Goal: Transaction & Acquisition: Download file/media

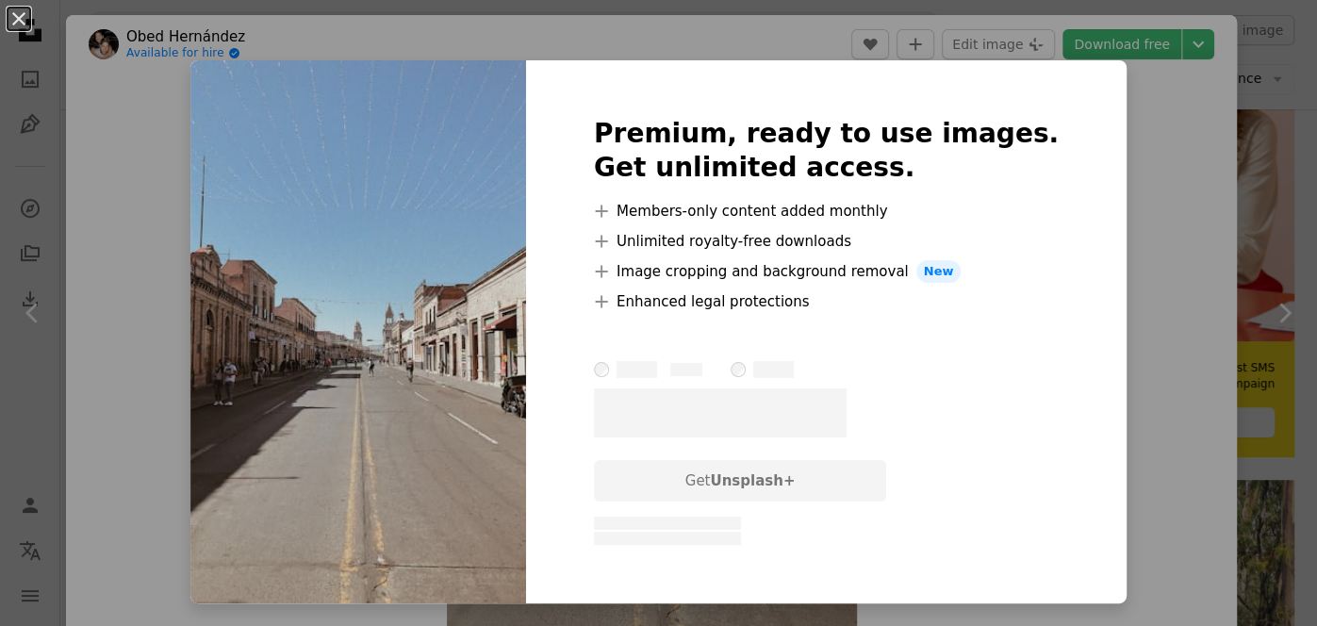
scroll to position [166, 0]
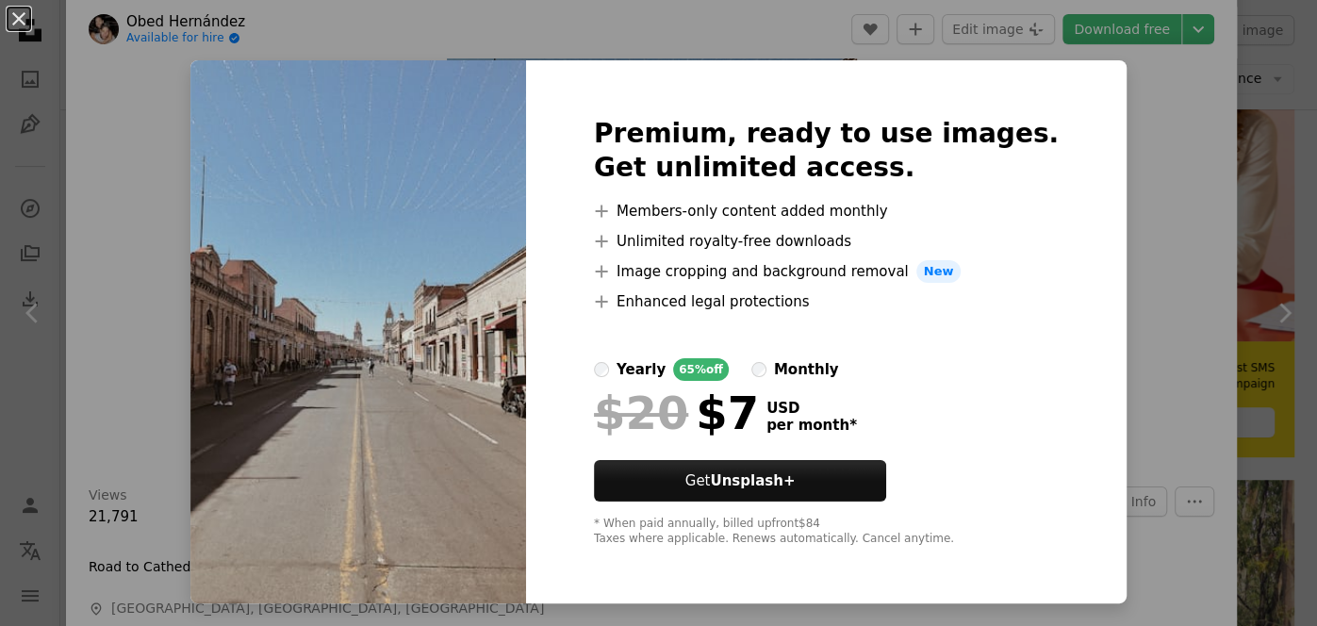
click at [1178, 205] on div "An X shape Premium, ready to use images. Get unlimited access. A plus sign Memb…" at bounding box center [658, 313] width 1317 height 626
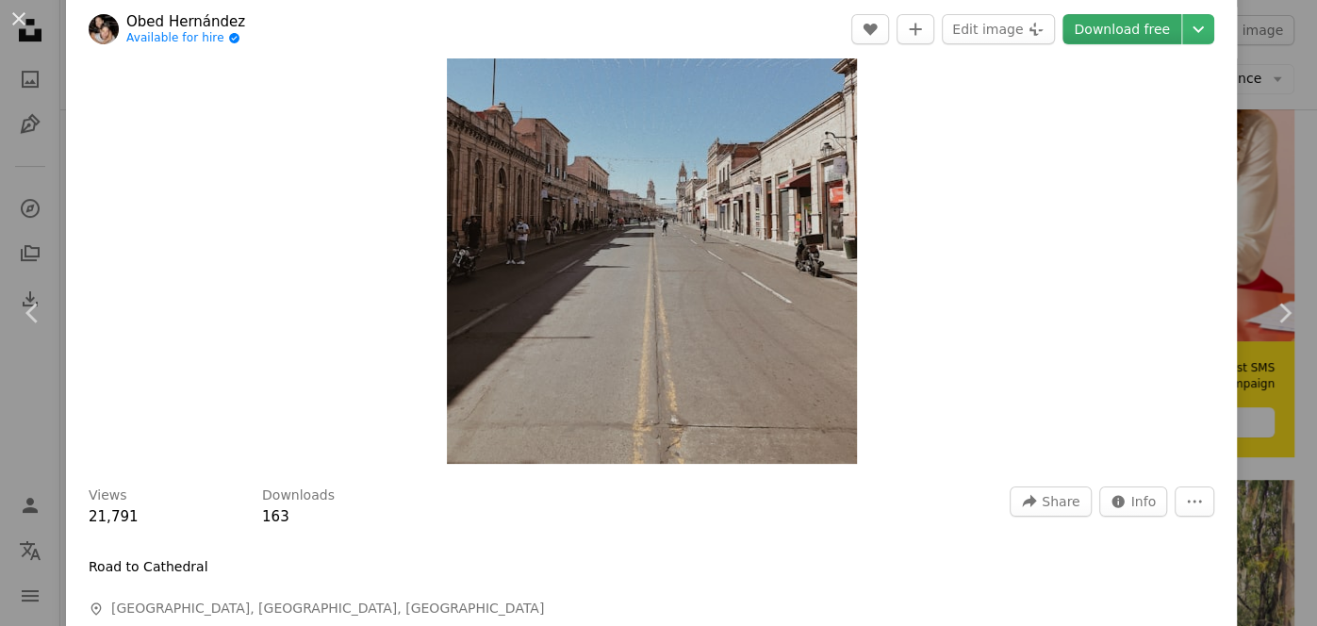
click at [1135, 38] on link "Download free" at bounding box center [1121, 29] width 119 height 30
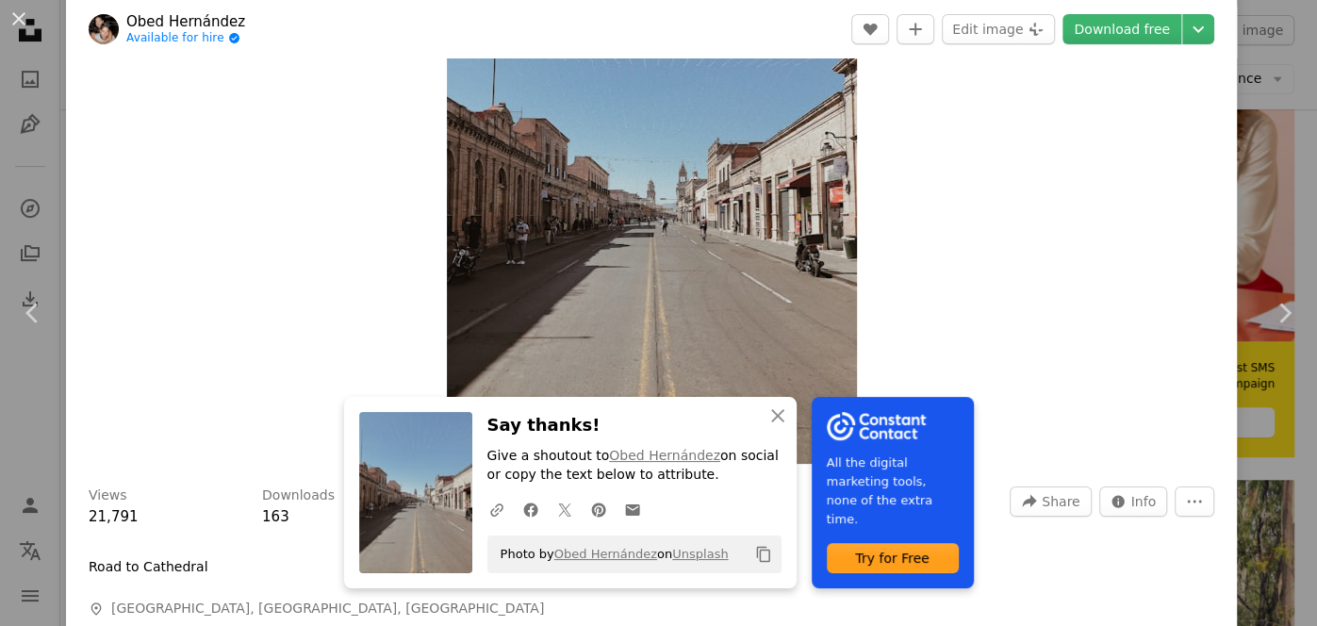
click at [1148, 198] on div "Zoom in" at bounding box center [651, 191] width 1171 height 566
click at [756, 557] on icon "Copy to clipboard" at bounding box center [762, 555] width 13 height 16
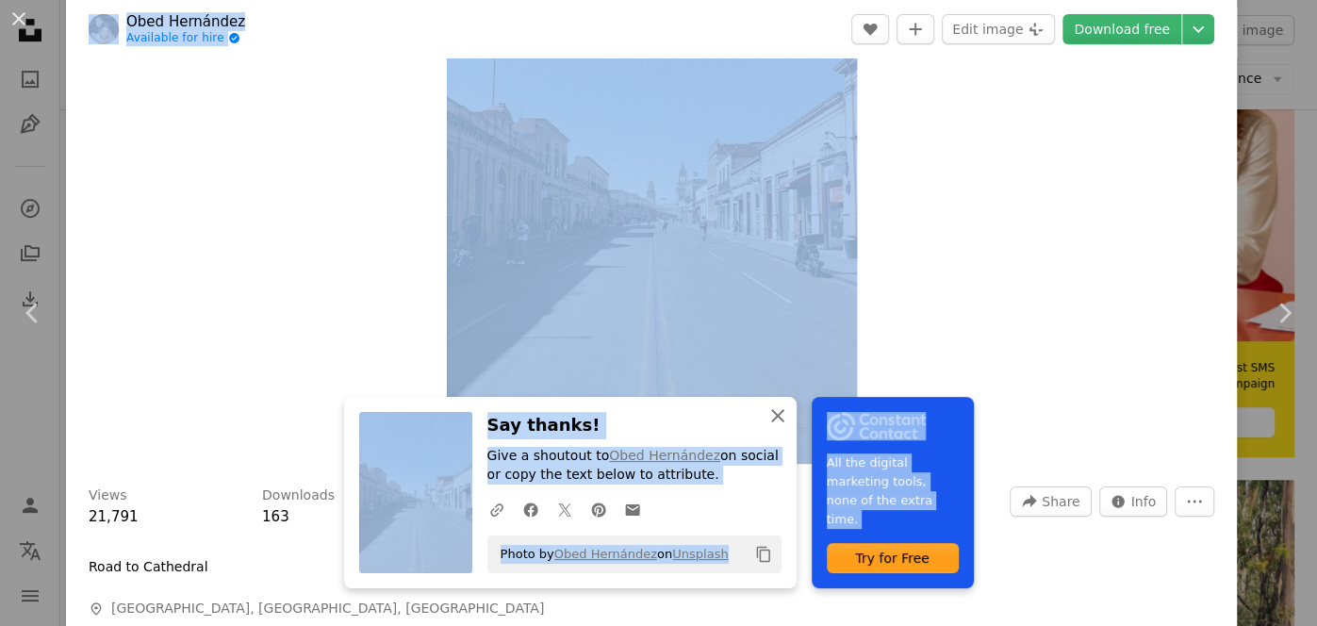
drag, startPoint x: 1143, startPoint y: 204, endPoint x: 776, endPoint y: 415, distance: 424.0
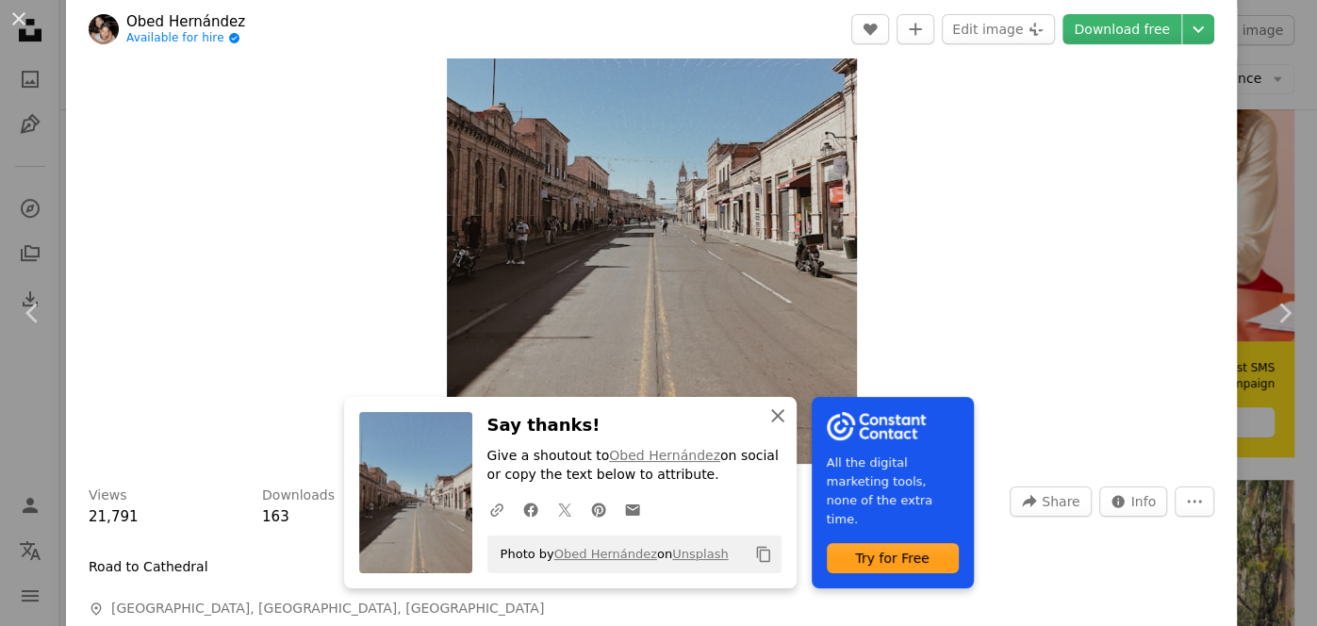
click at [776, 415] on icon "button" at bounding box center [777, 415] width 13 height 13
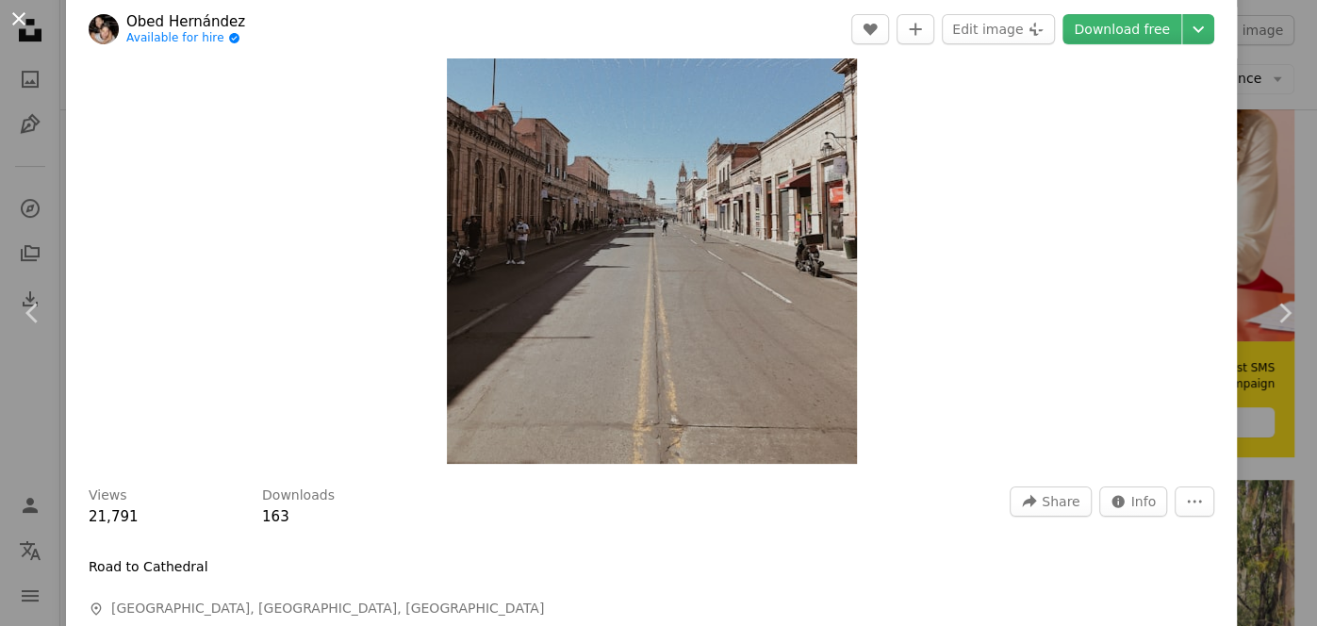
click at [13, 14] on button "An X shape" at bounding box center [19, 19] width 23 height 23
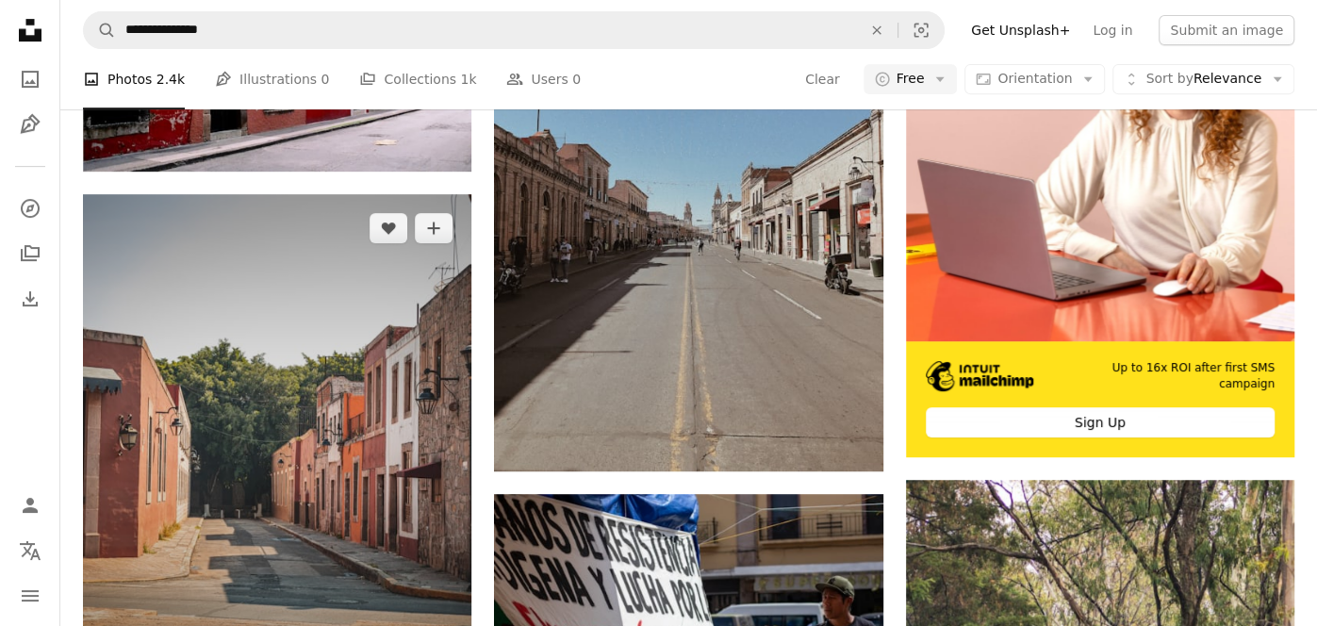
click at [257, 387] on img at bounding box center [277, 436] width 388 height 485
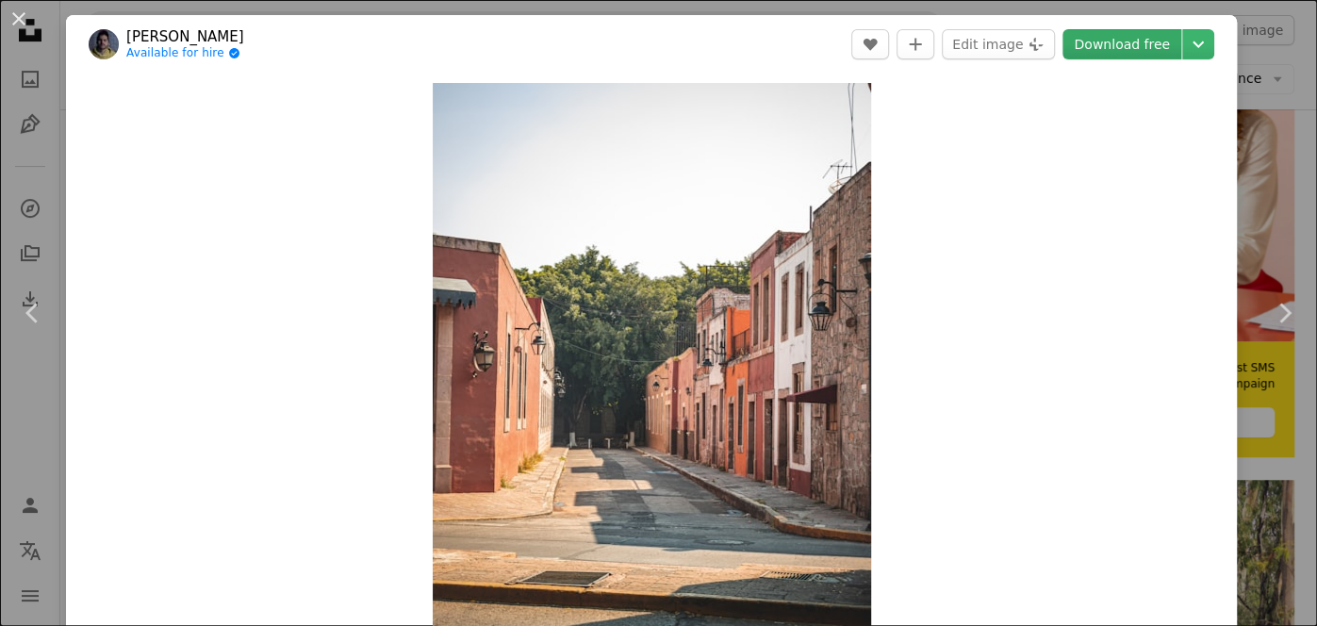
click at [1133, 54] on link "Download free" at bounding box center [1121, 44] width 119 height 30
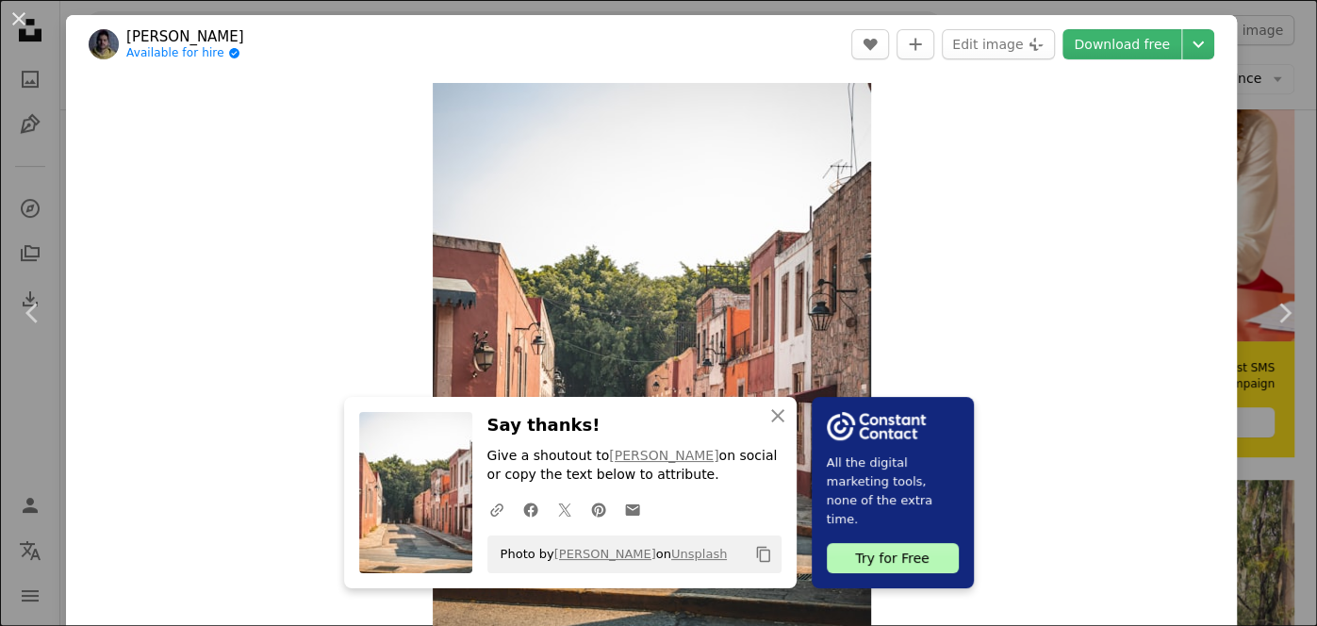
click at [763, 553] on icon "Copy content" at bounding box center [763, 554] width 17 height 17
click at [878, 50] on icon "A heart" at bounding box center [870, 44] width 15 height 15
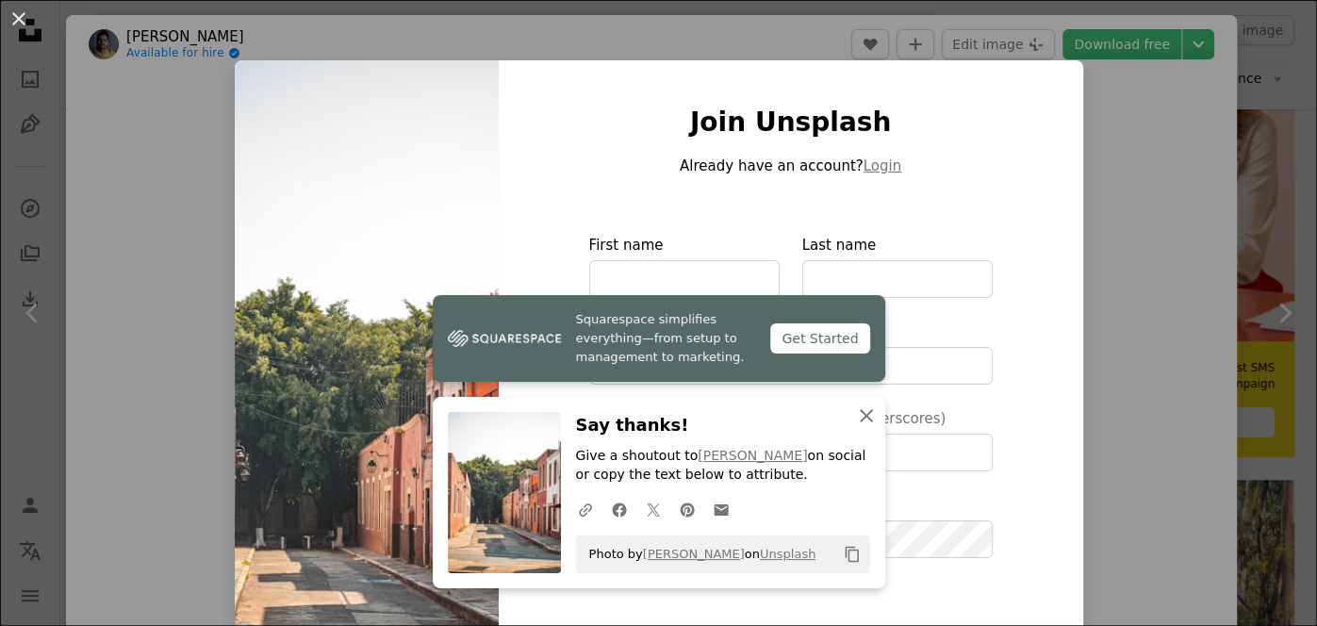
click at [863, 414] on icon "button" at bounding box center [866, 415] width 13 height 13
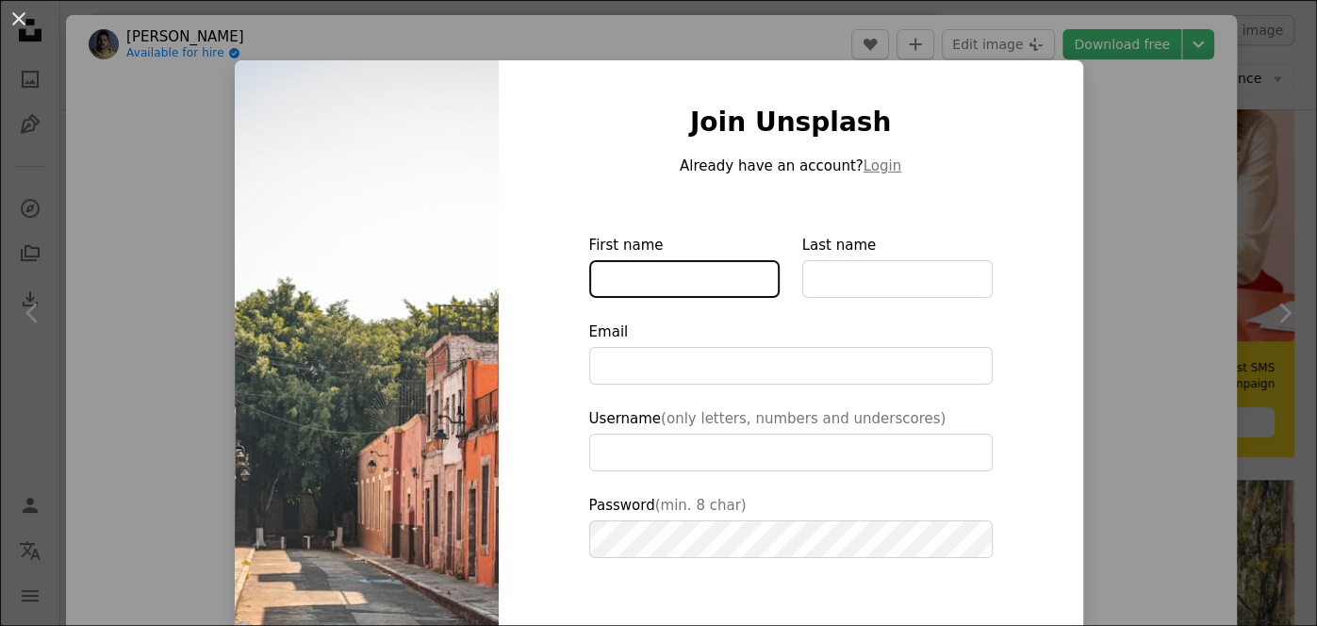
click at [689, 283] on input "First name" at bounding box center [684, 279] width 190 height 38
type input "**********"
type input "******"
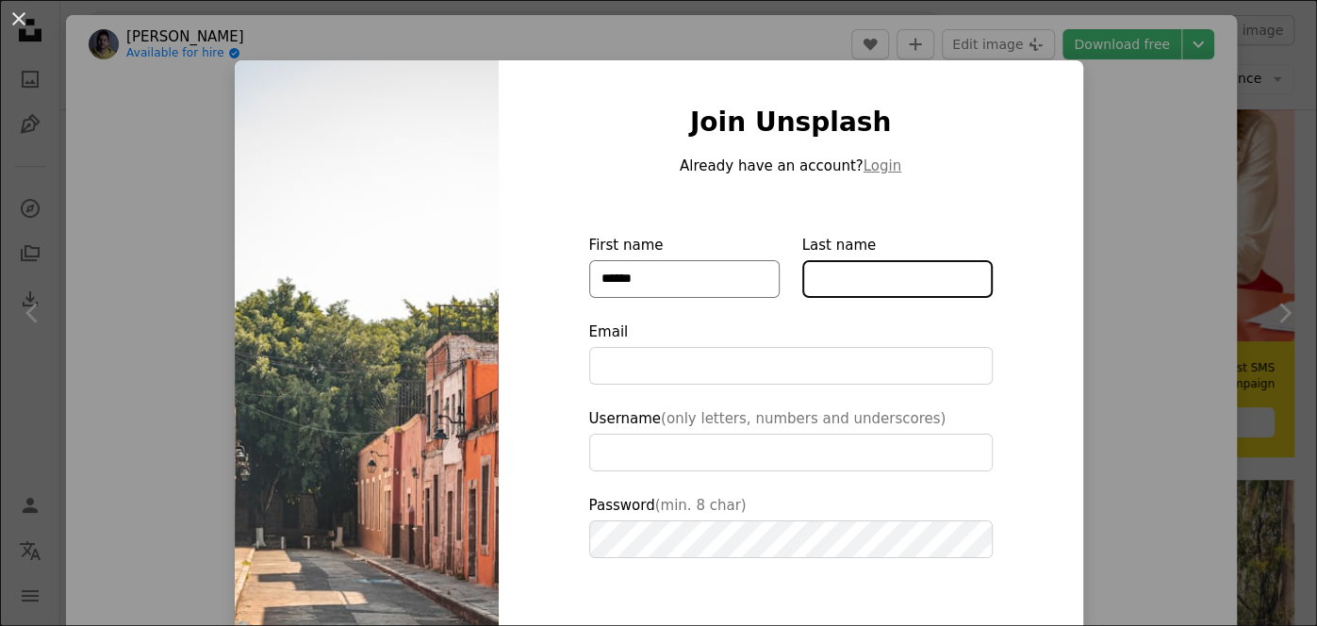
type input "********"
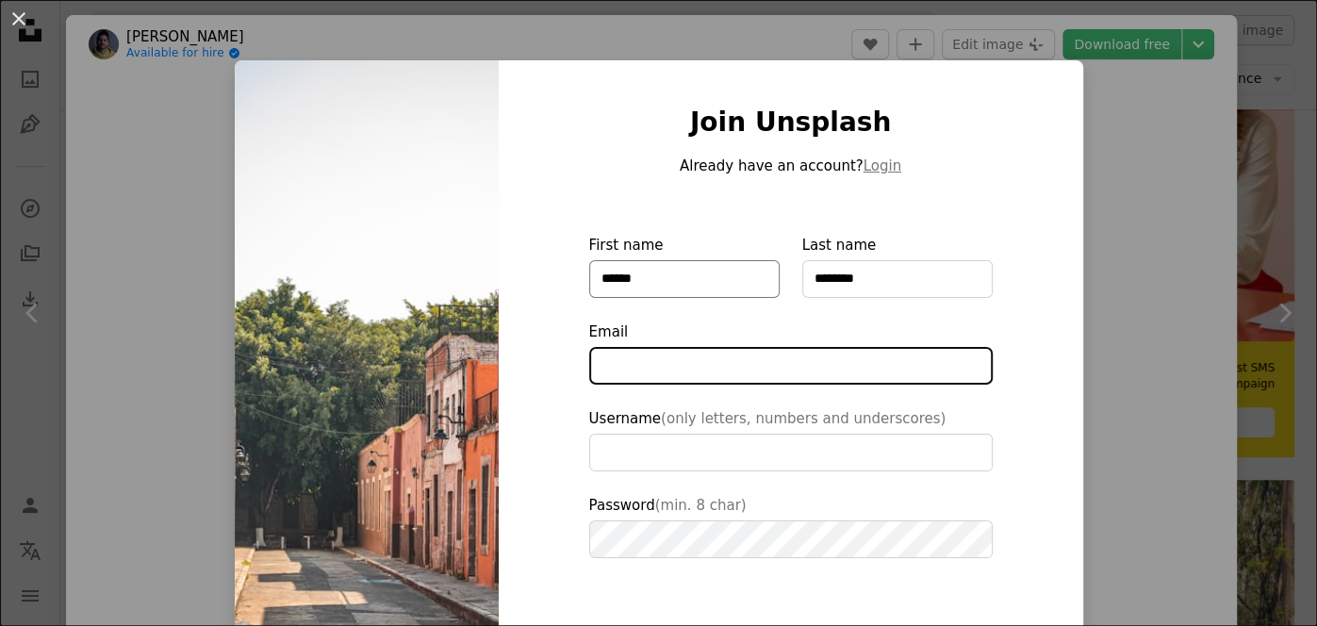
type input "**********"
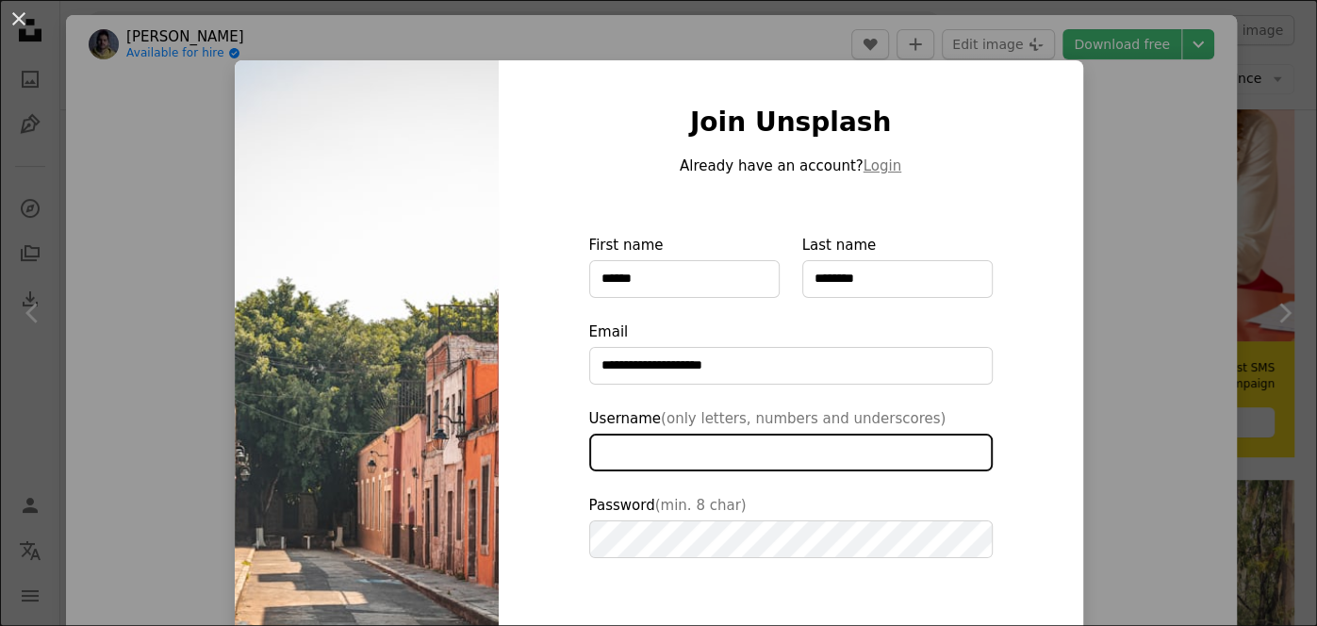
click at [717, 445] on input "Username (only letters, numbers and underscores)" at bounding box center [790, 453] width 403 height 38
type input "*****"
type input "**********"
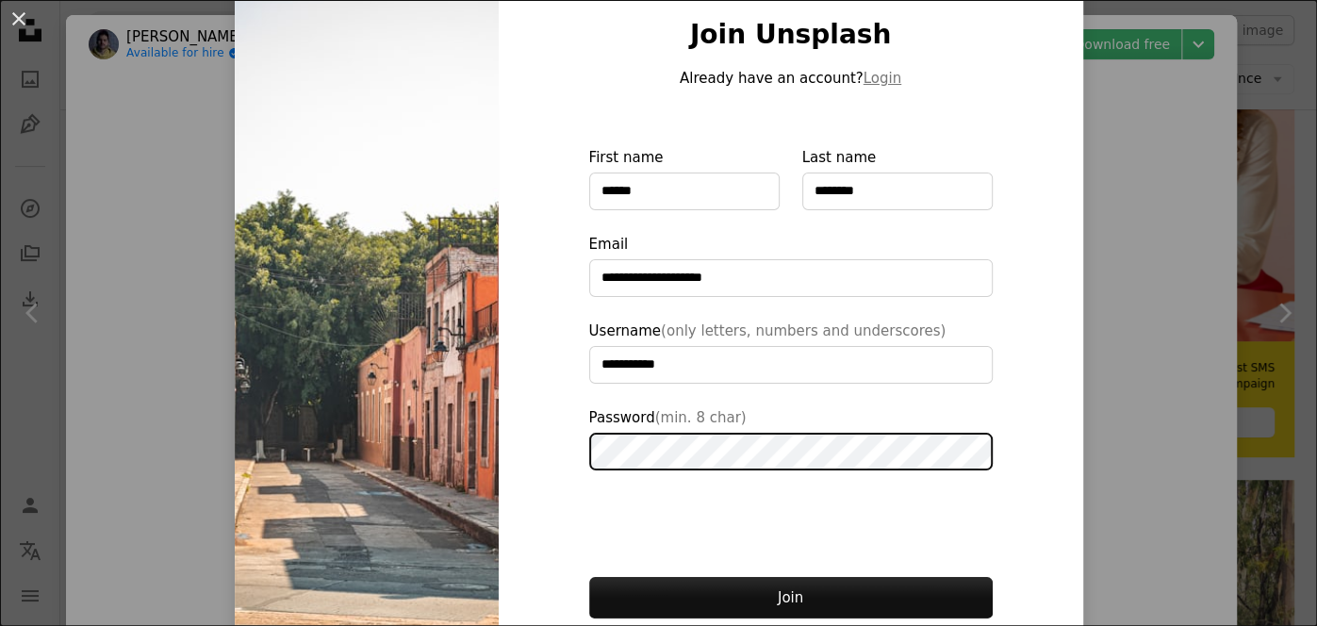
scroll to position [138, 0]
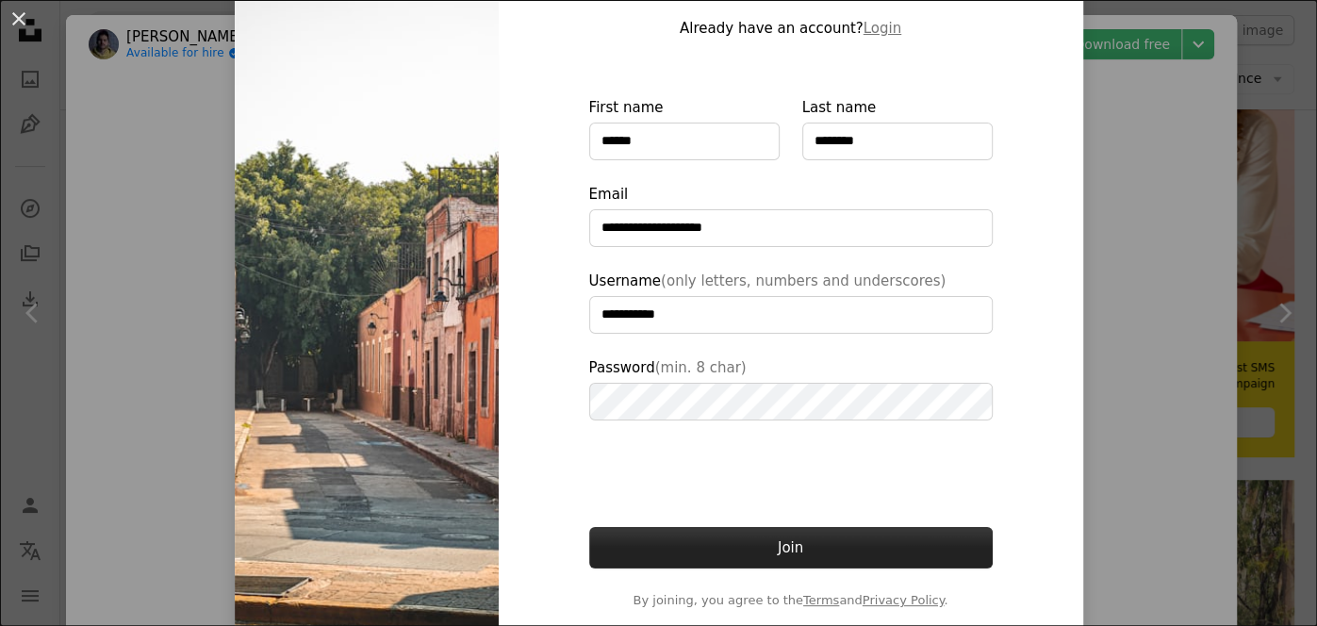
click at [808, 547] on button "Join" at bounding box center [790, 547] width 403 height 41
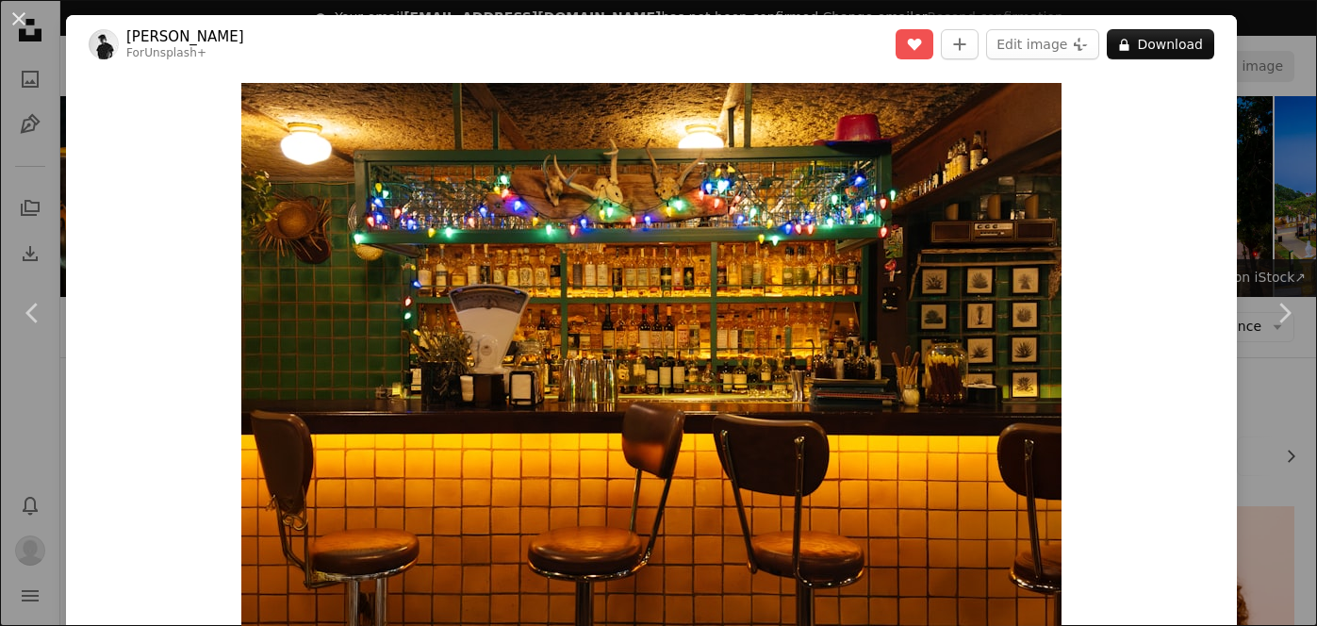
scroll to position [12233, 0]
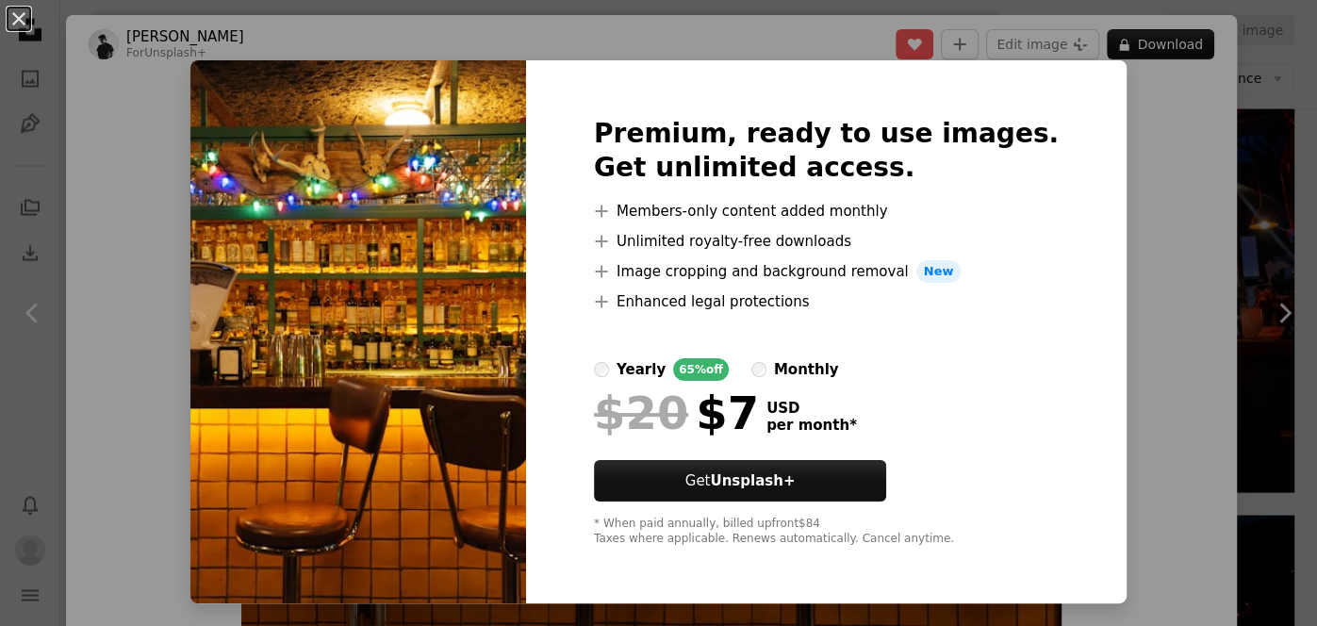
click at [1175, 247] on div "An X shape Premium, ready to use images. Get unlimited access. A plus sign Memb…" at bounding box center [658, 313] width 1317 height 626
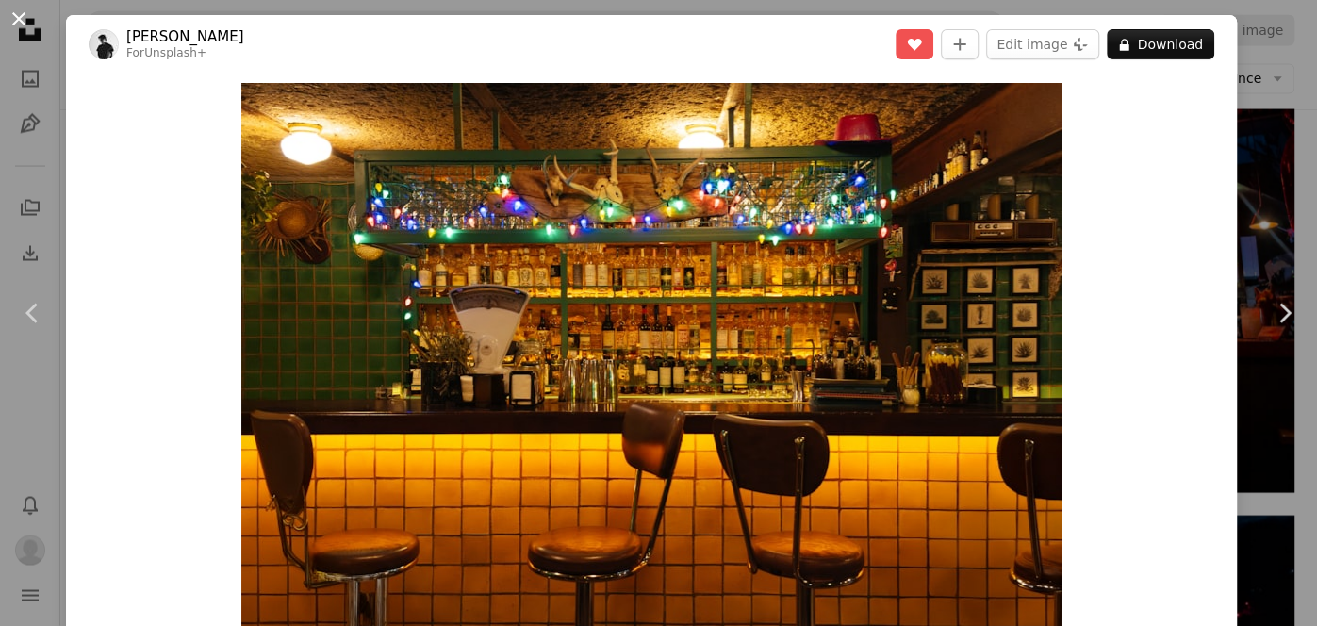
click at [25, 21] on button "An X shape" at bounding box center [19, 19] width 23 height 23
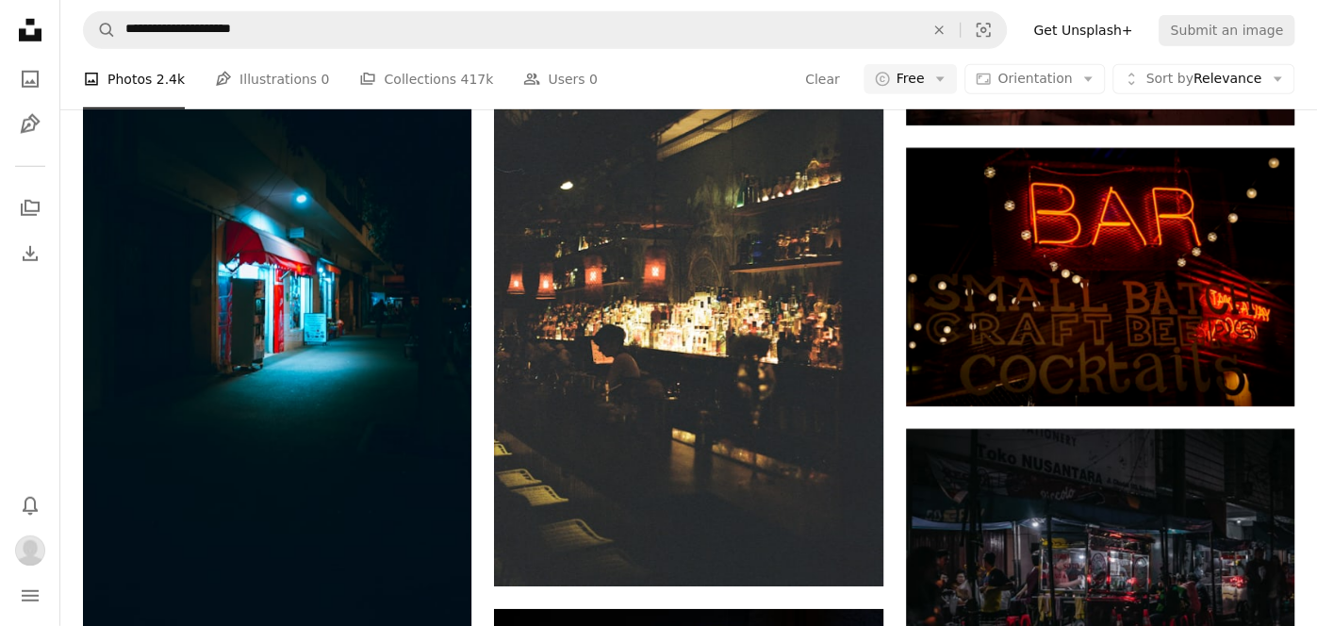
scroll to position [13411, 0]
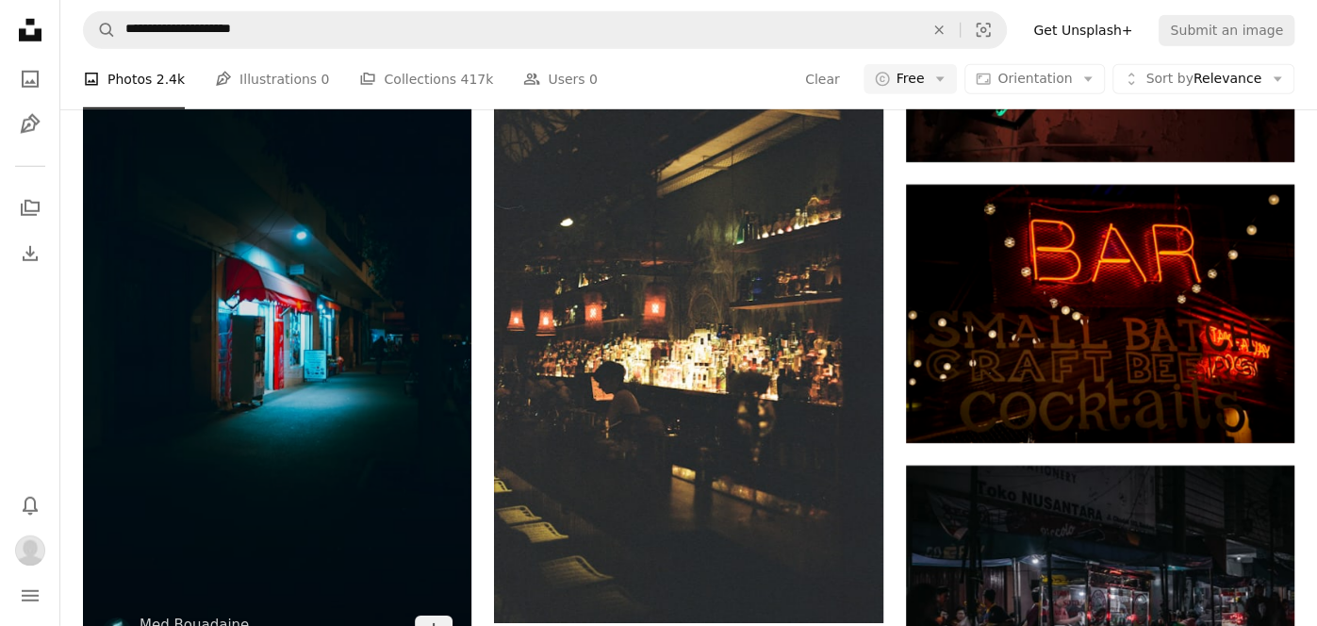
click at [172, 334] on img at bounding box center [277, 319] width 388 height 691
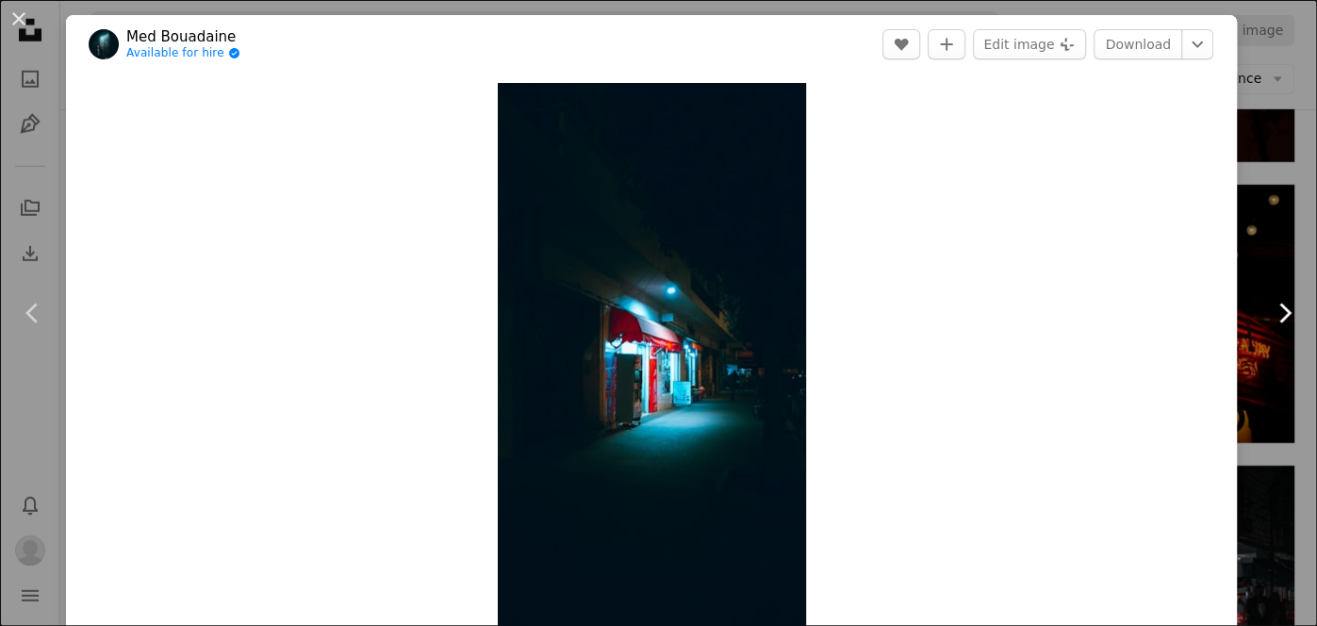
click at [1286, 317] on icon at bounding box center [1285, 313] width 12 height 20
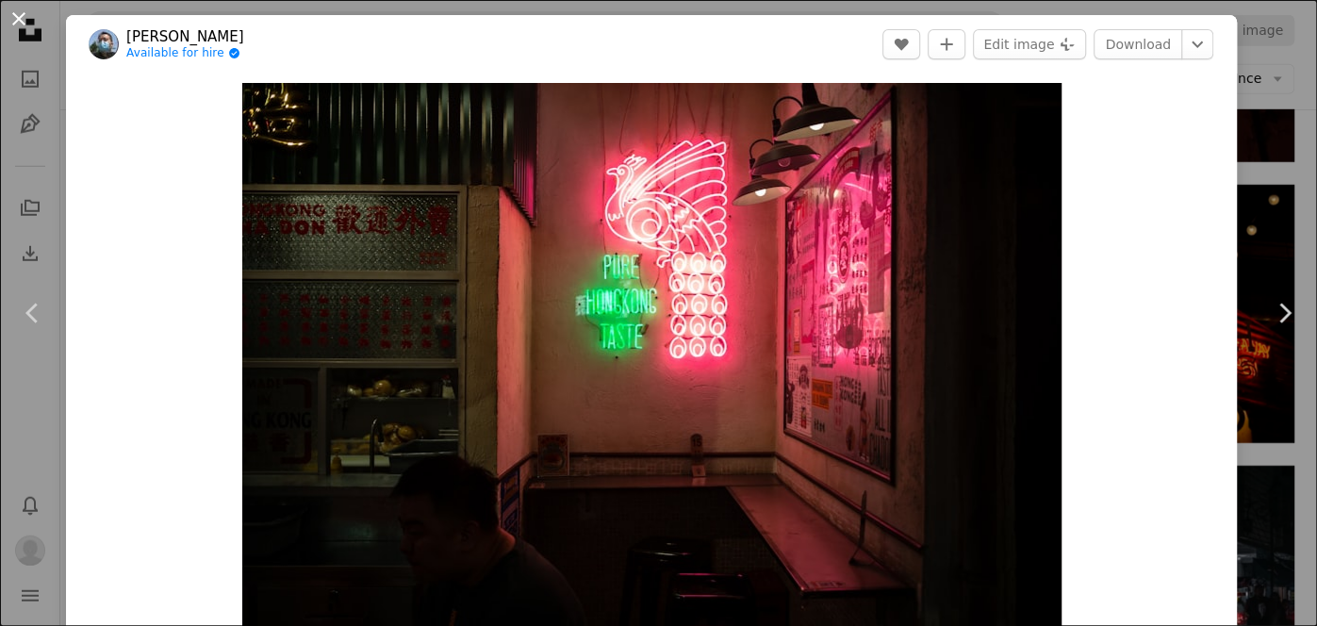
click at [25, 22] on button "An X shape" at bounding box center [19, 19] width 23 height 23
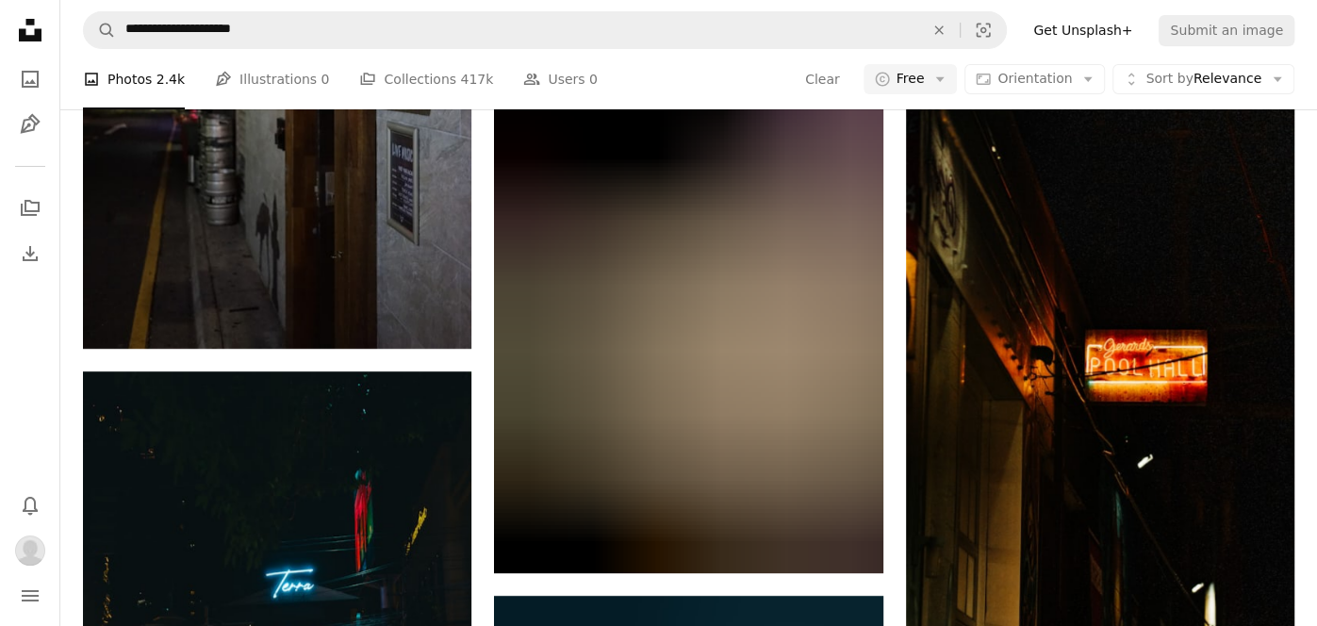
scroll to position [14323, 0]
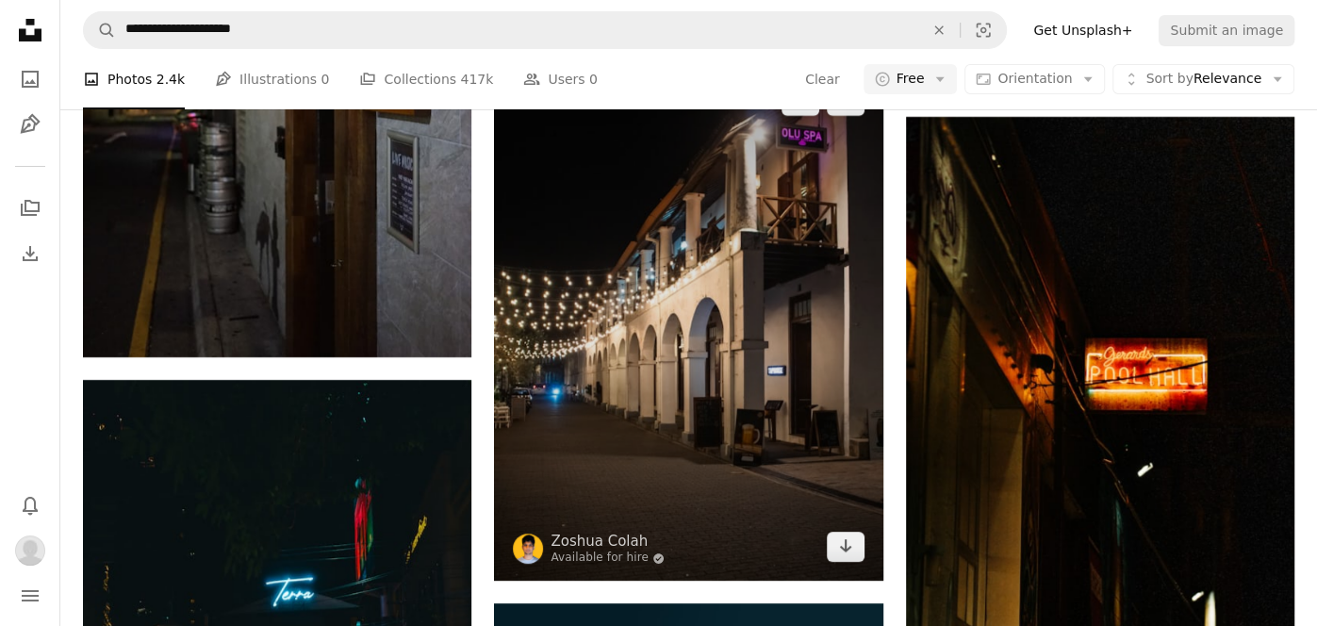
click at [817, 432] on img at bounding box center [688, 324] width 388 height 514
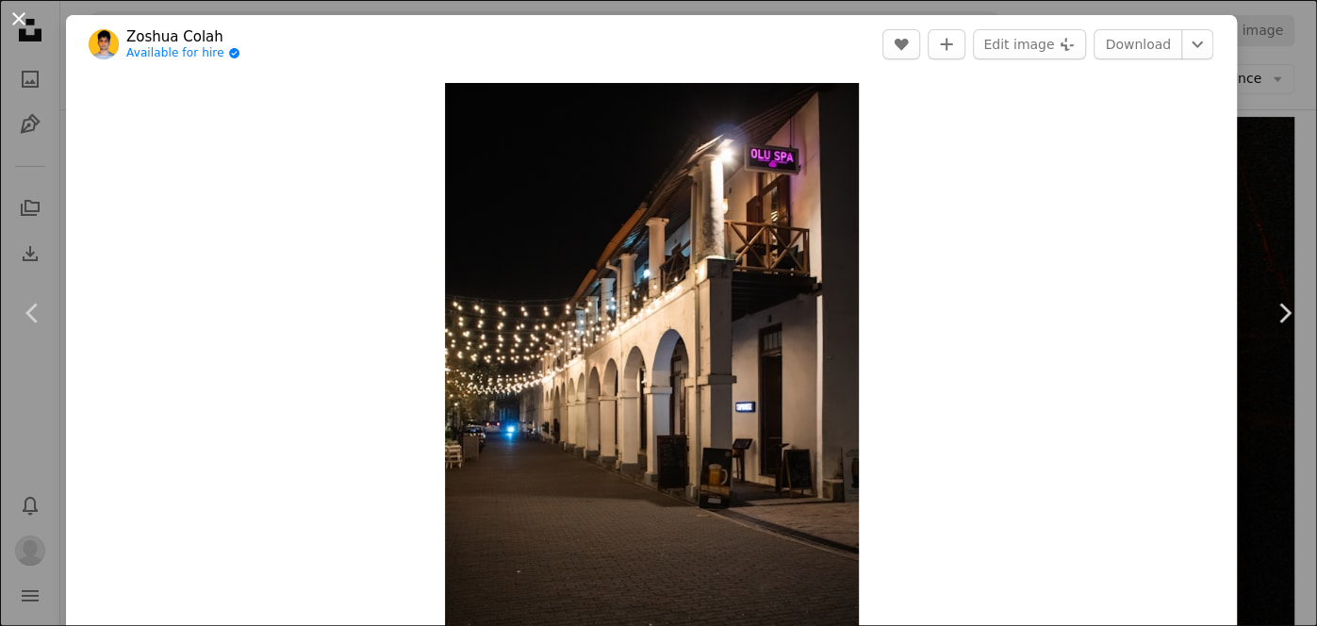
click at [18, 22] on button "An X shape" at bounding box center [19, 19] width 23 height 23
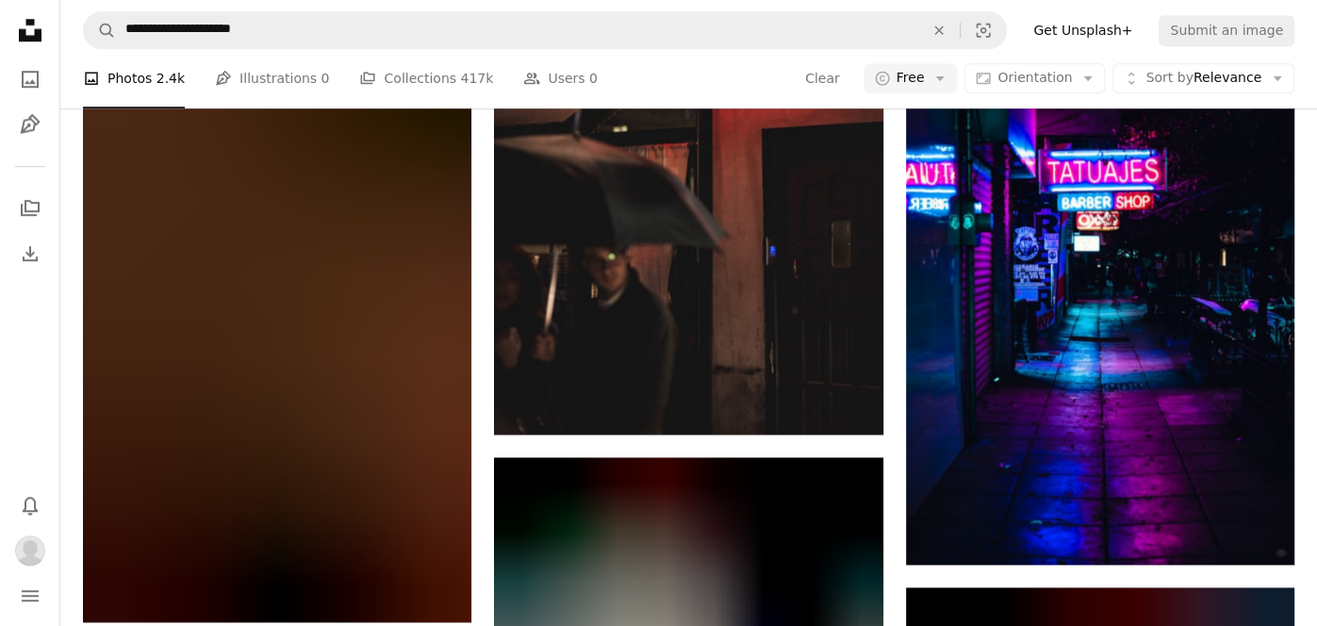
scroll to position [15586, 0]
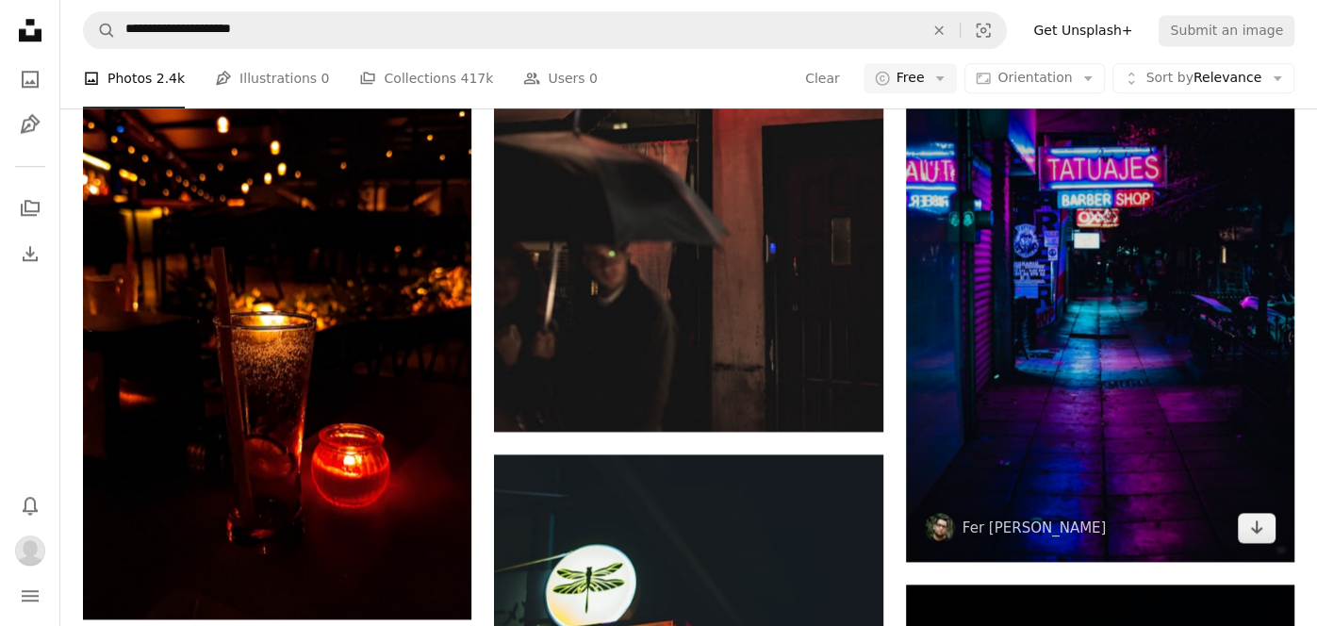
click at [1169, 377] on img at bounding box center [1100, 293] width 388 height 536
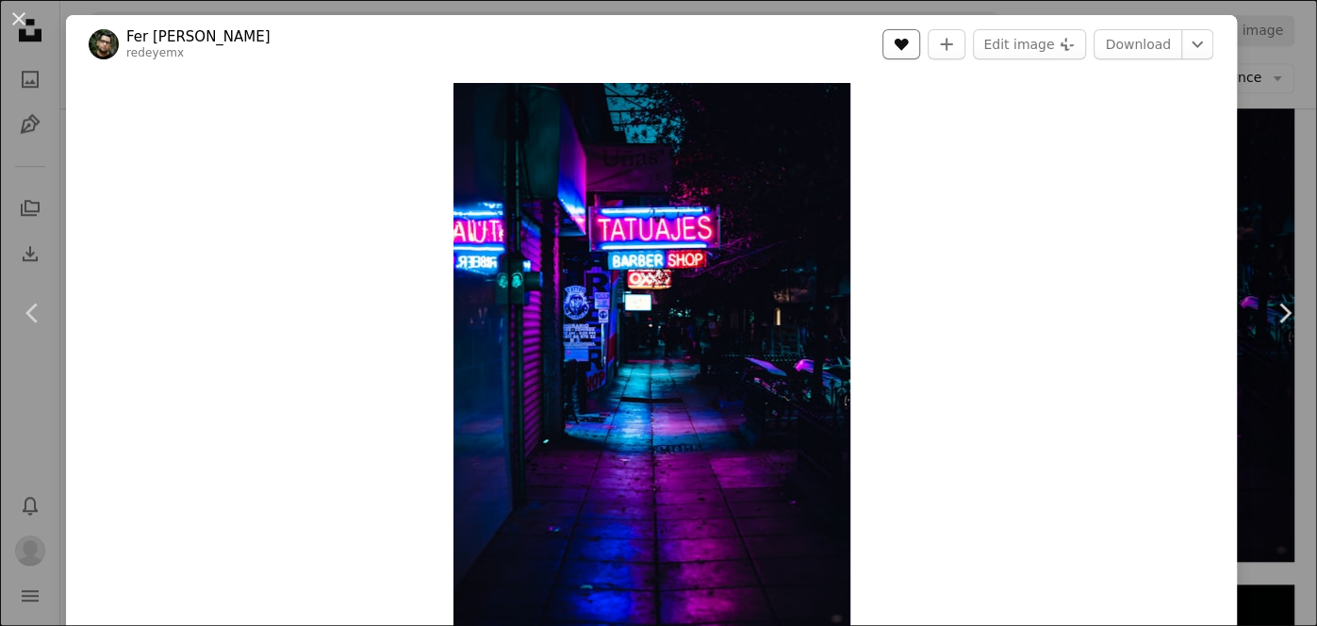
click at [920, 46] on button "A heart" at bounding box center [901, 44] width 38 height 30
click at [1164, 40] on link "Download" at bounding box center [1137, 44] width 89 height 30
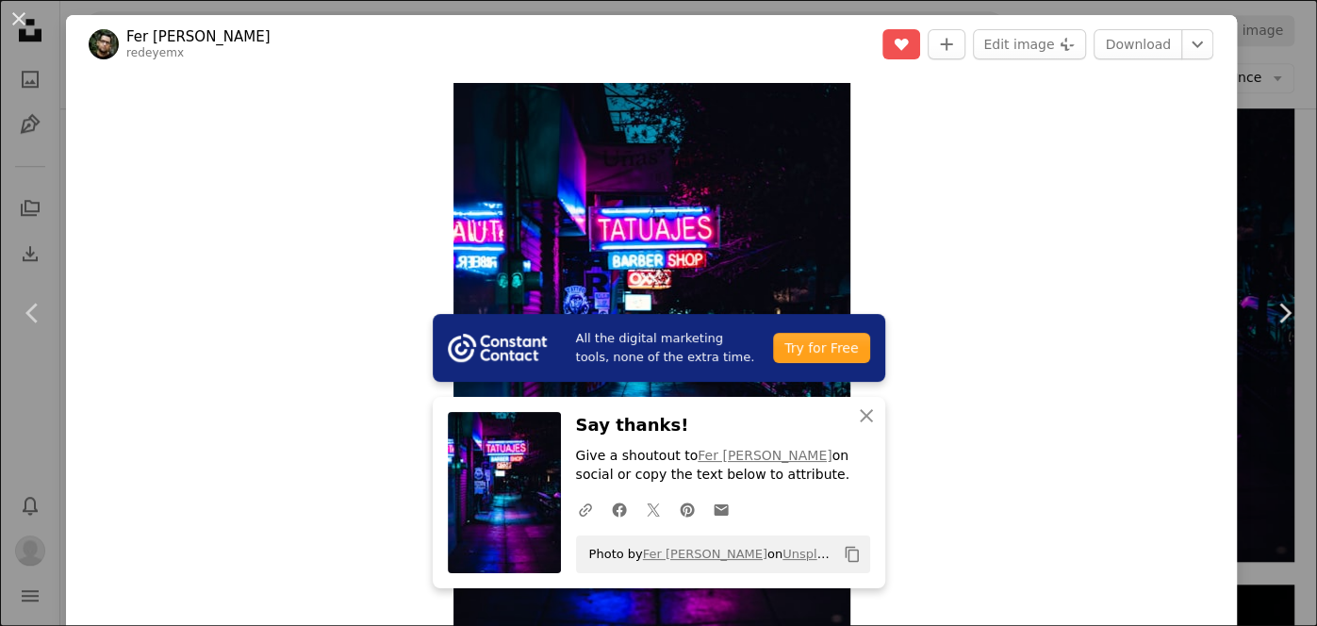
click at [846, 546] on icon "Copy content" at bounding box center [852, 554] width 17 height 17
click at [864, 412] on icon "An X shape" at bounding box center [866, 415] width 23 height 23
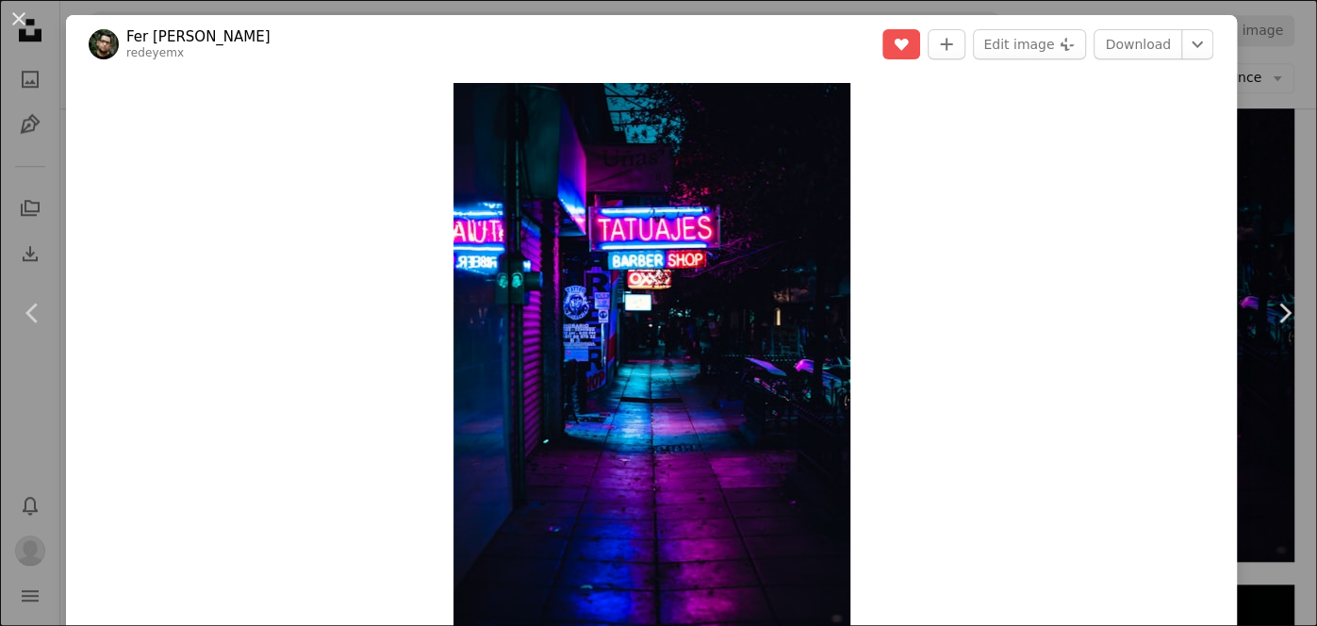
click at [1290, 126] on div "An X shape Chevron left Chevron right Fer [PERSON_NAME] redeyemx A heart A plus…" at bounding box center [658, 313] width 1317 height 626
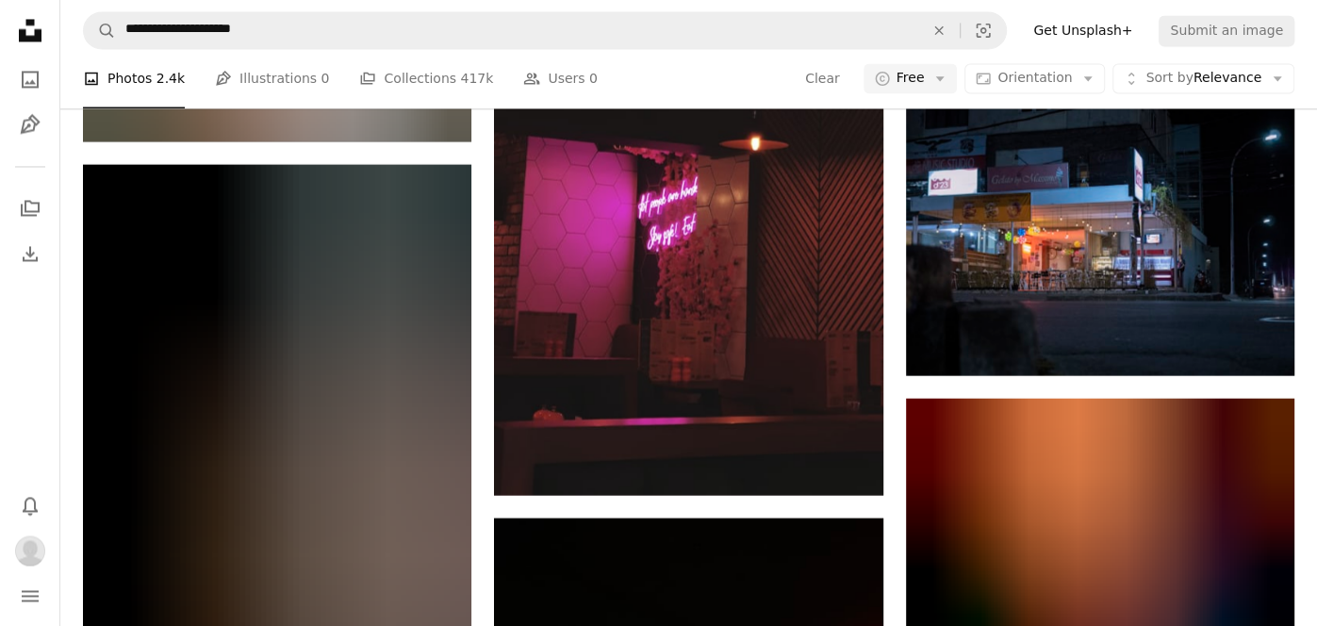
scroll to position [16623, 0]
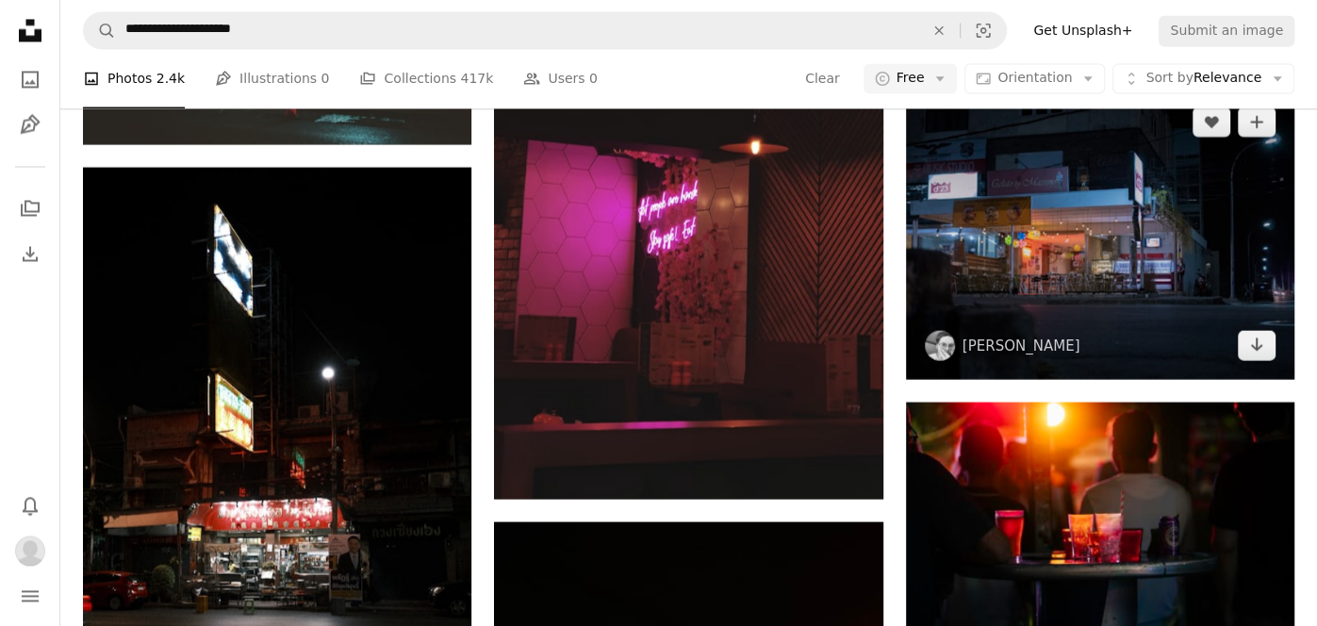
click at [1196, 311] on img at bounding box center [1100, 233] width 388 height 291
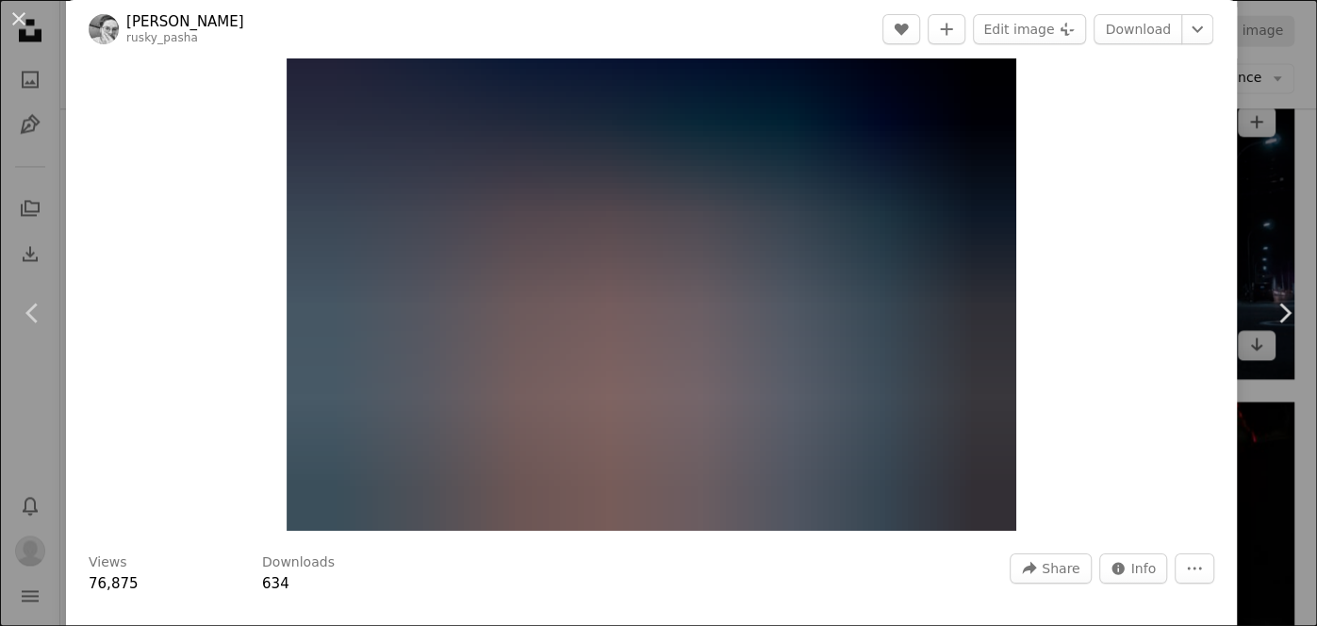
scroll to position [97, 0]
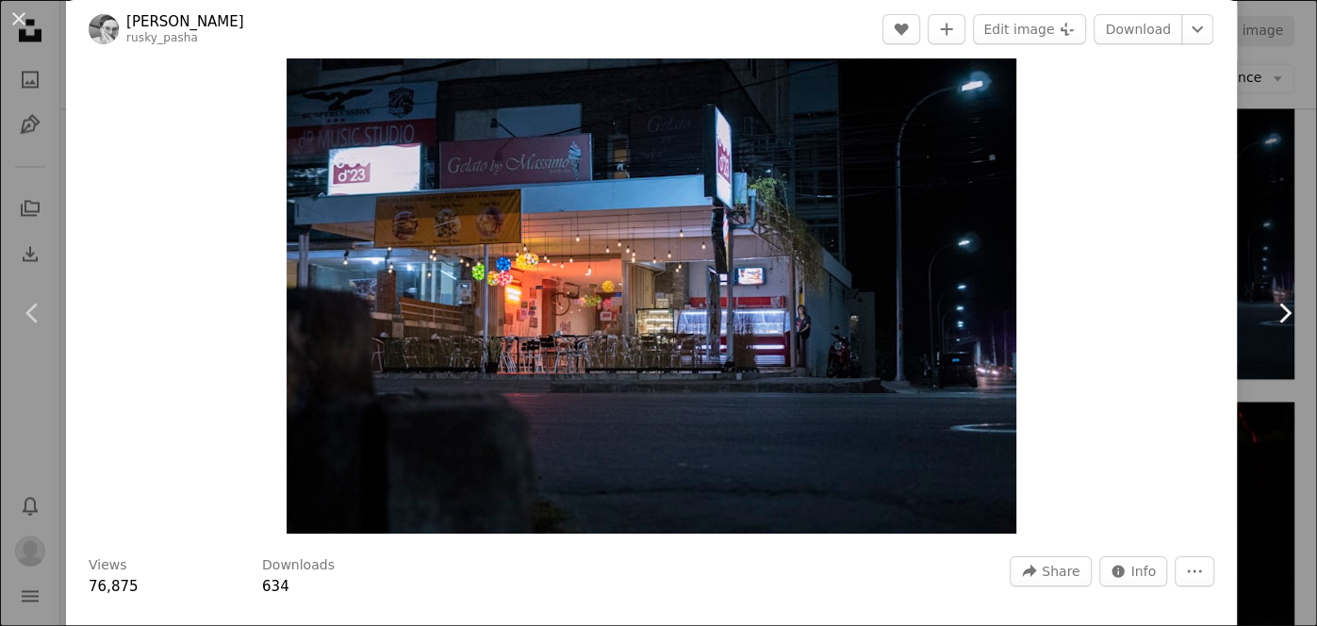
click at [1293, 304] on icon "Chevron right" at bounding box center [1284, 313] width 30 height 30
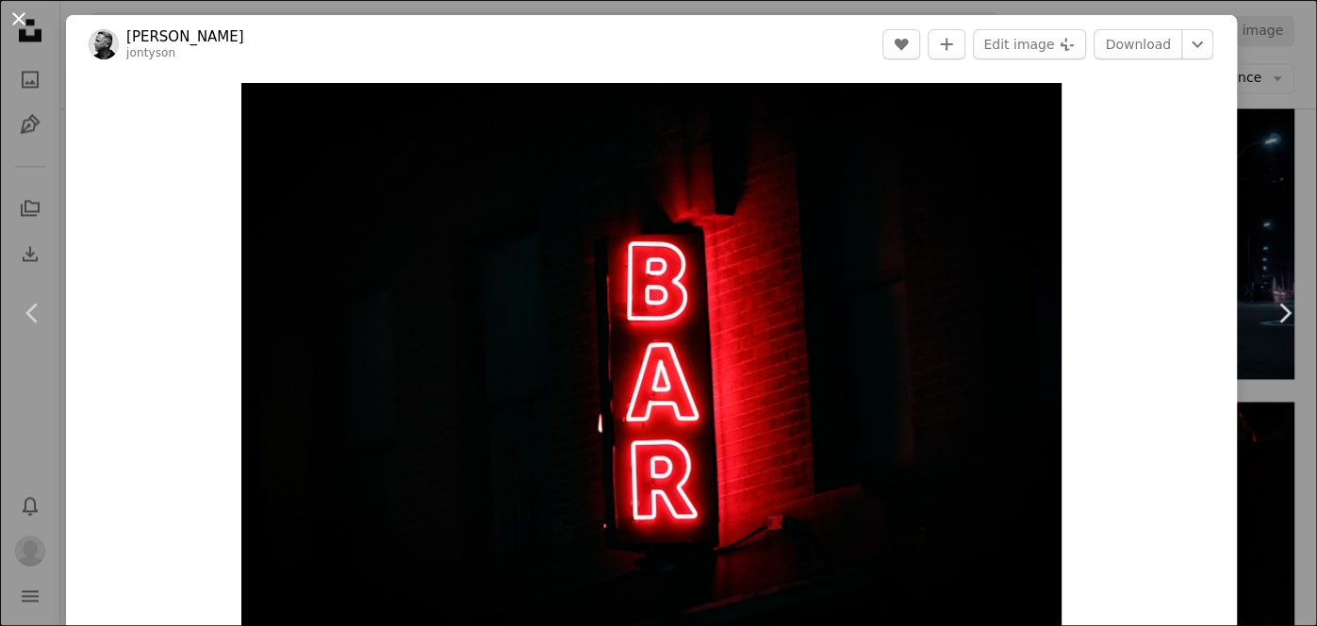
click at [18, 22] on button "An X shape" at bounding box center [19, 19] width 23 height 23
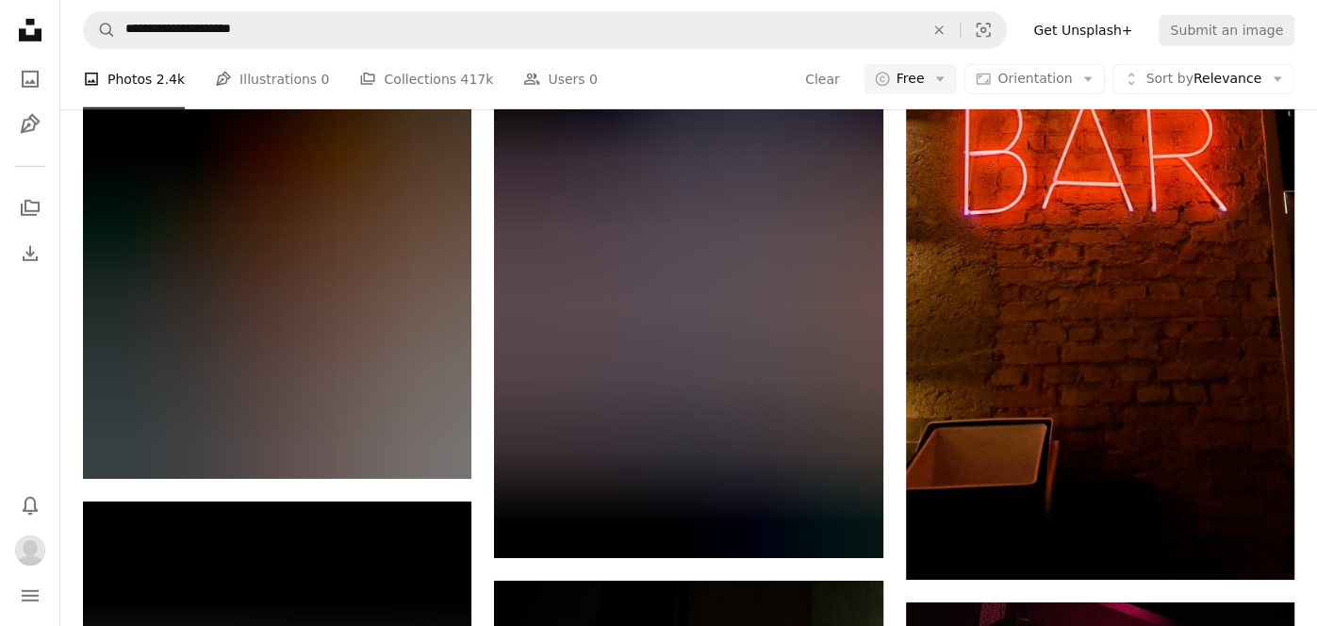
scroll to position [18447, 0]
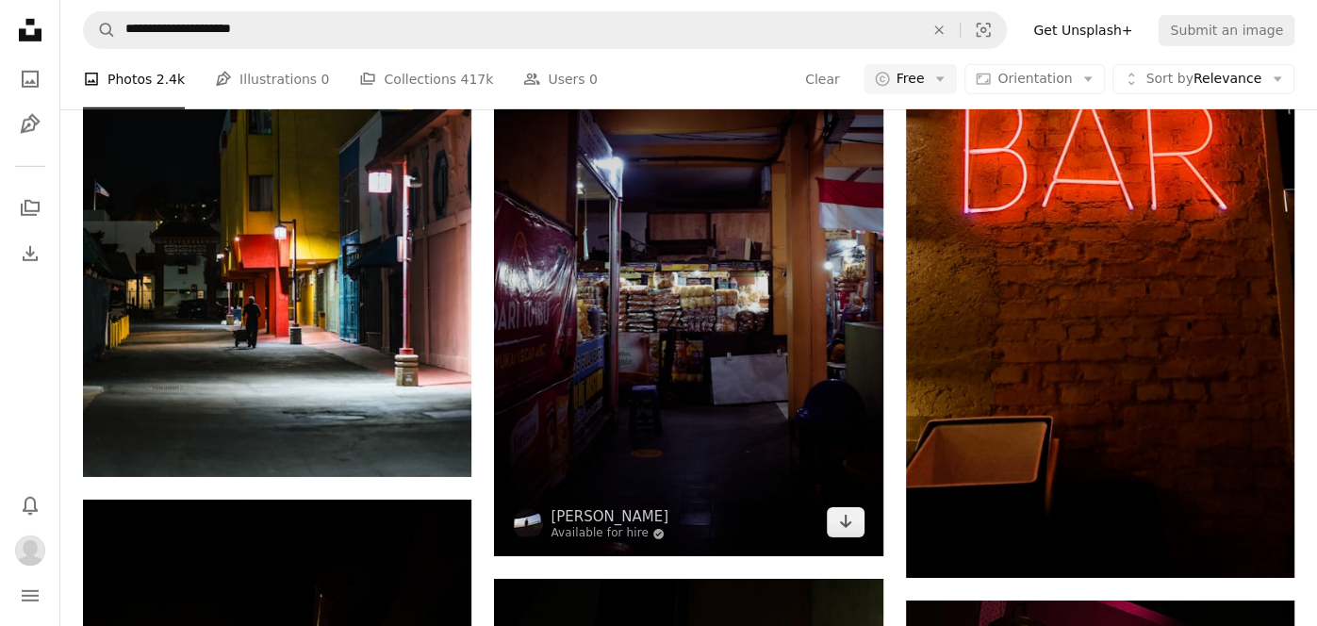
click at [763, 323] on img at bounding box center [688, 265] width 388 height 583
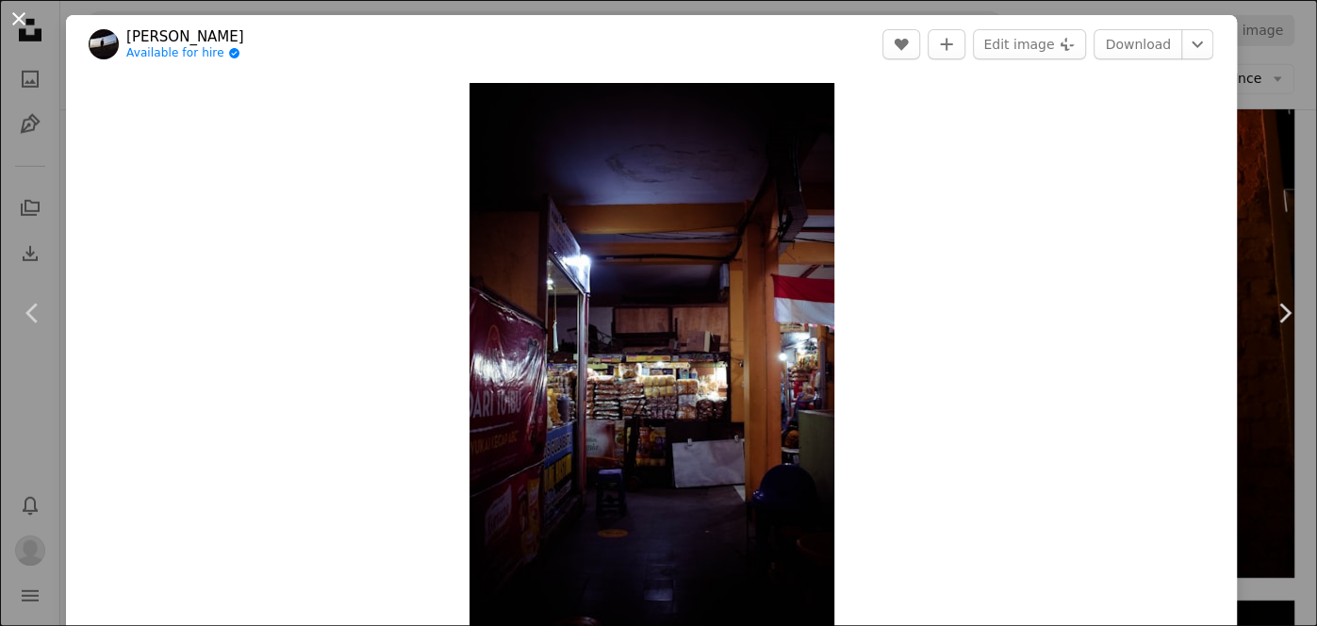
click at [19, 14] on button "An X shape" at bounding box center [19, 19] width 23 height 23
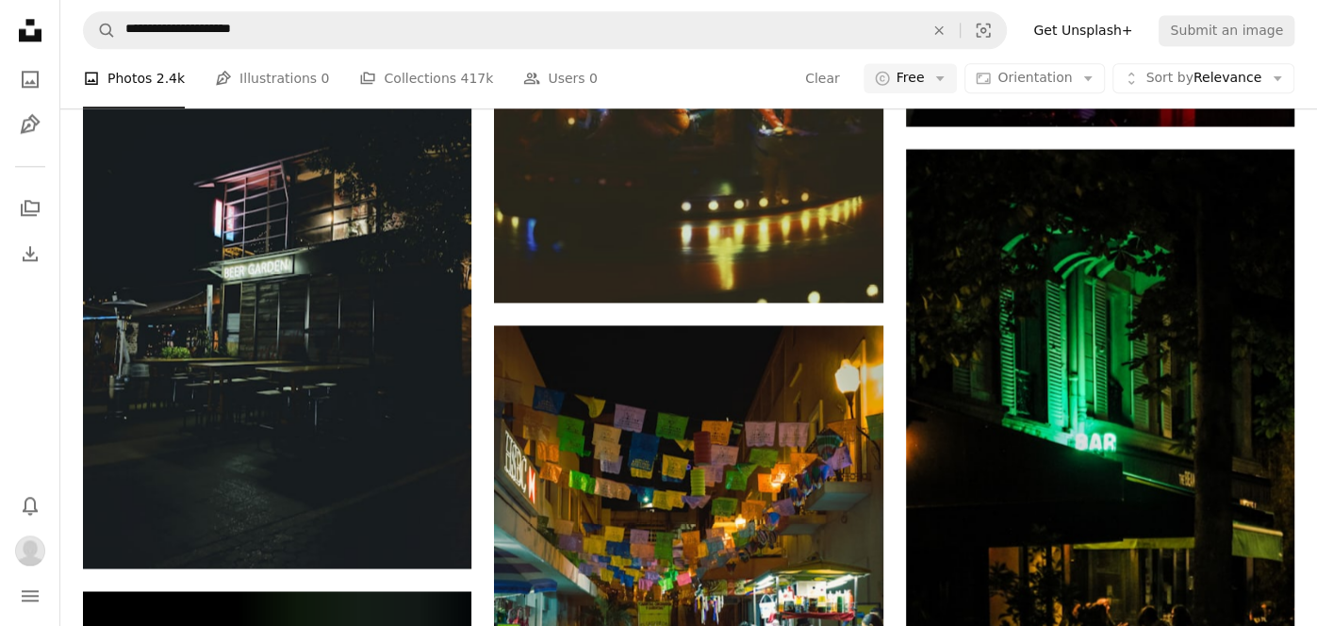
scroll to position [20850, 0]
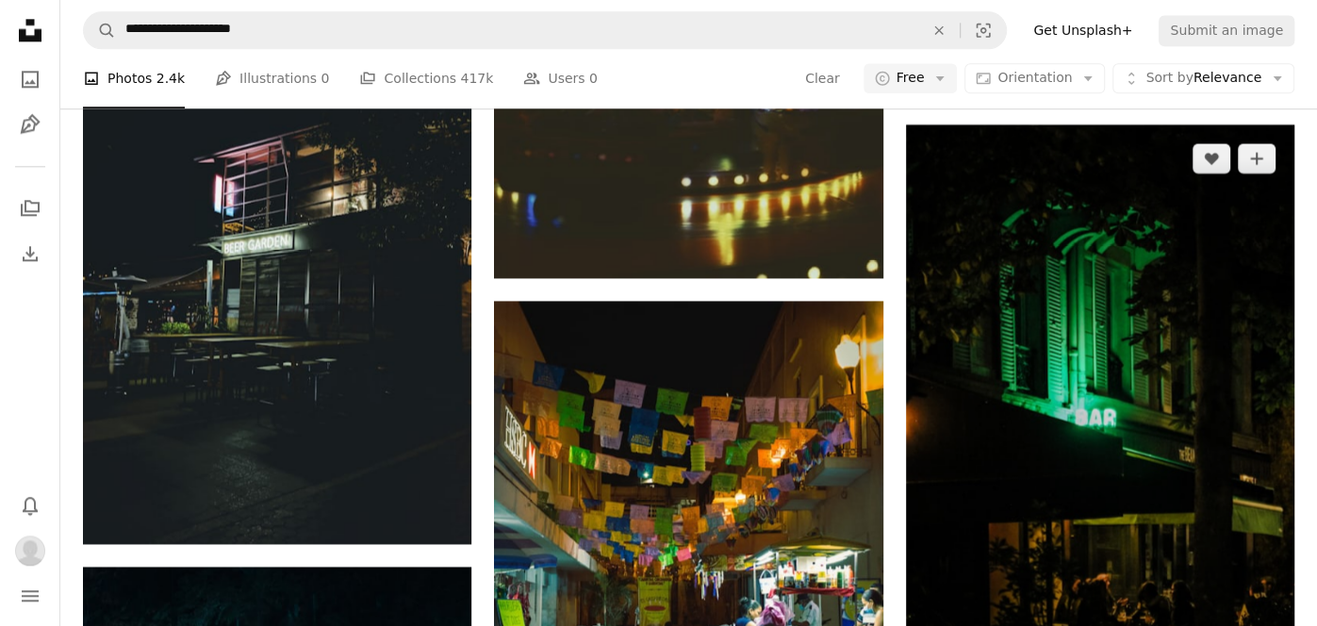
click at [1225, 447] on img at bounding box center [1100, 415] width 388 height 583
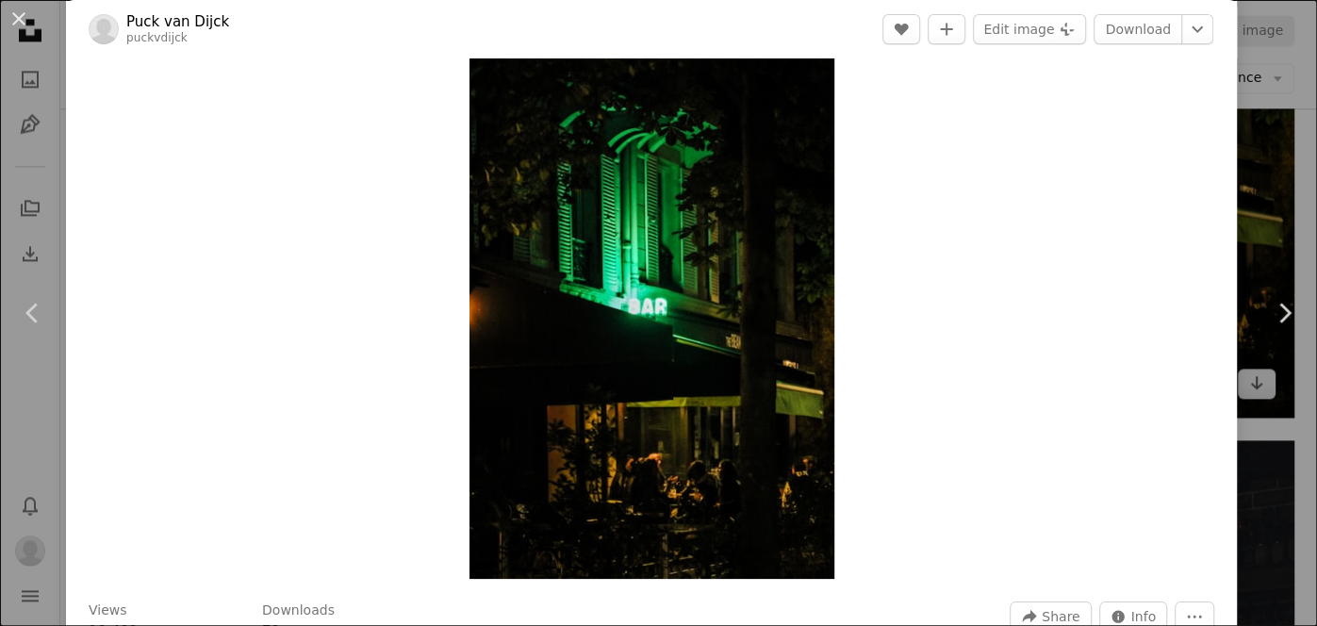
scroll to position [55, 0]
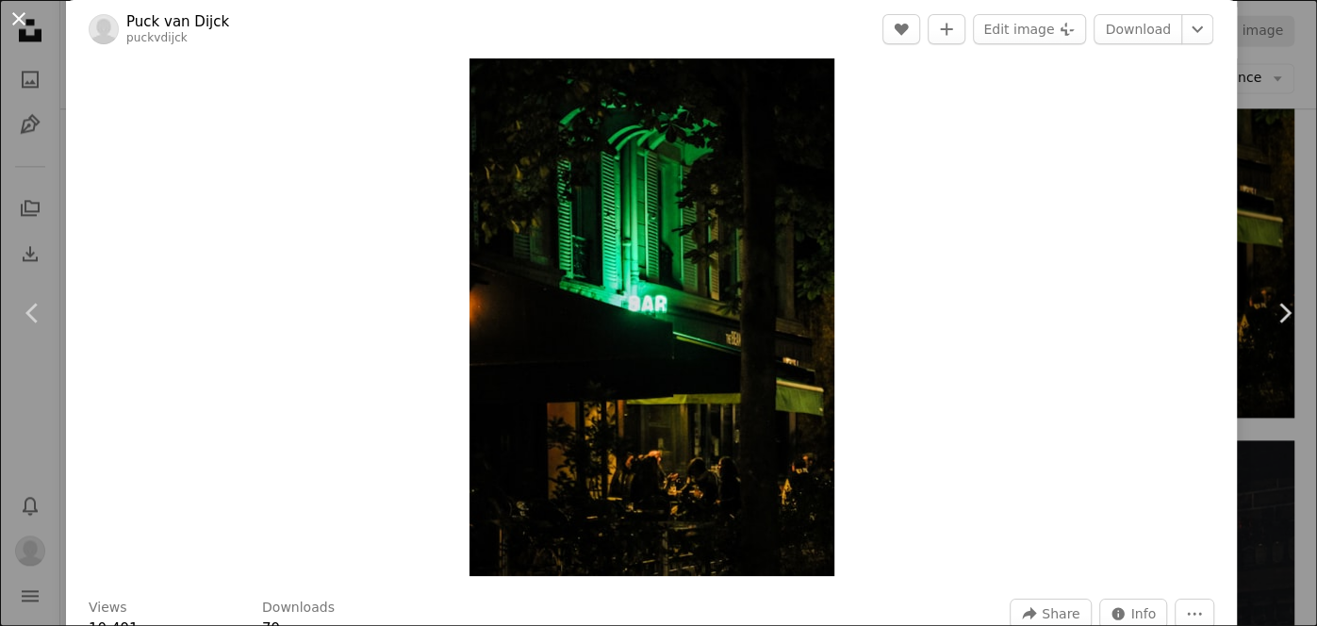
click at [14, 22] on button "An X shape" at bounding box center [19, 19] width 23 height 23
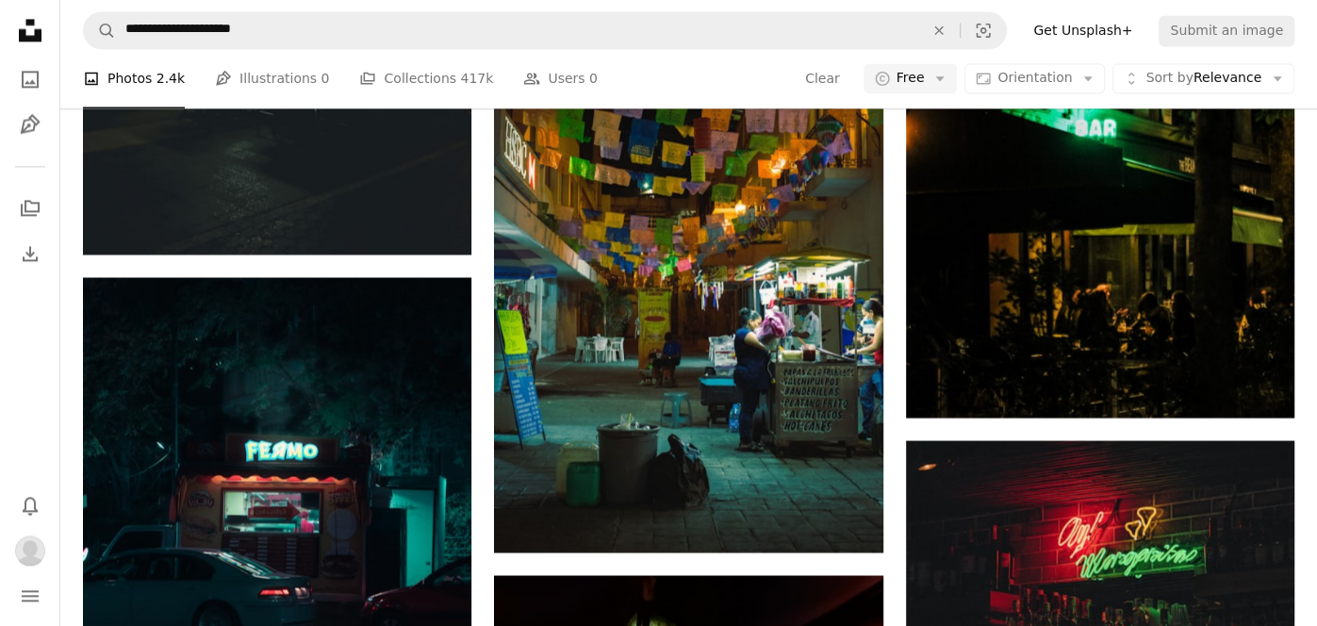
scroll to position [20850, 0]
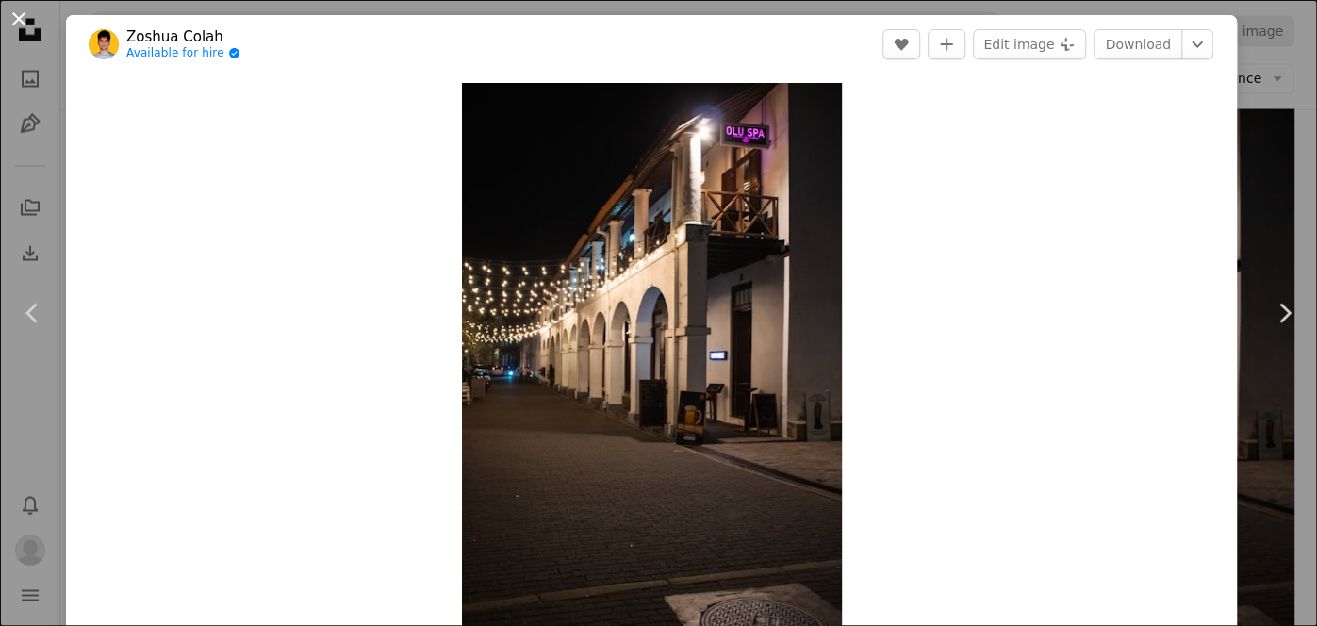
click at [25, 23] on button "An X shape" at bounding box center [19, 19] width 23 height 23
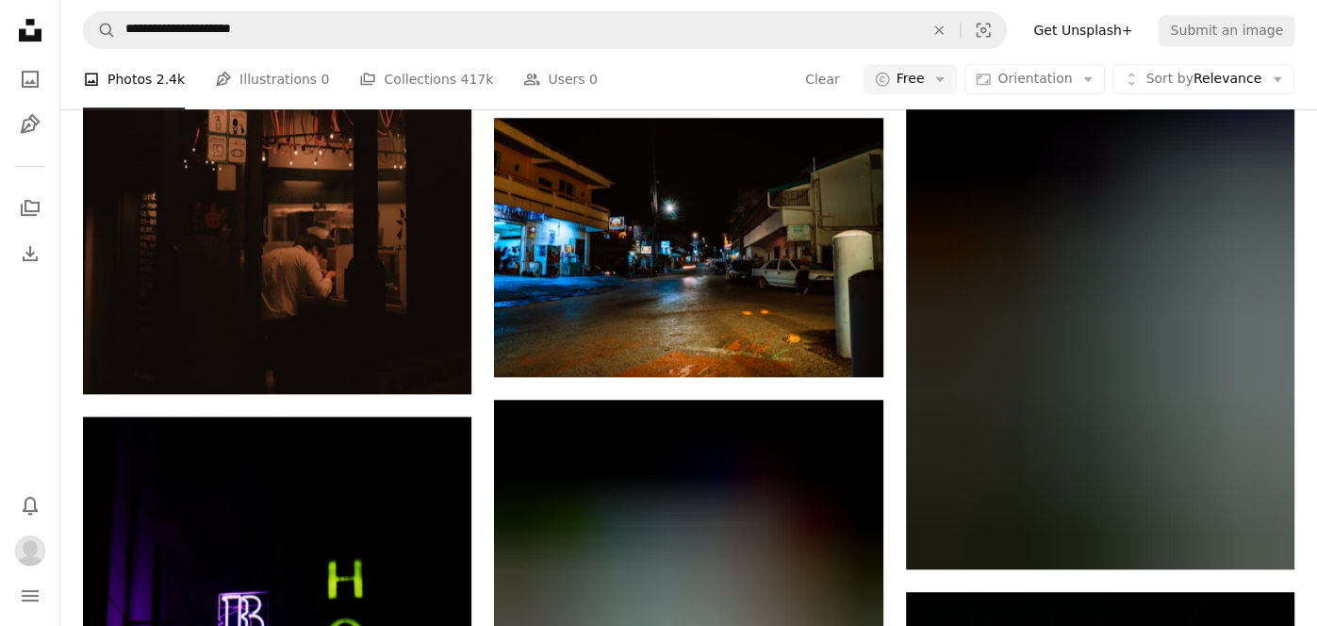
scroll to position [24680, 0]
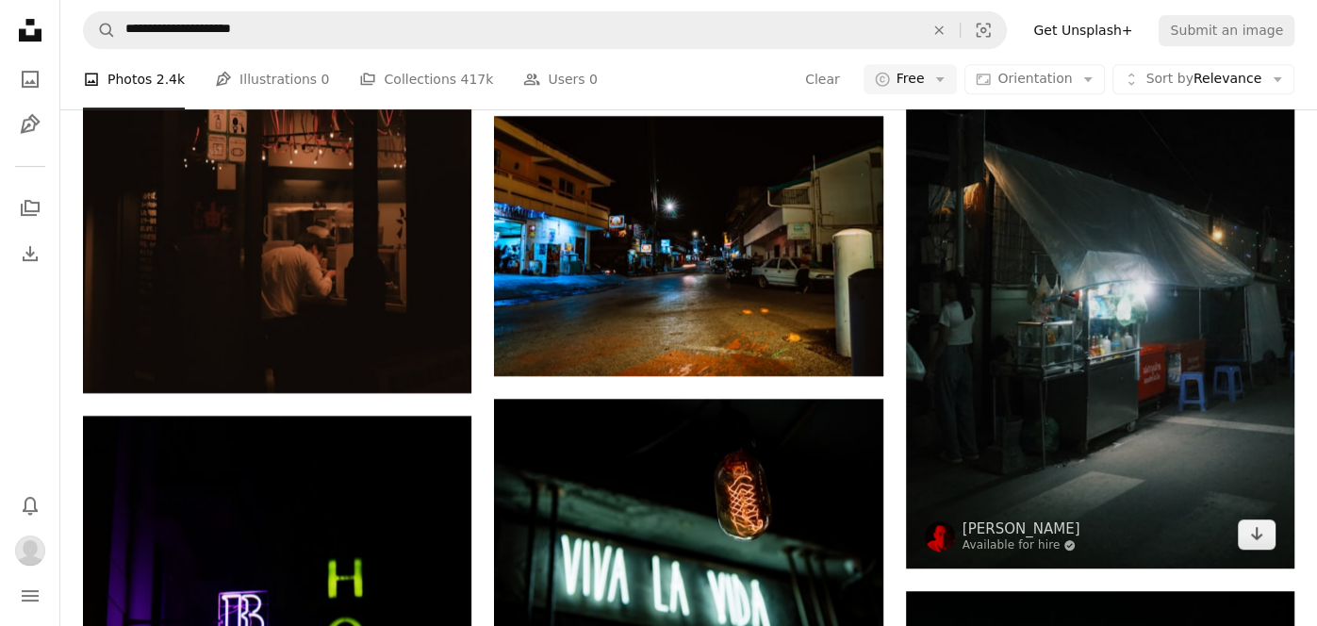
click at [1152, 389] on img at bounding box center [1100, 276] width 388 height 583
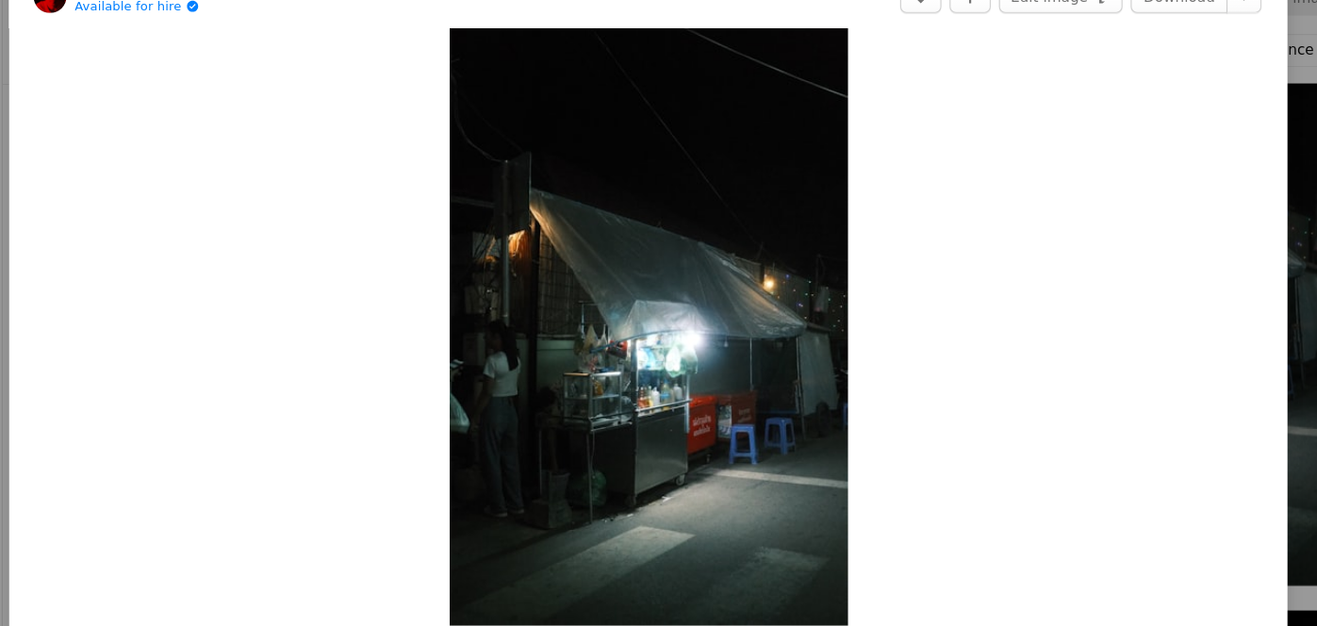
scroll to position [24680, 0]
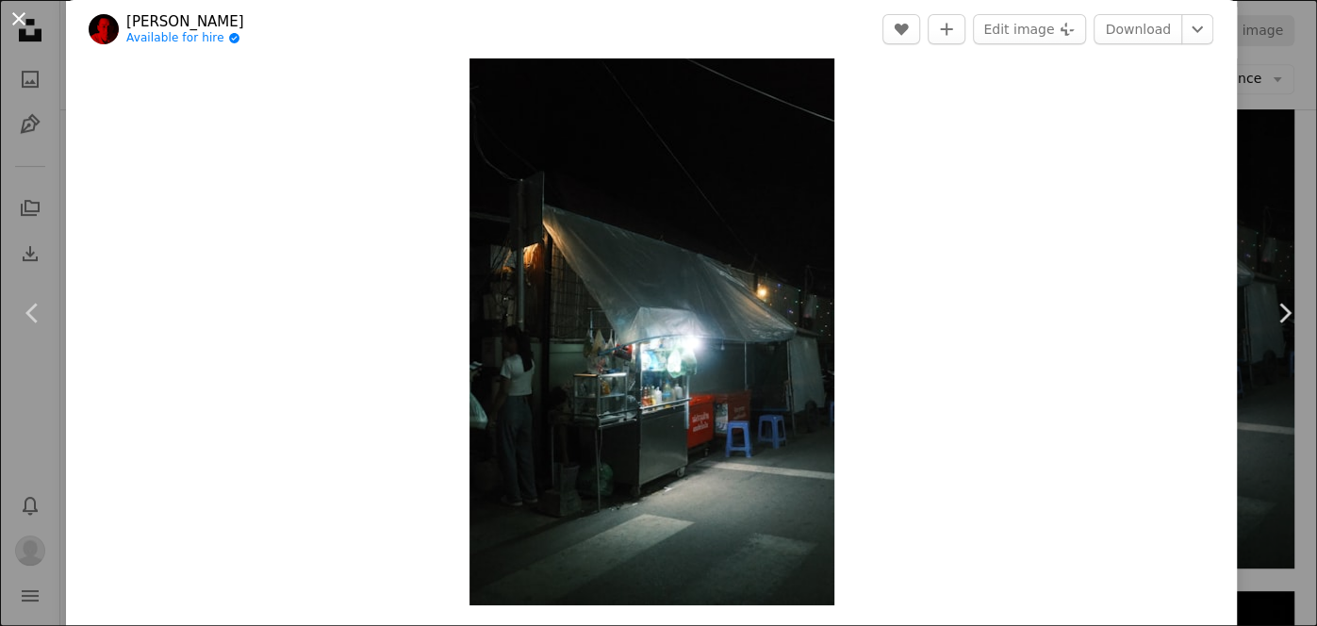
click at [22, 19] on button "An X shape" at bounding box center [19, 19] width 23 height 23
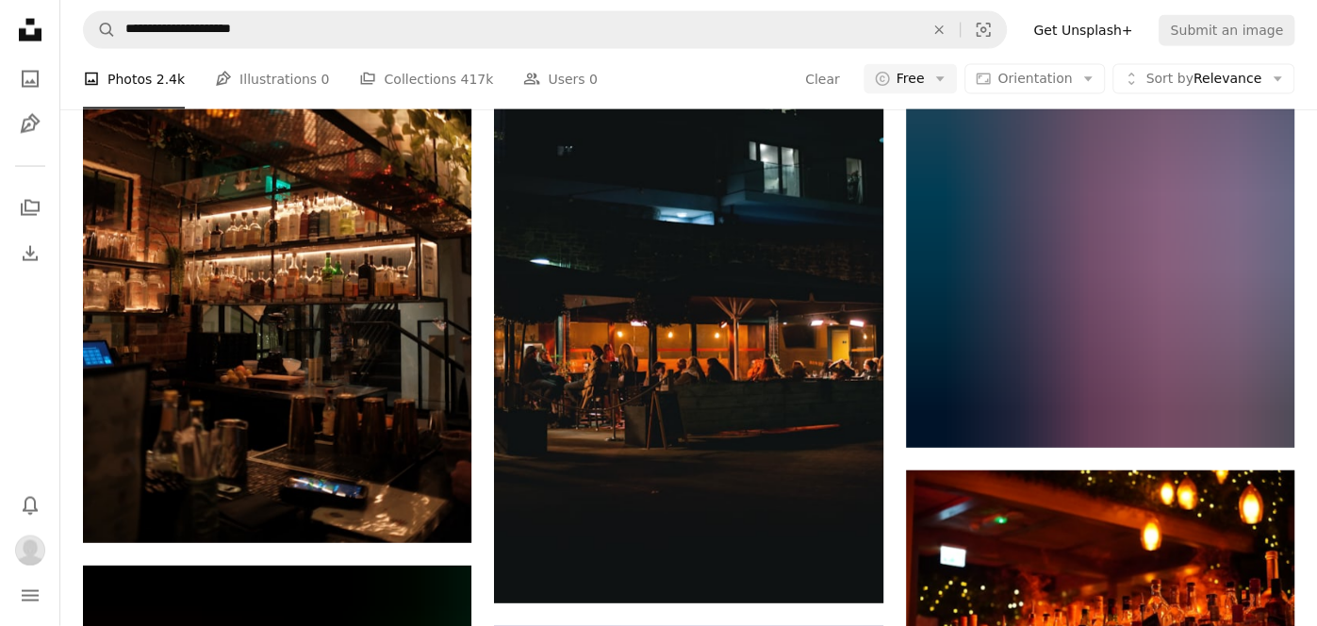
scroll to position [26891, 0]
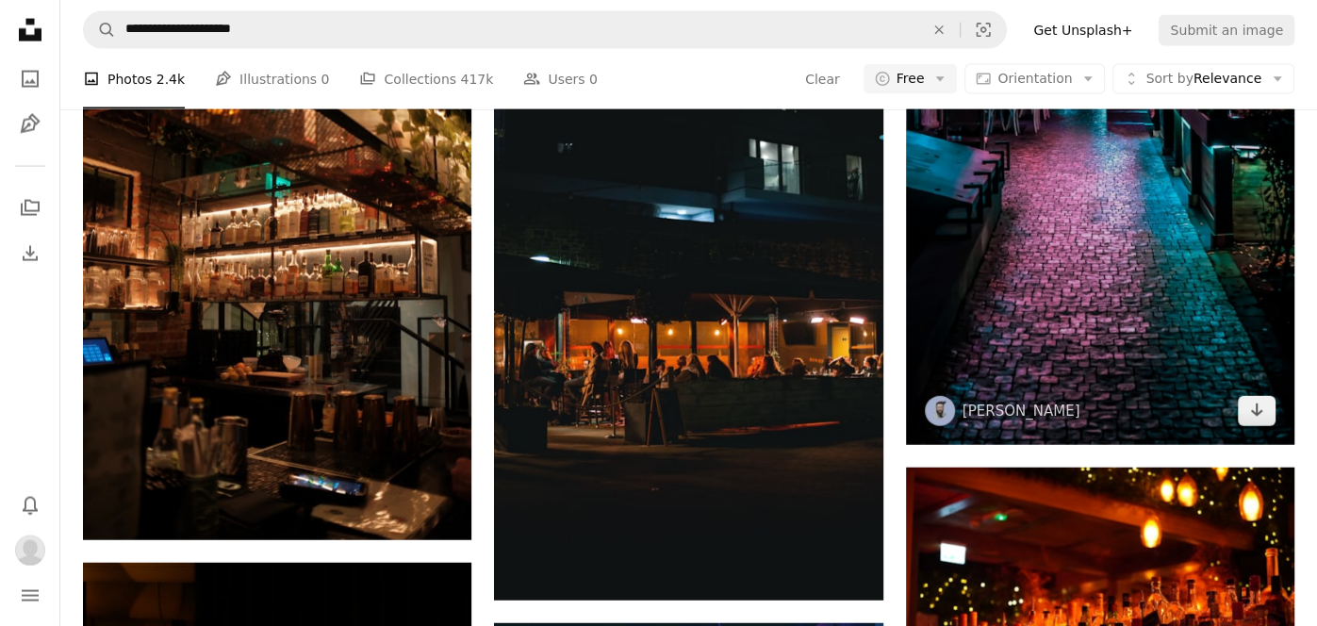
click at [1203, 356] on img at bounding box center [1100, 153] width 388 height 583
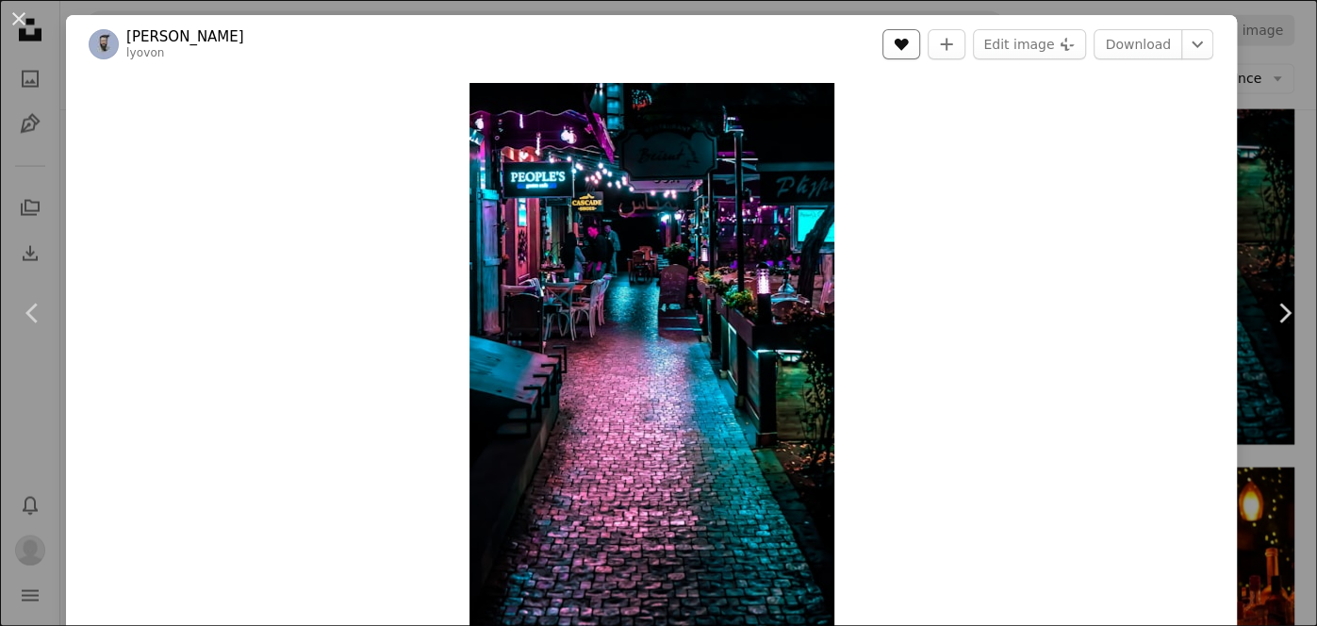
click at [909, 50] on icon "A heart" at bounding box center [901, 44] width 15 height 15
click at [1160, 39] on link "Download" at bounding box center [1137, 44] width 89 height 30
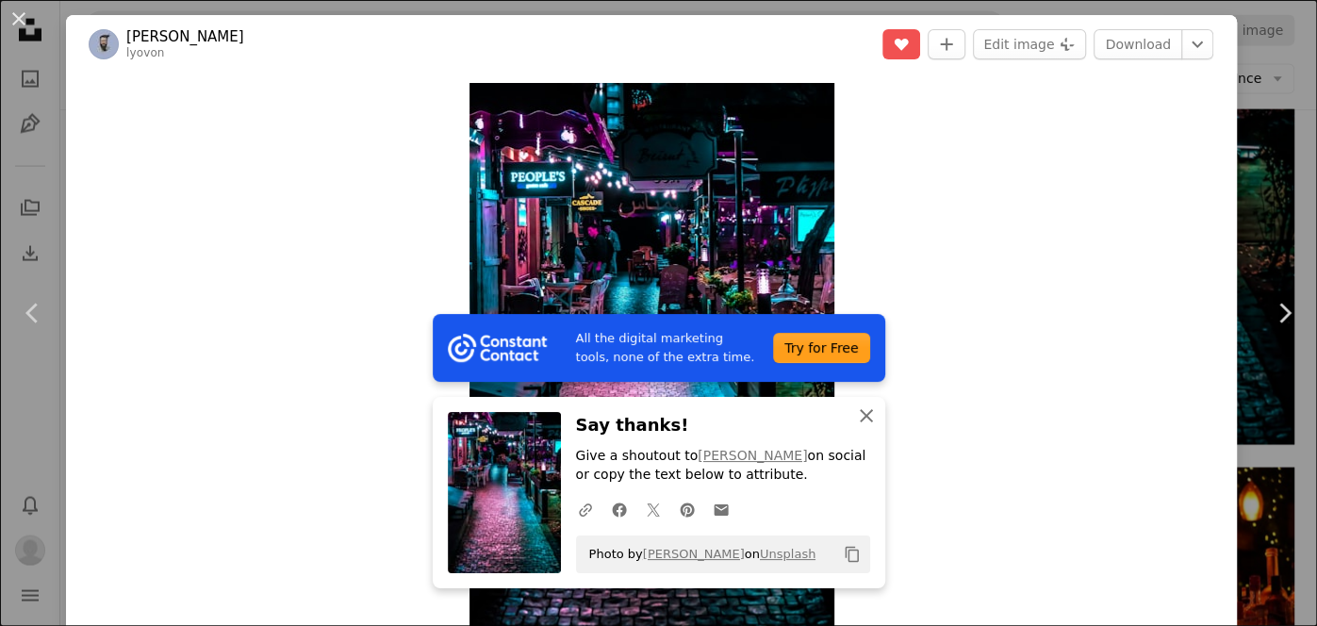
click at [865, 421] on icon "An X shape" at bounding box center [866, 415] width 23 height 23
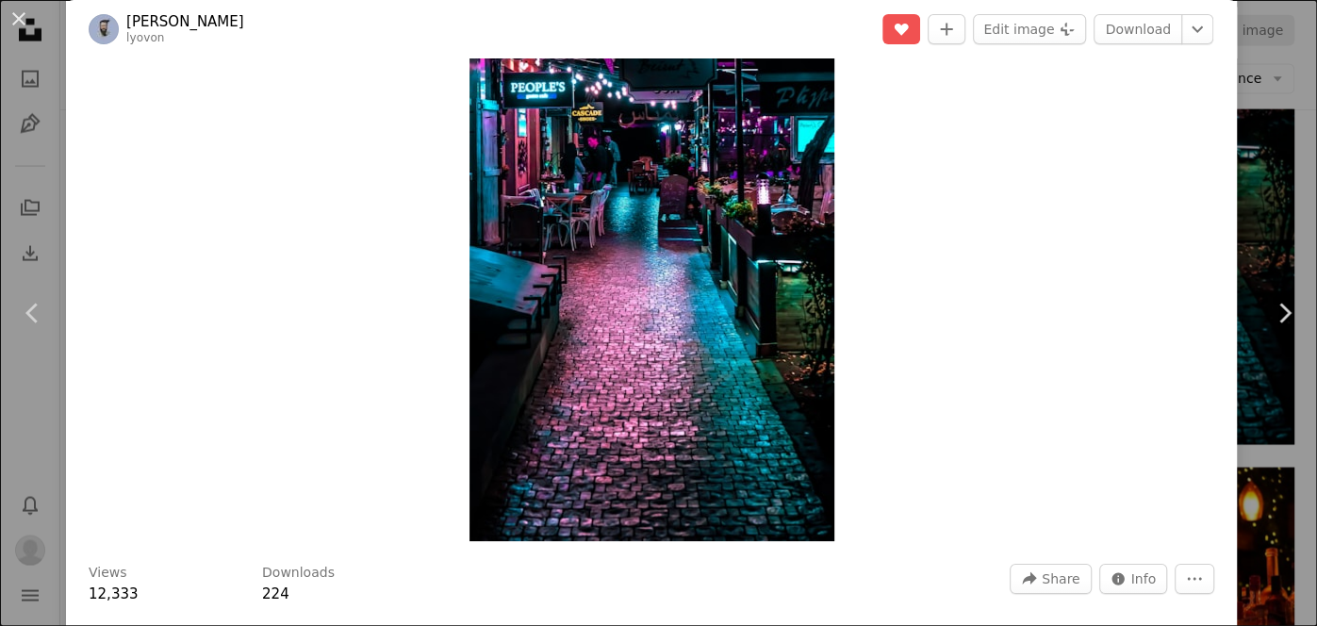
scroll to position [84, 0]
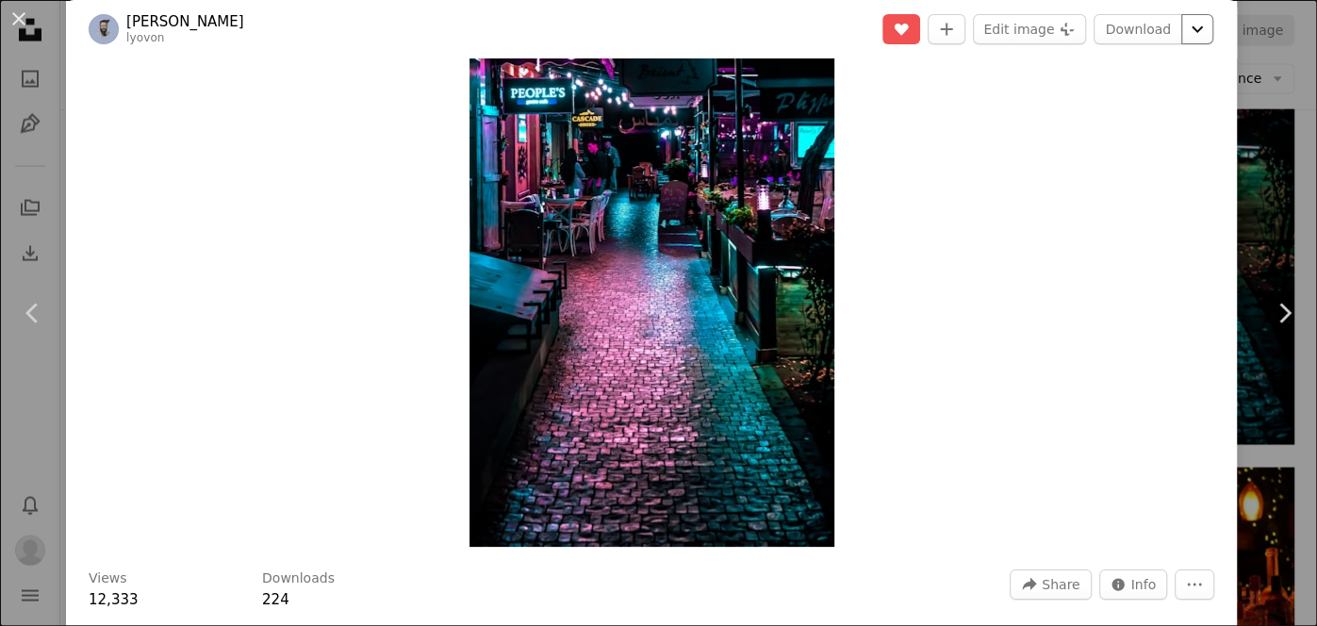
click at [1212, 34] on icon "Chevron down" at bounding box center [1197, 29] width 30 height 23
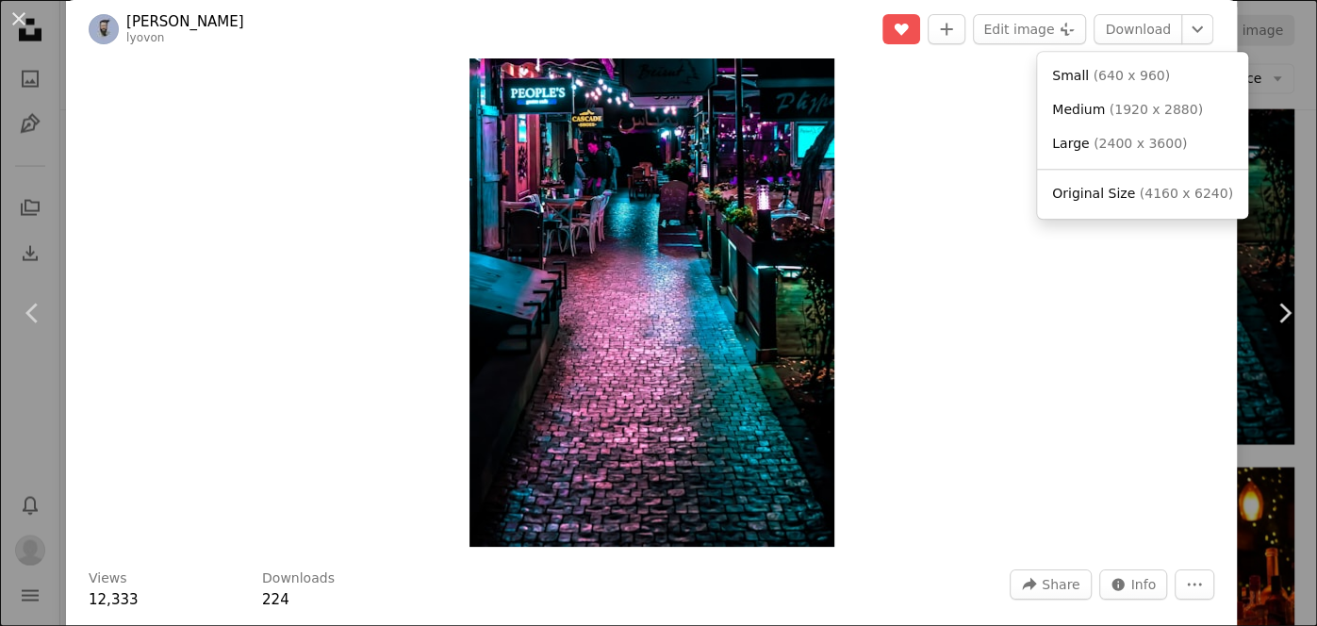
click at [967, 193] on dialog "An X shape Chevron left Chevron right [PERSON_NAME] lyovon A heart A plus sign …" at bounding box center [658, 313] width 1317 height 626
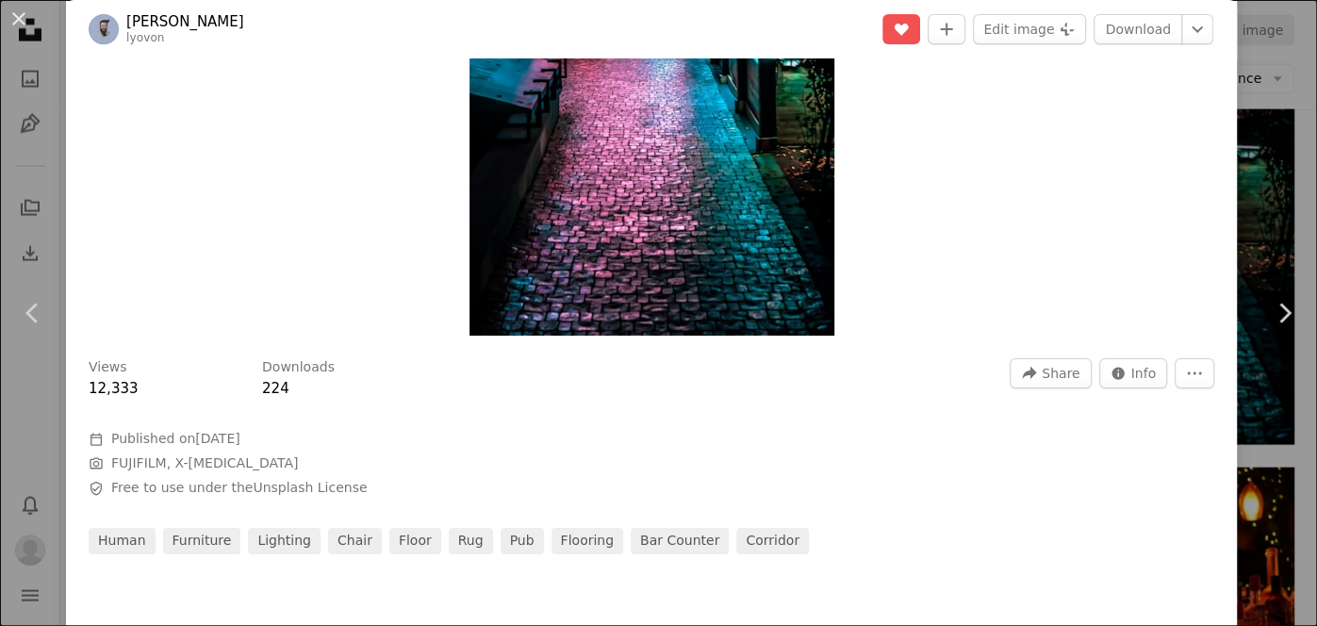
scroll to position [293, 0]
click at [1203, 379] on icon "More Actions" at bounding box center [1194, 375] width 17 height 17
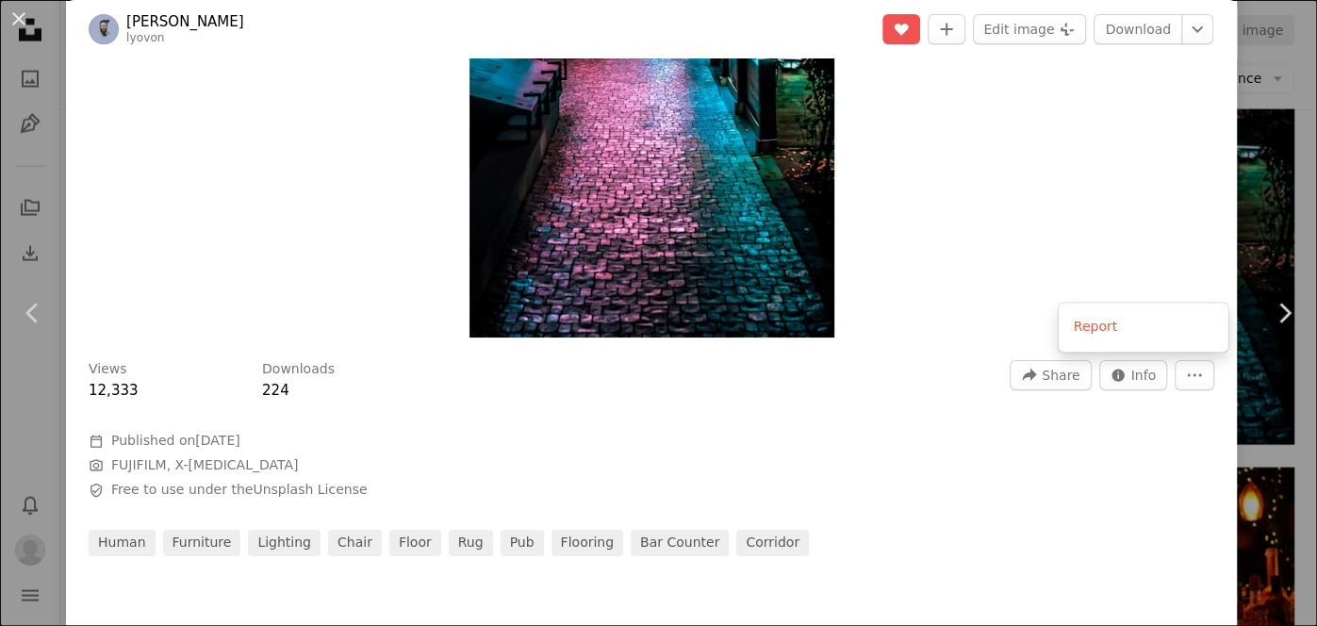
click at [1180, 414] on dialog "An X shape Chevron left Chevron right [PERSON_NAME] lyovon A heart A plus sign …" at bounding box center [658, 313] width 1317 height 626
click at [1155, 373] on span "Info" at bounding box center [1143, 375] width 25 height 28
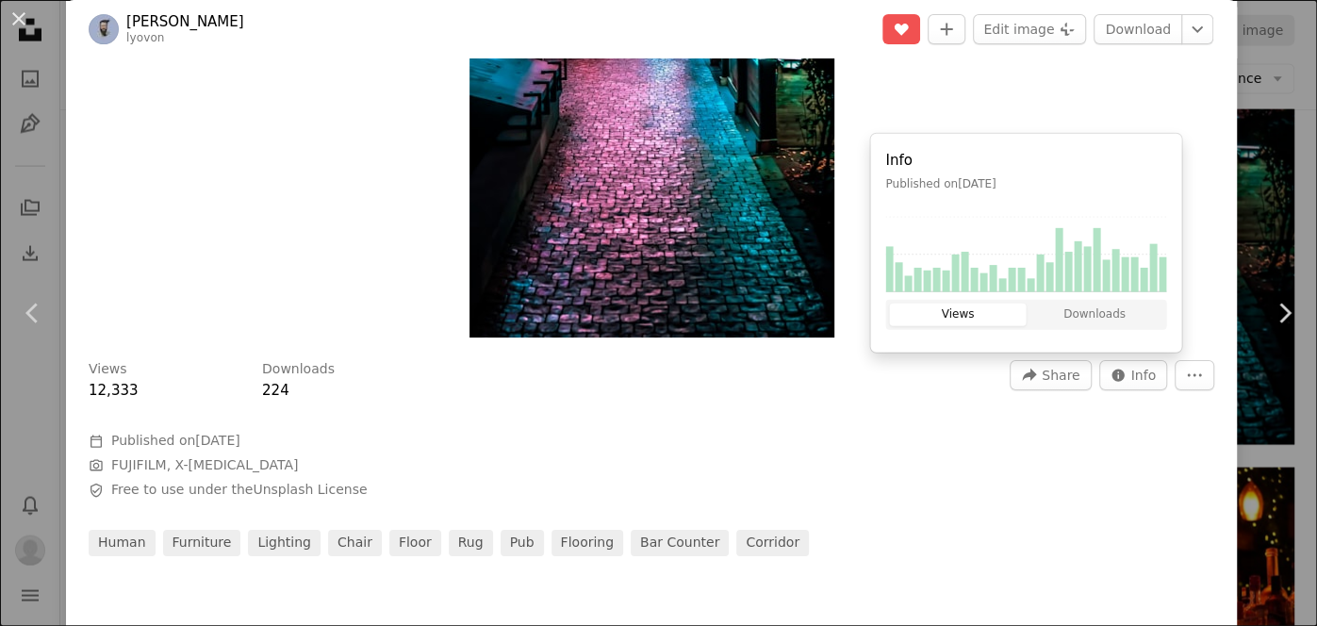
click at [1150, 421] on div at bounding box center [652, 417] width 1126 height 30
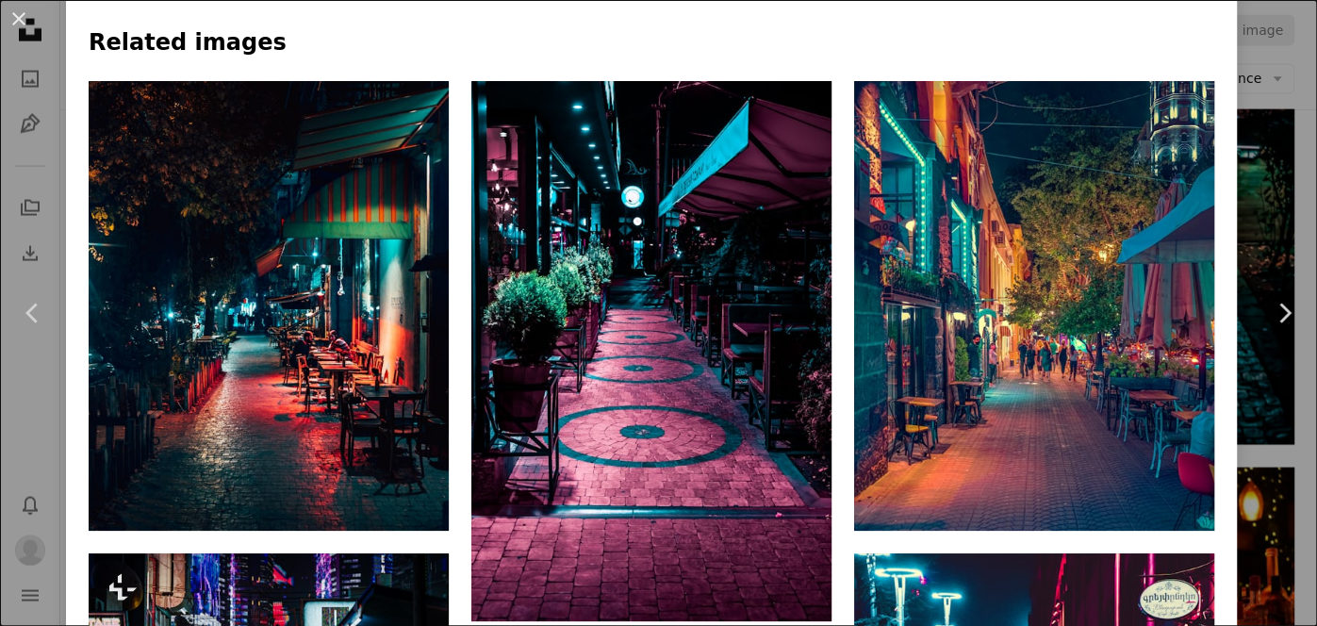
scroll to position [1192, 0]
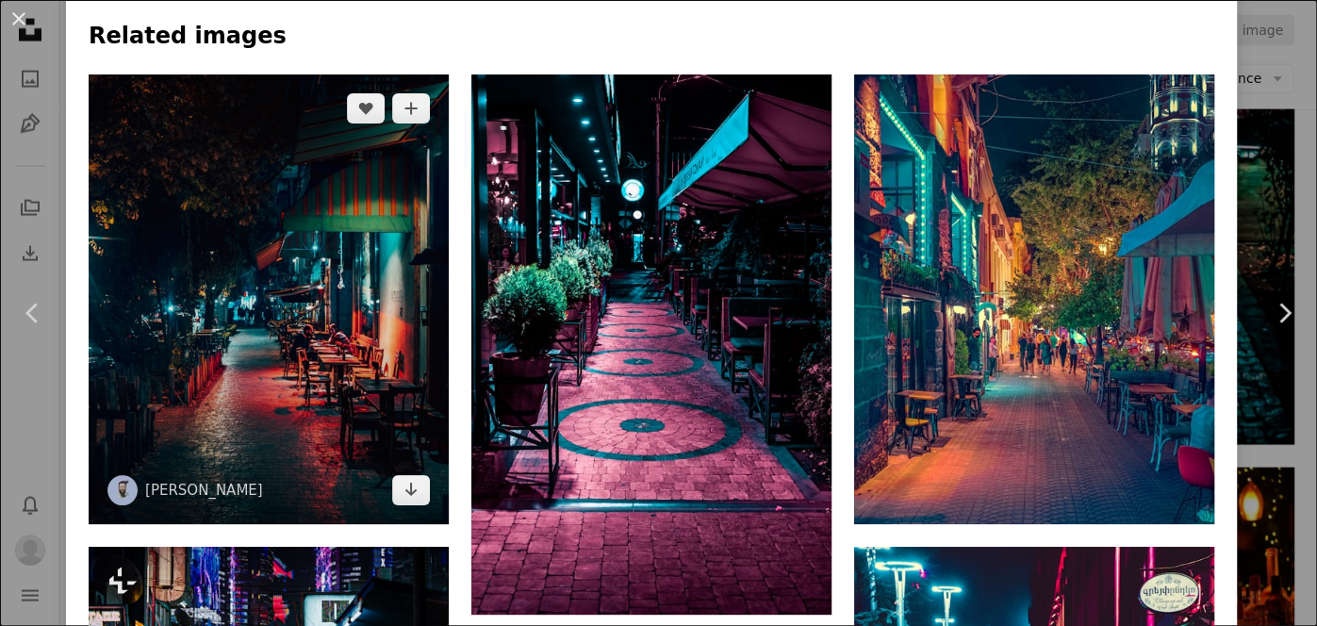
click at [183, 382] on img at bounding box center [269, 299] width 360 height 451
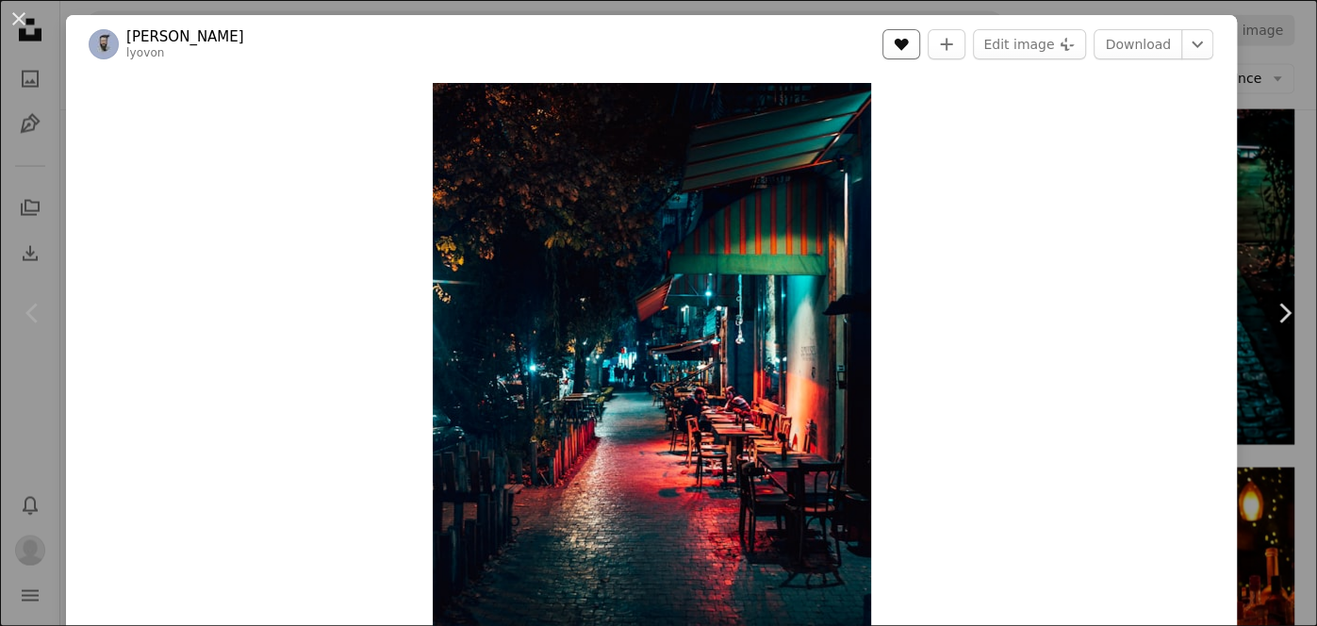
click at [909, 42] on icon "Like" at bounding box center [902, 45] width 14 height 12
click at [1165, 49] on link "Download" at bounding box center [1137, 44] width 89 height 30
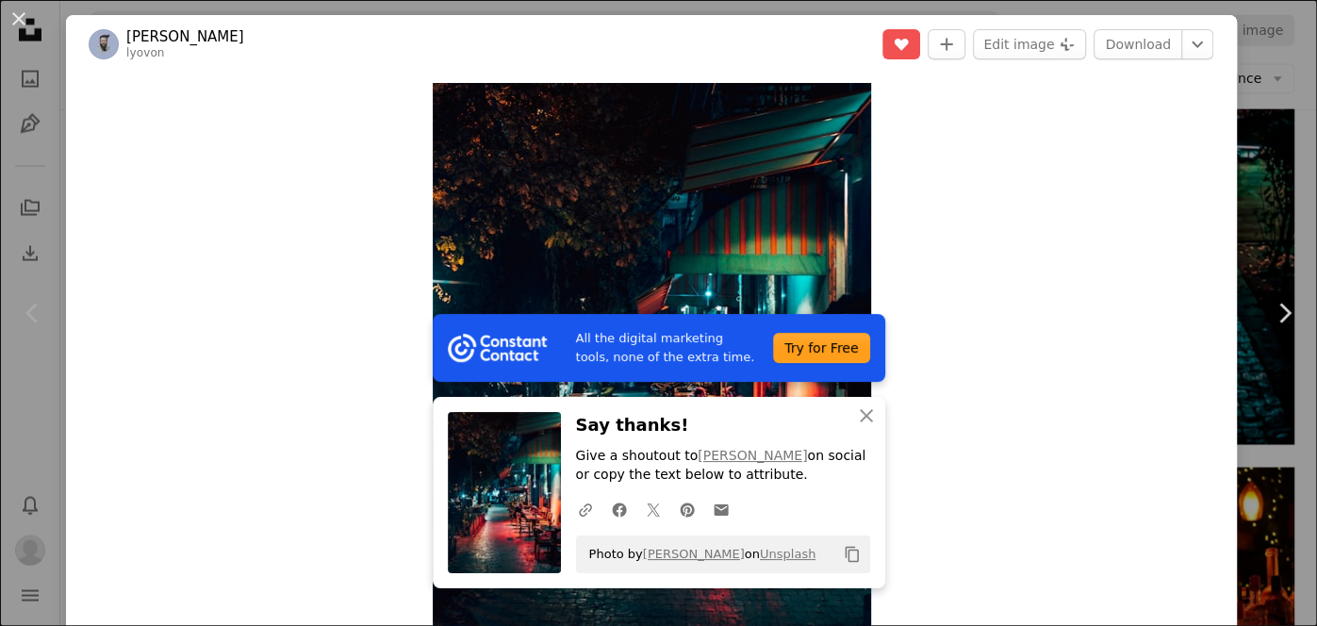
click at [854, 557] on icon "Copy content" at bounding box center [852, 554] width 17 height 17
click at [25, 8] on button "An X shape" at bounding box center [19, 19] width 23 height 23
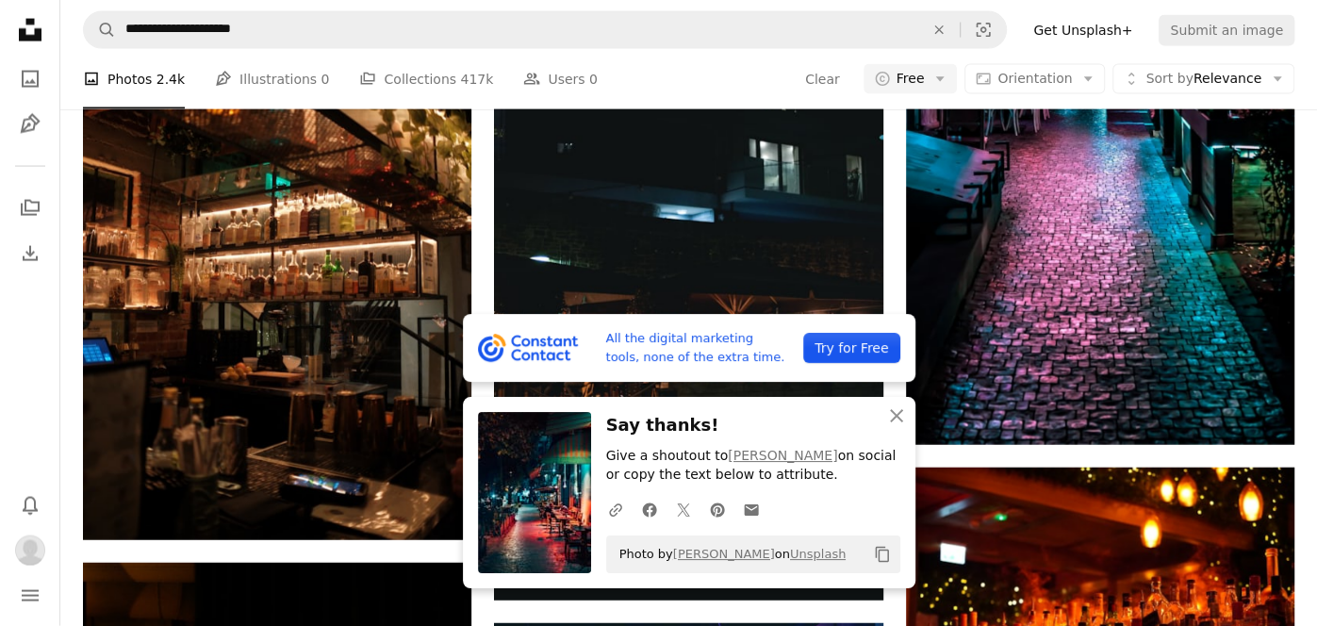
click at [882, 560] on icon "Copy content" at bounding box center [882, 554] width 17 height 17
click at [896, 419] on icon "An X shape" at bounding box center [896, 415] width 23 height 23
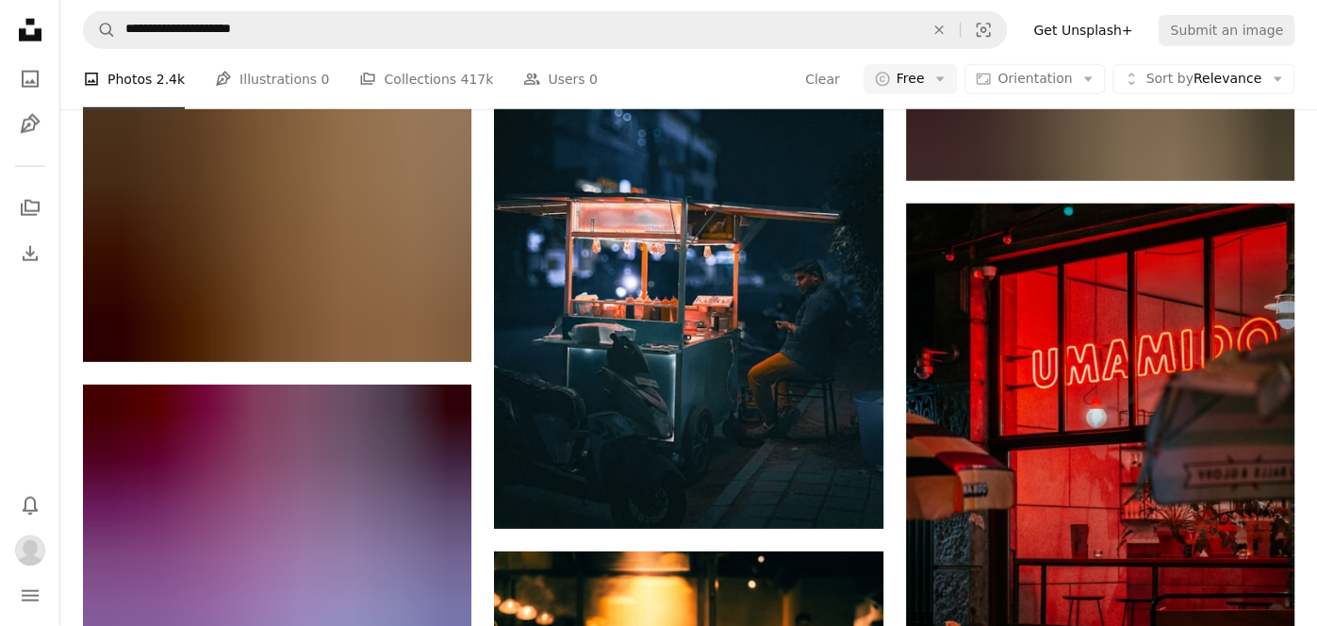
scroll to position [32240, 0]
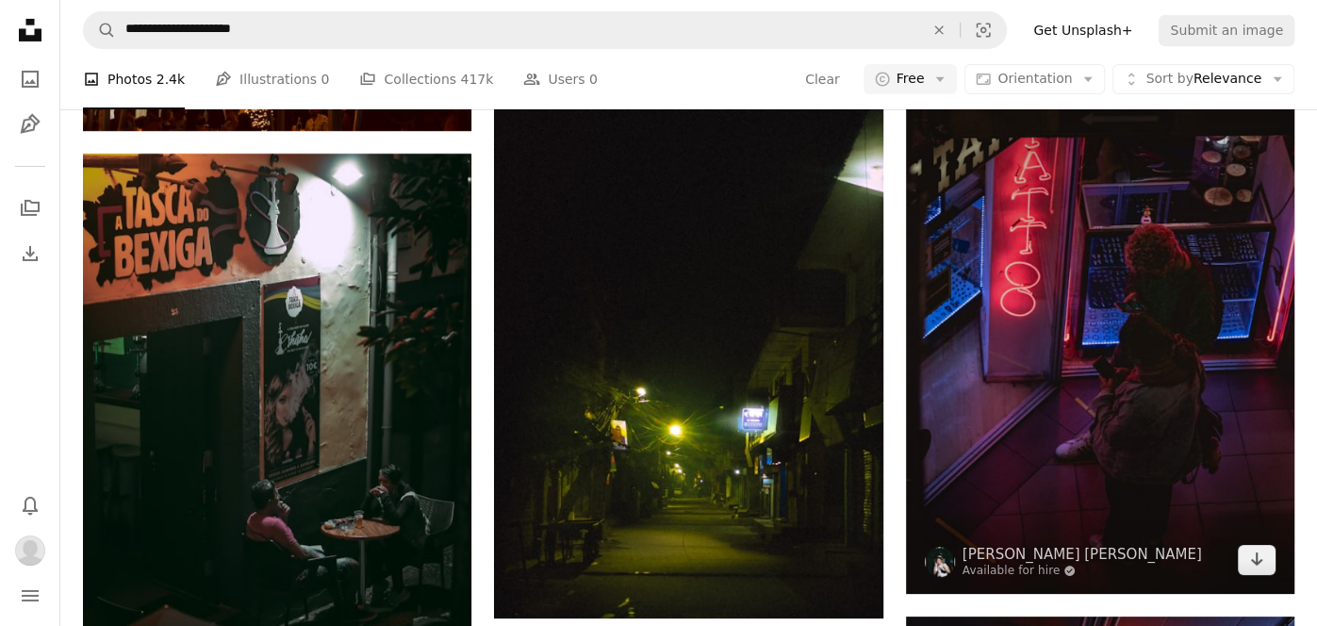
click at [1220, 470] on img at bounding box center [1100, 302] width 388 height 583
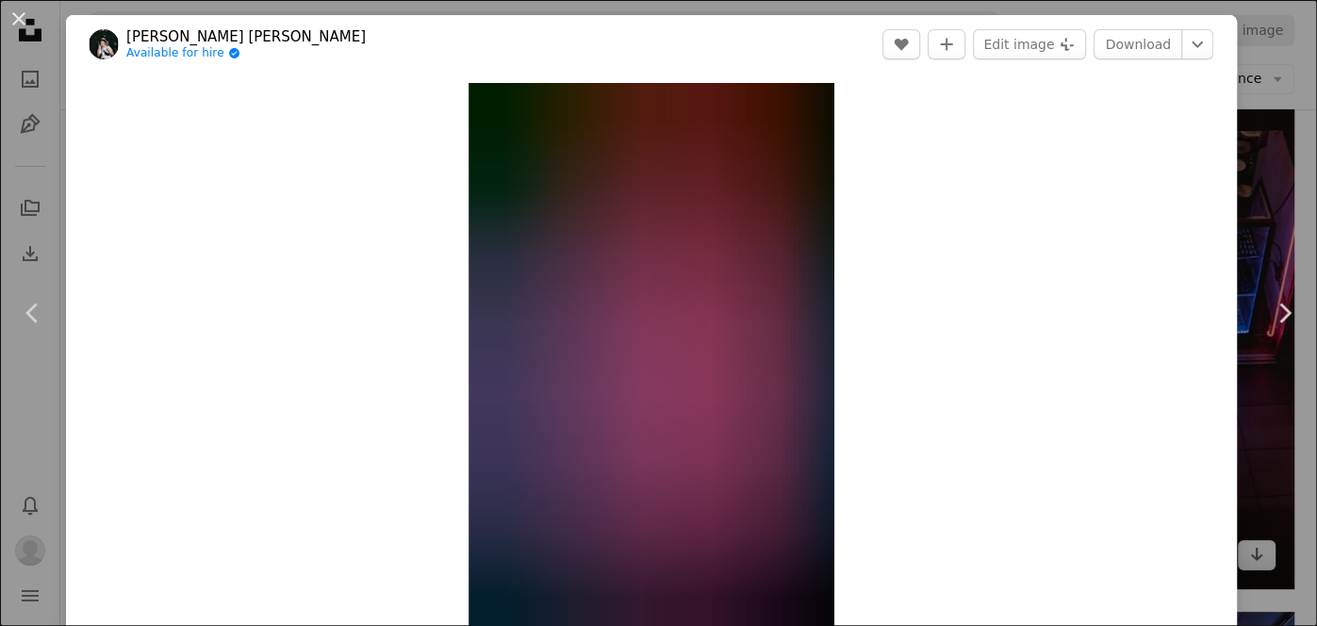
scroll to position [33451, 0]
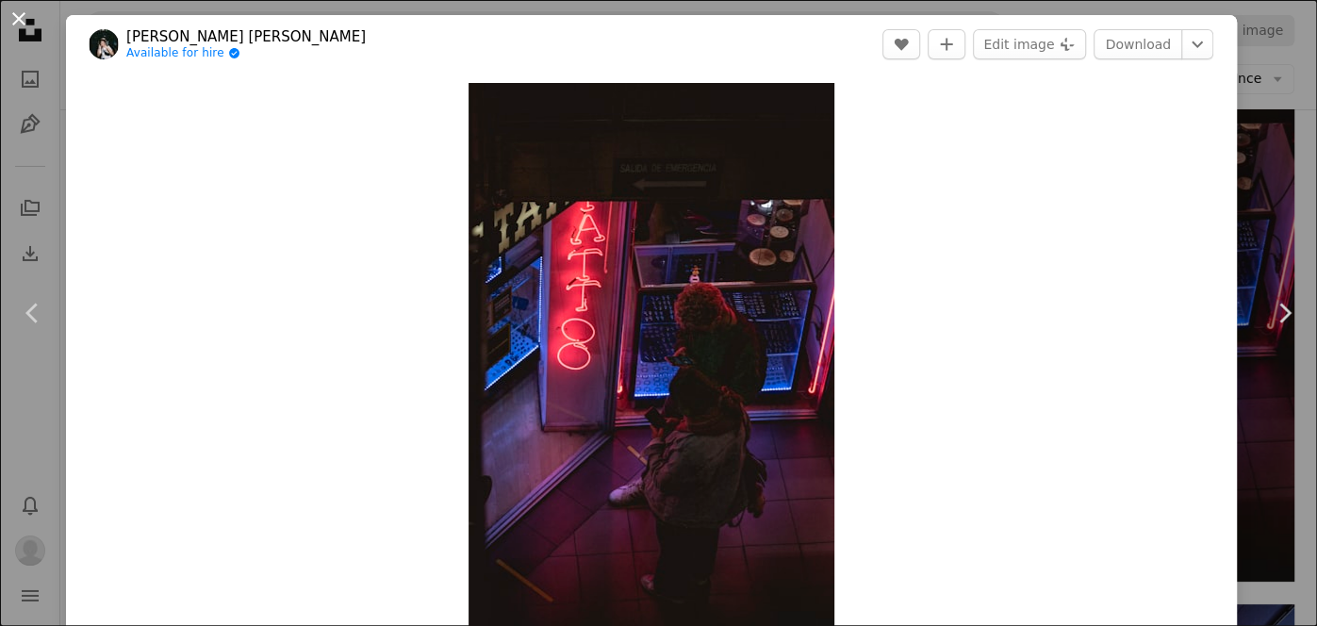
click at [19, 20] on button "An X shape" at bounding box center [19, 19] width 23 height 23
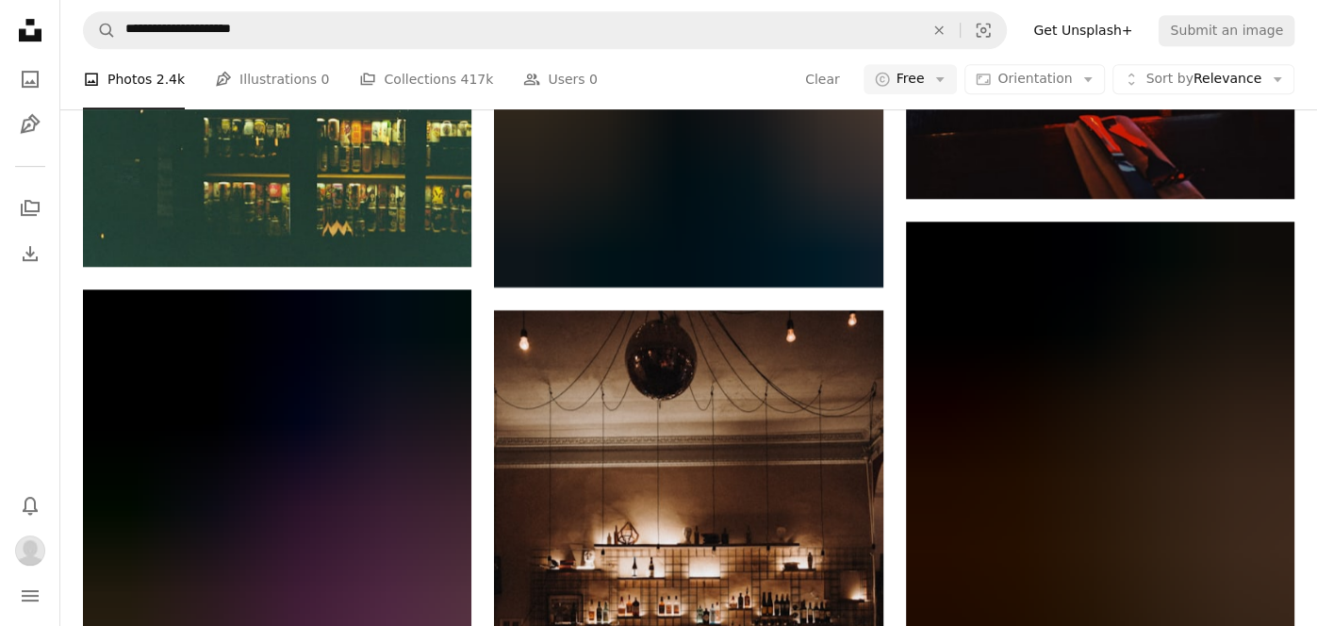
scroll to position [34387, 0]
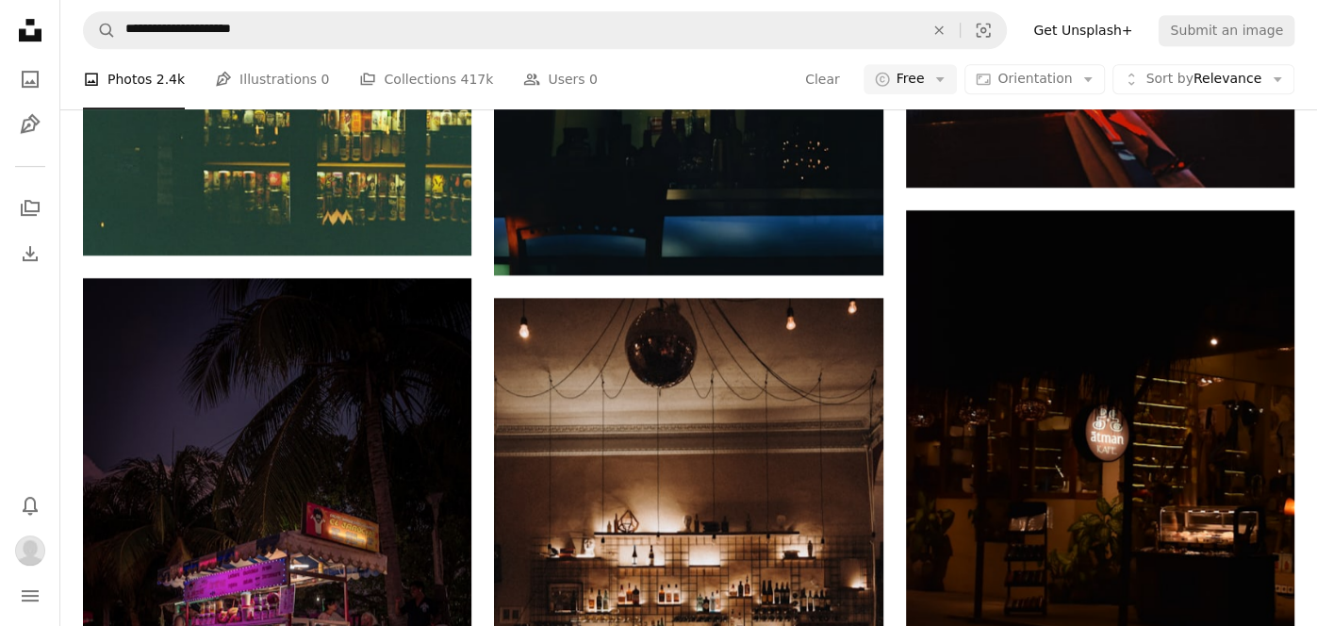
click at [288, 52] on nav "**********" at bounding box center [688, 30] width 1257 height 60
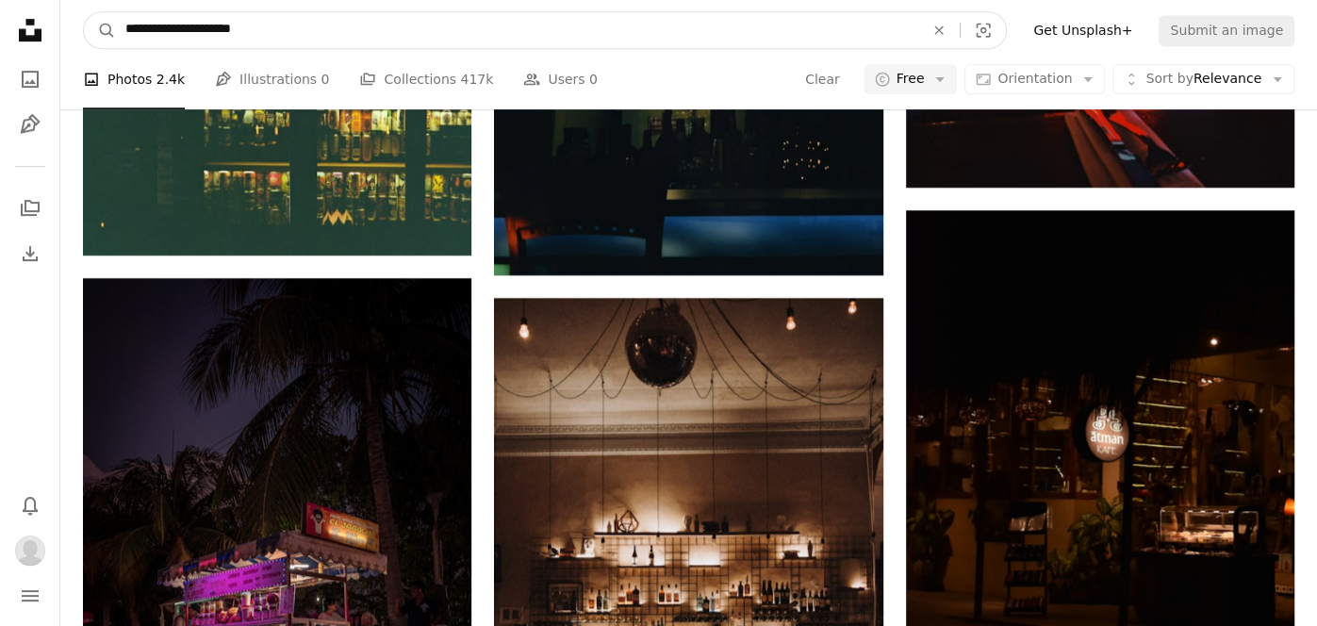
click at [293, 25] on input "**********" at bounding box center [517, 30] width 802 height 36
type input "**********"
click at [84, 12] on button "A magnifying glass" at bounding box center [100, 30] width 32 height 36
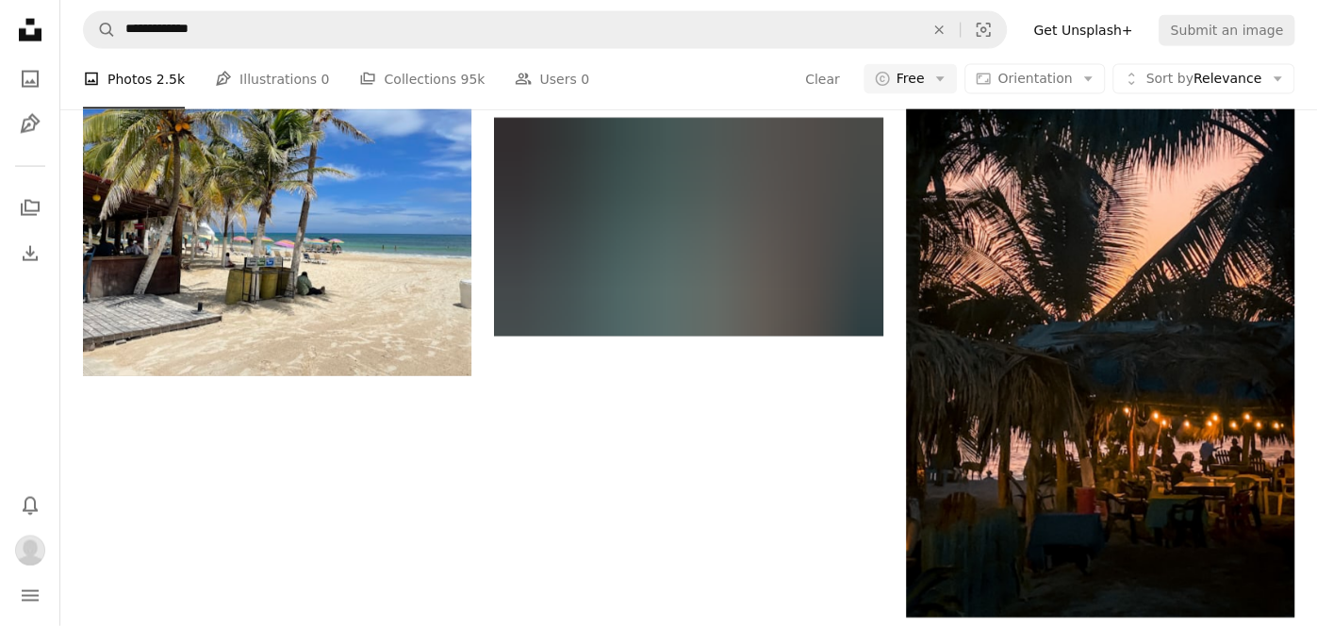
scroll to position [2880, 0]
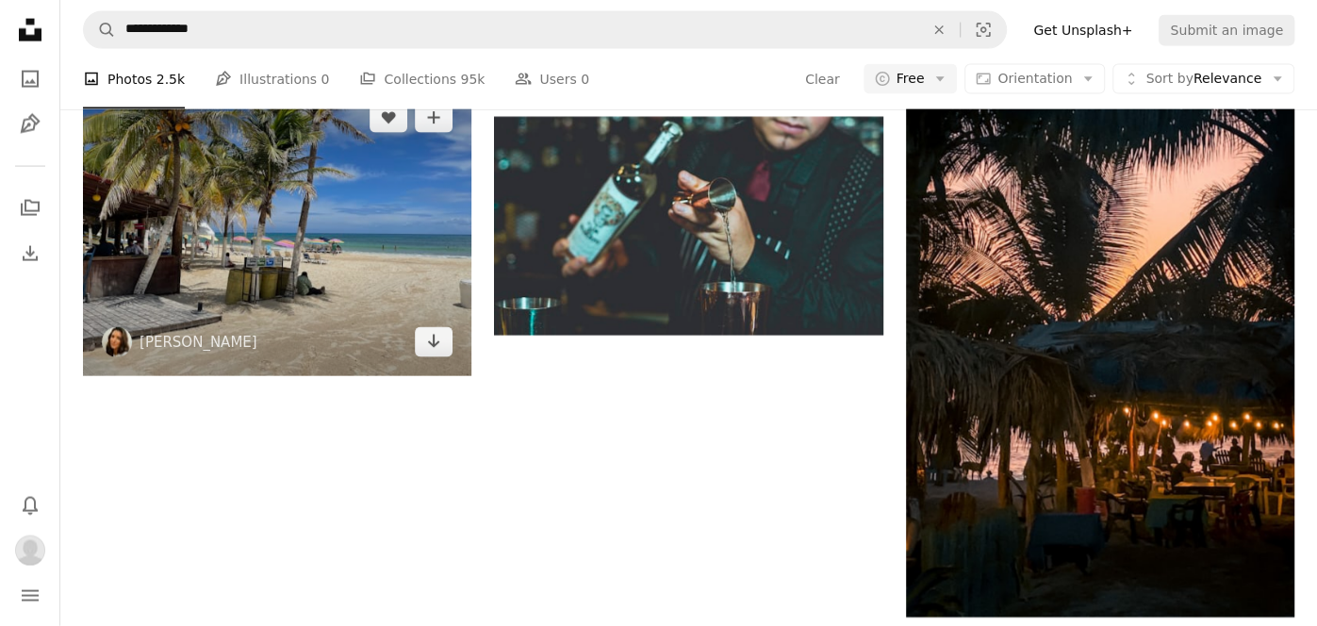
click at [371, 301] on img at bounding box center [277, 229] width 388 height 291
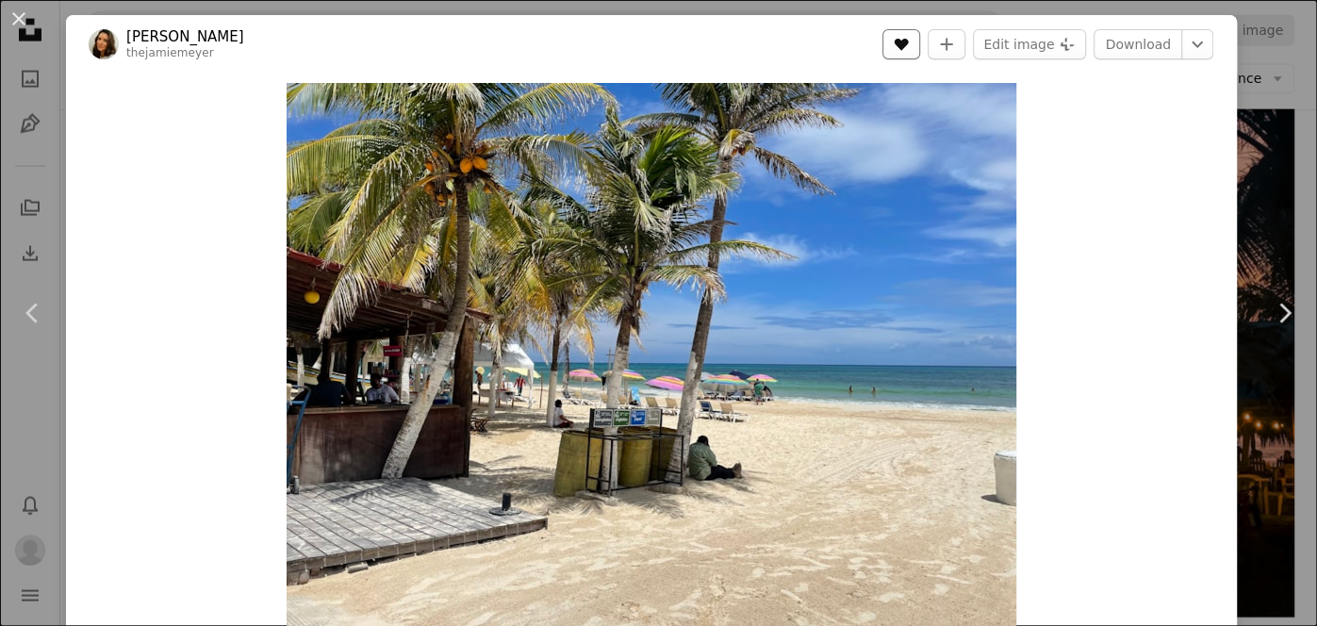
click at [909, 44] on icon "Like" at bounding box center [902, 45] width 14 height 12
click at [1159, 50] on link "Download" at bounding box center [1137, 44] width 89 height 30
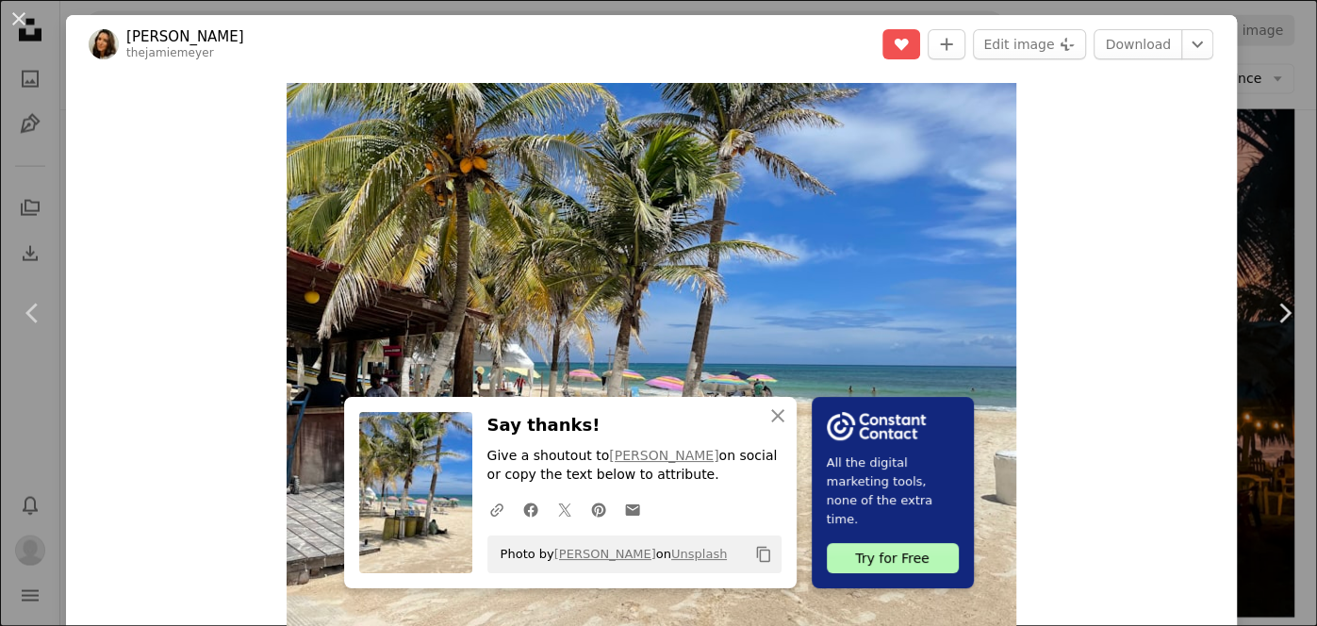
click at [763, 558] on icon "Copy content" at bounding box center [763, 554] width 17 height 17
click at [784, 419] on icon "An X shape" at bounding box center [777, 415] width 23 height 23
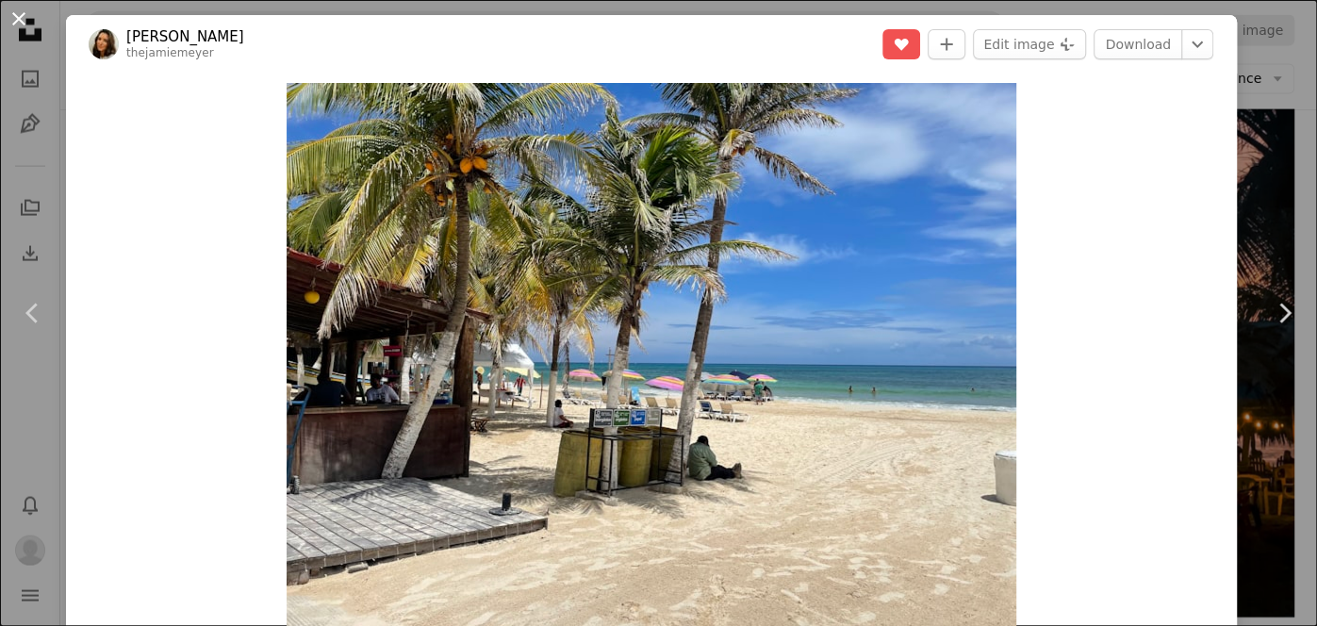
click at [14, 14] on button "An X shape" at bounding box center [19, 19] width 23 height 23
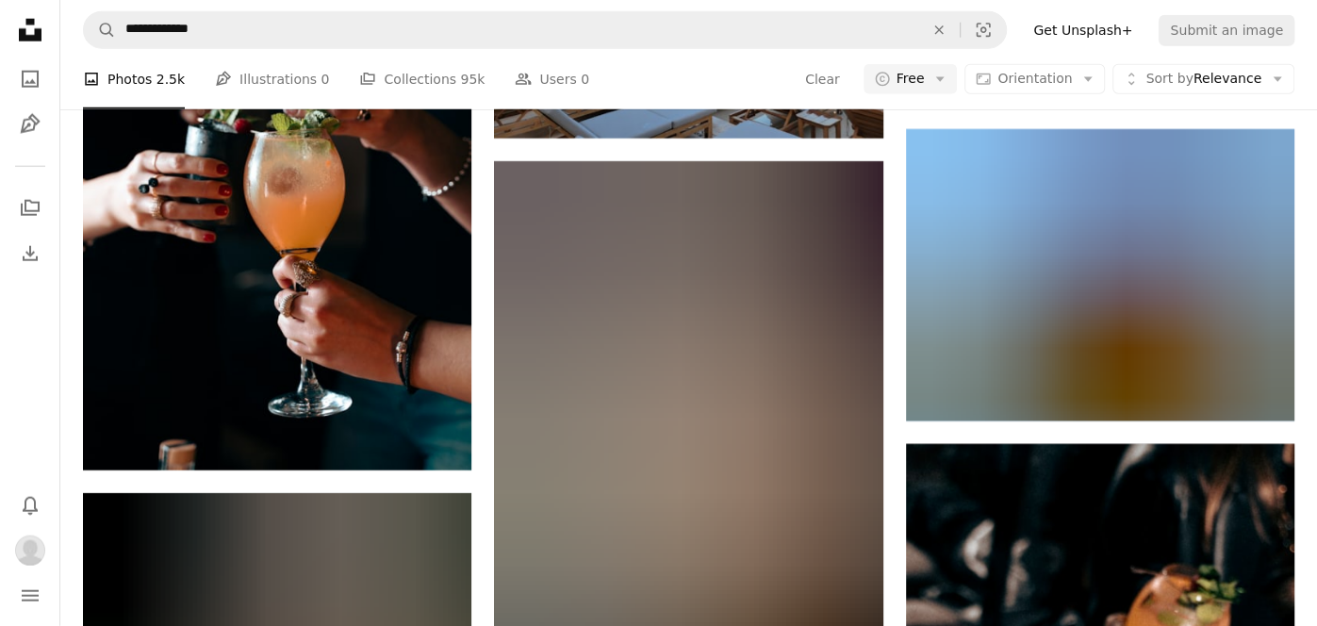
scroll to position [3394, 0]
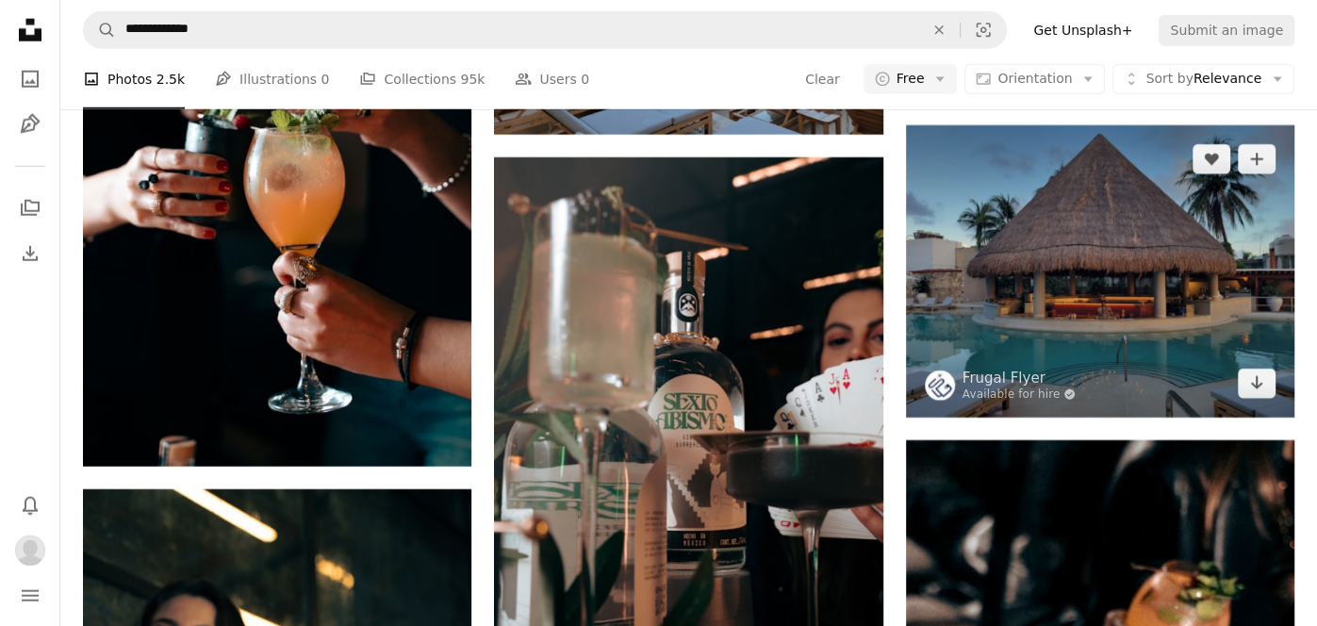
click at [1238, 305] on img at bounding box center [1100, 270] width 388 height 291
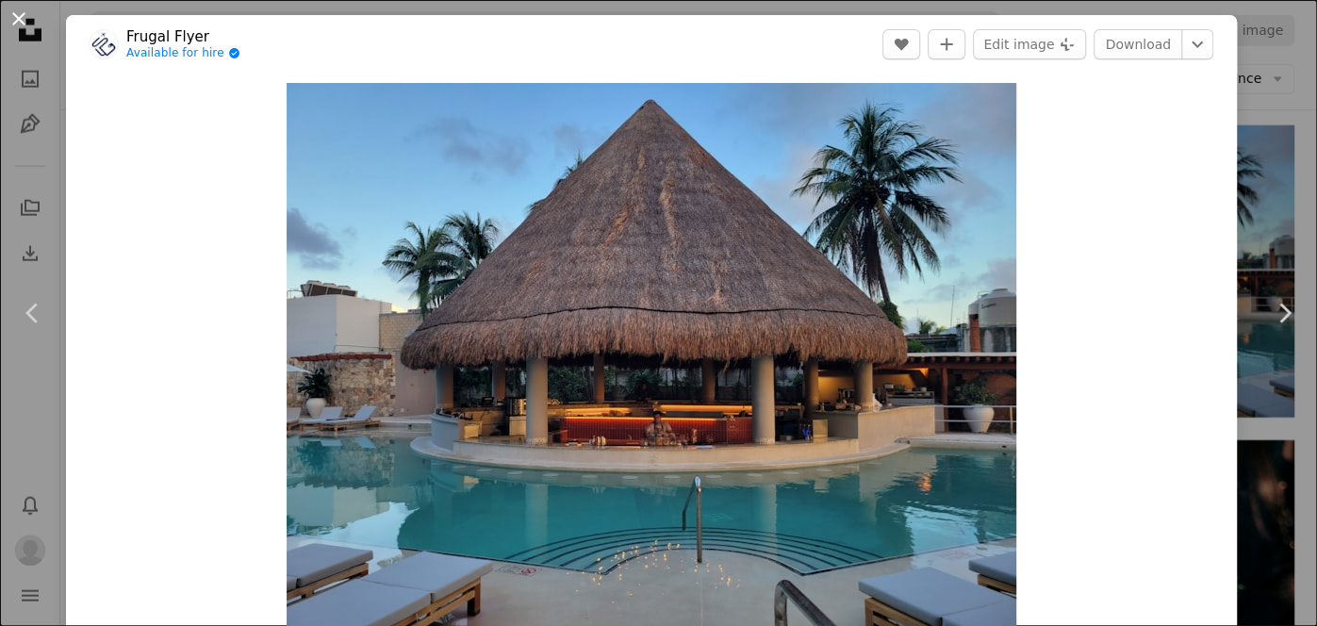
click at [14, 18] on button "An X shape" at bounding box center [19, 19] width 23 height 23
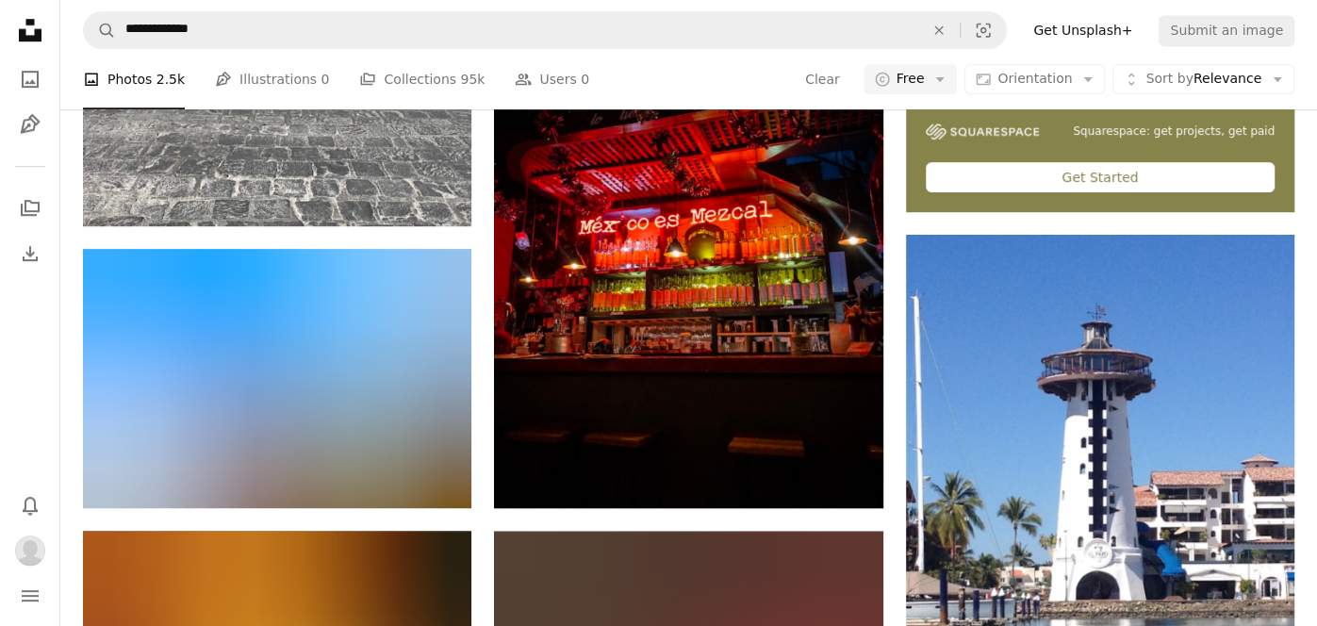
scroll to position [826, 0]
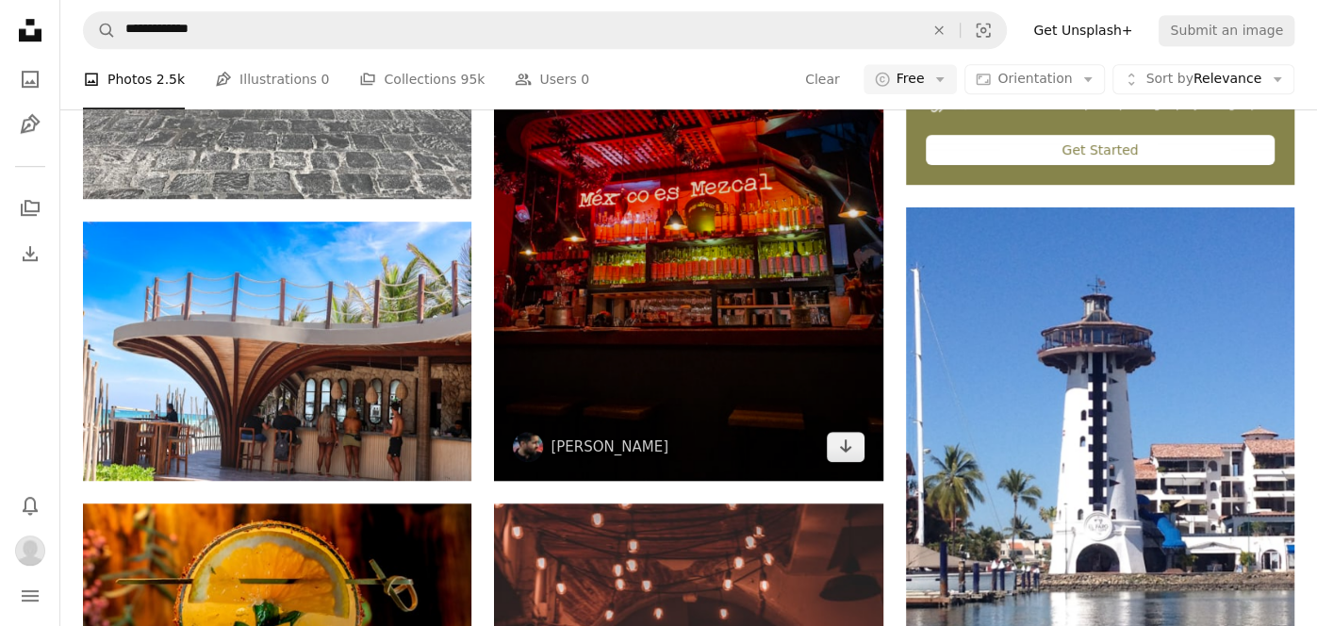
click at [777, 366] on img at bounding box center [688, 221] width 388 height 518
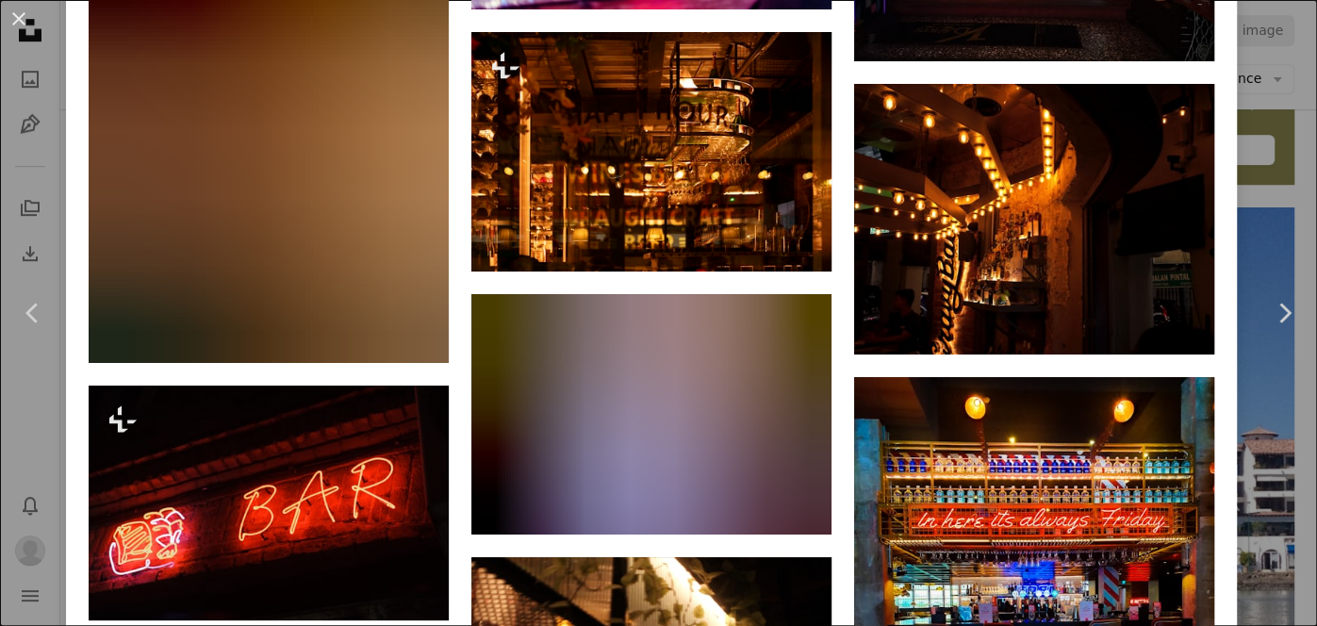
scroll to position [2063, 0]
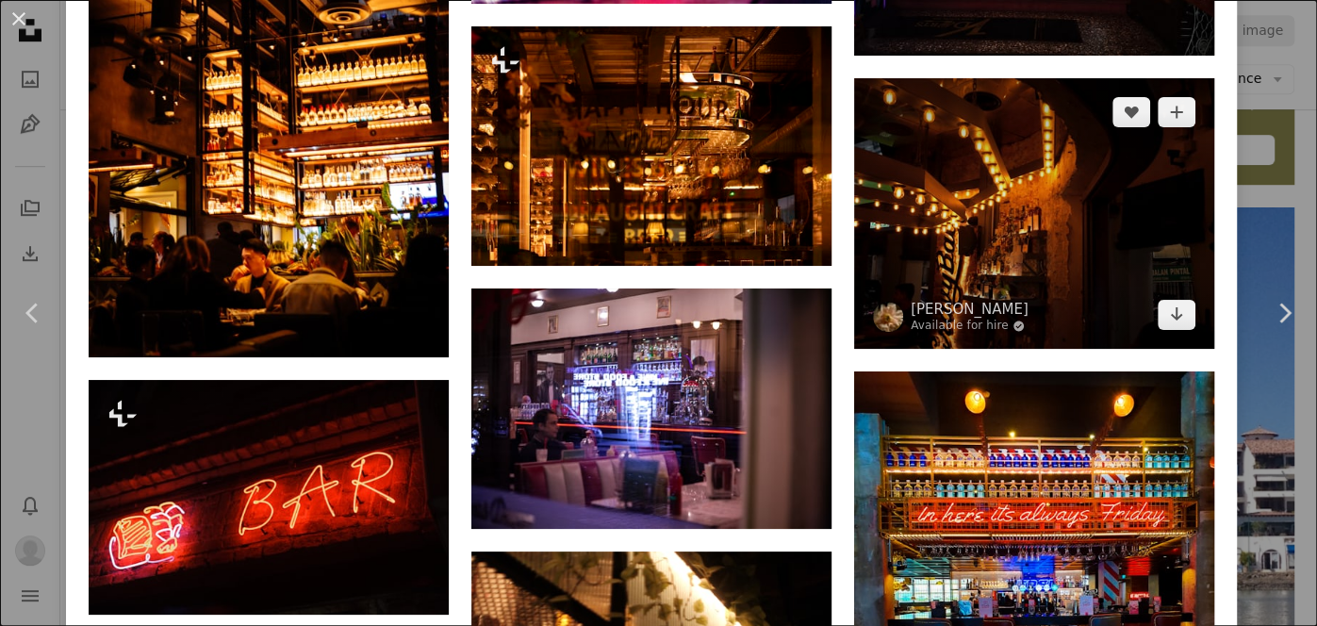
click at [1098, 244] on img at bounding box center [1034, 213] width 360 height 271
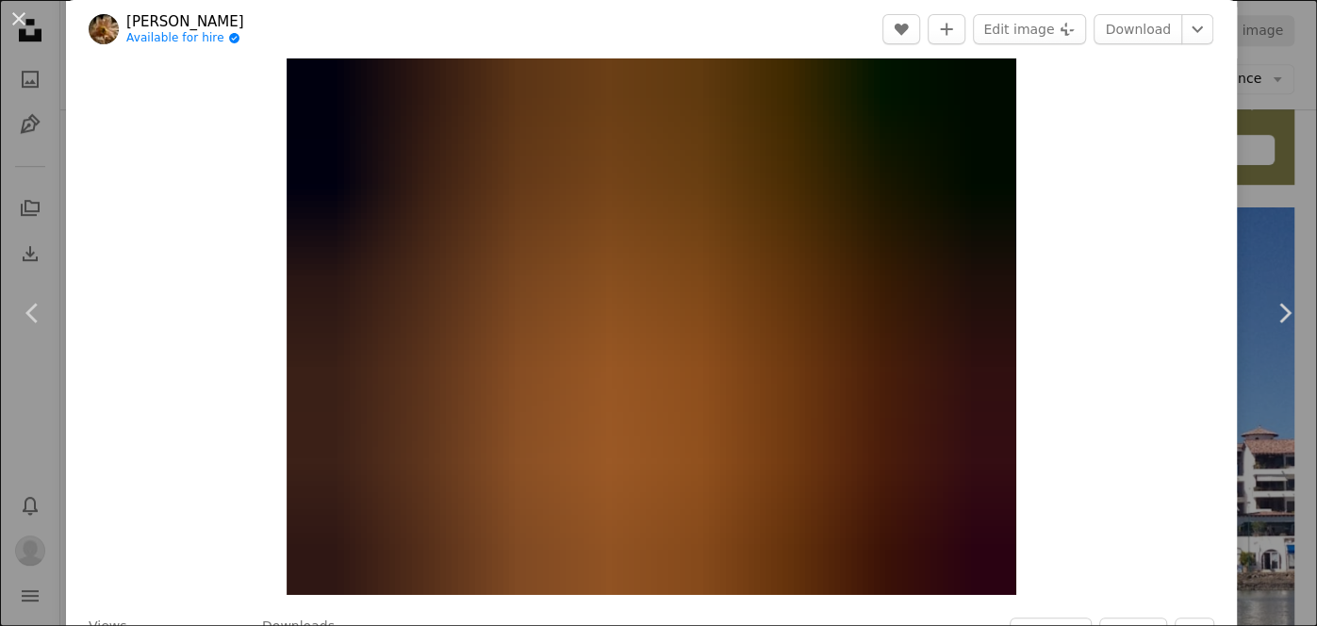
scroll to position [35, 0]
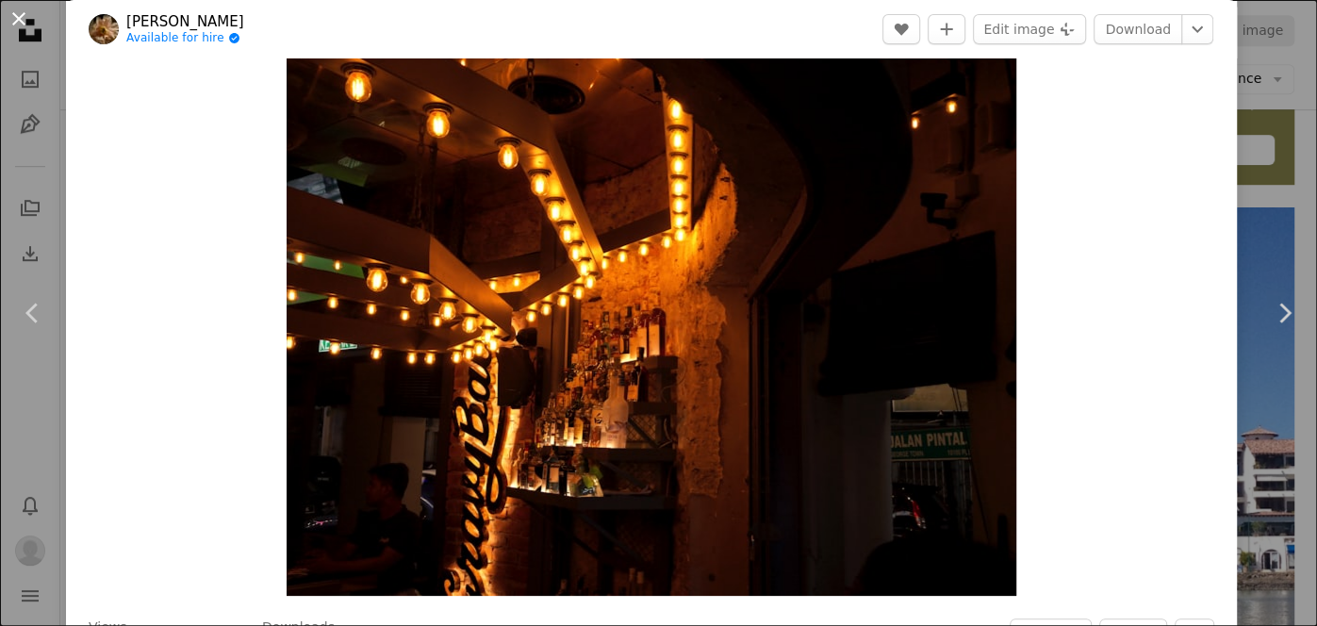
click at [17, 16] on button "An X shape" at bounding box center [19, 19] width 23 height 23
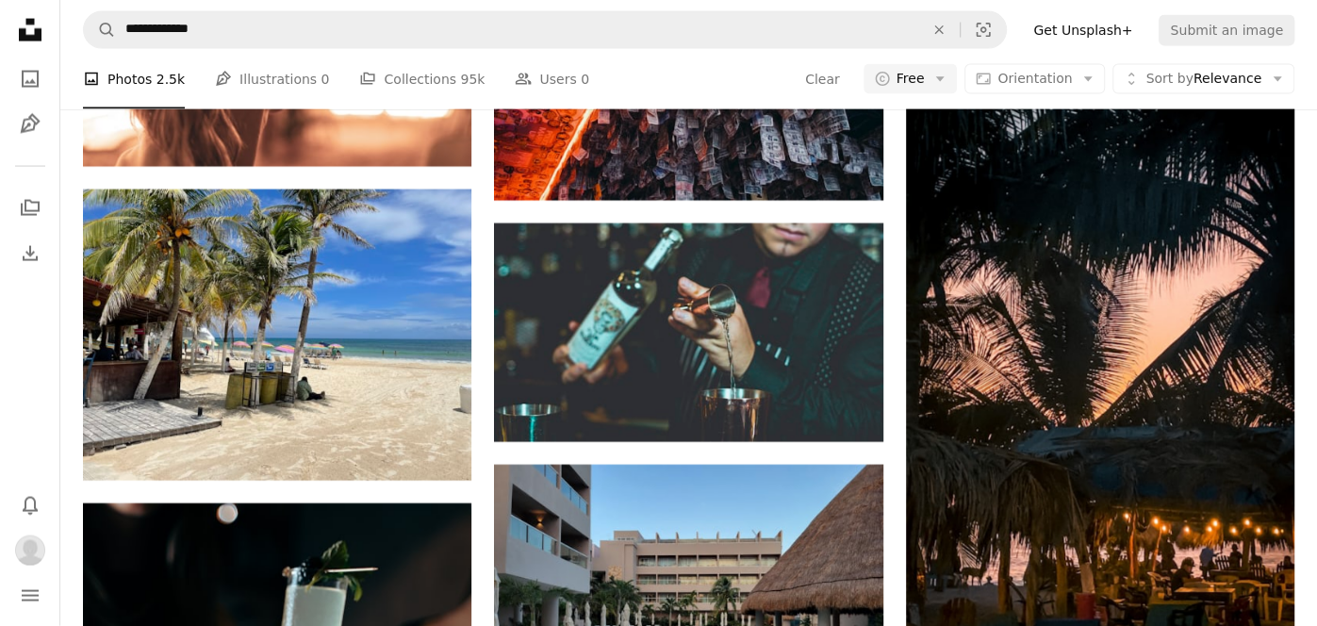
scroll to position [2777, 0]
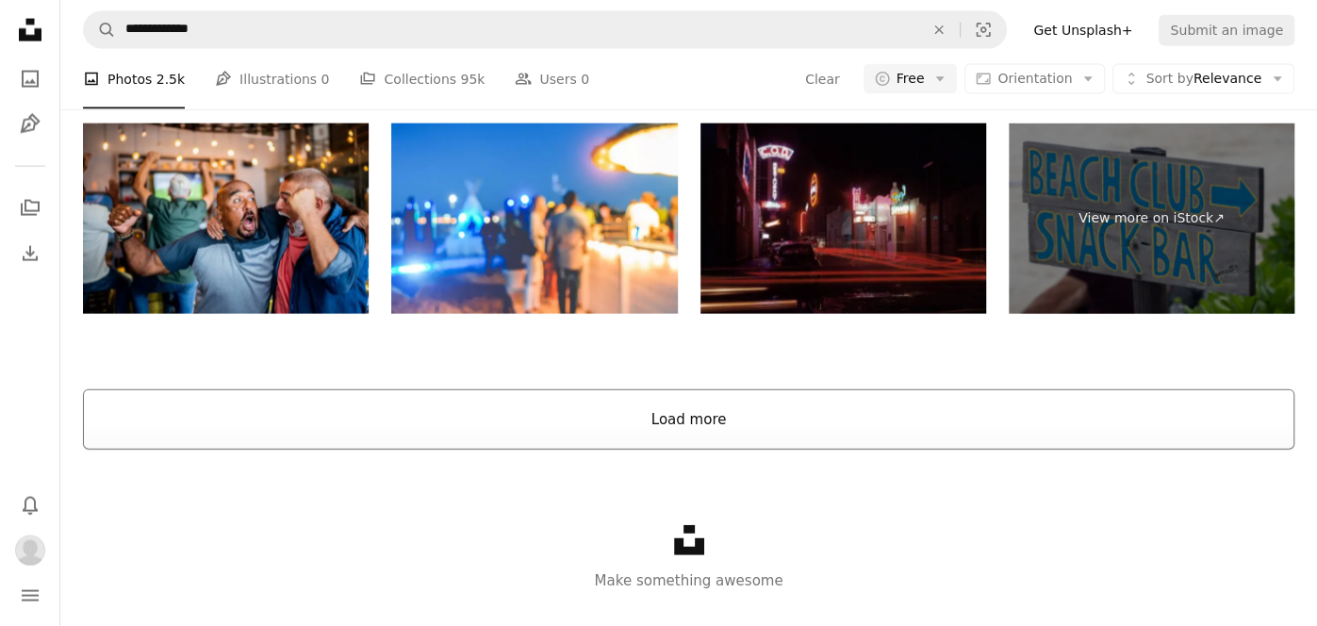
click at [984, 414] on button "Load more" at bounding box center [688, 419] width 1211 height 60
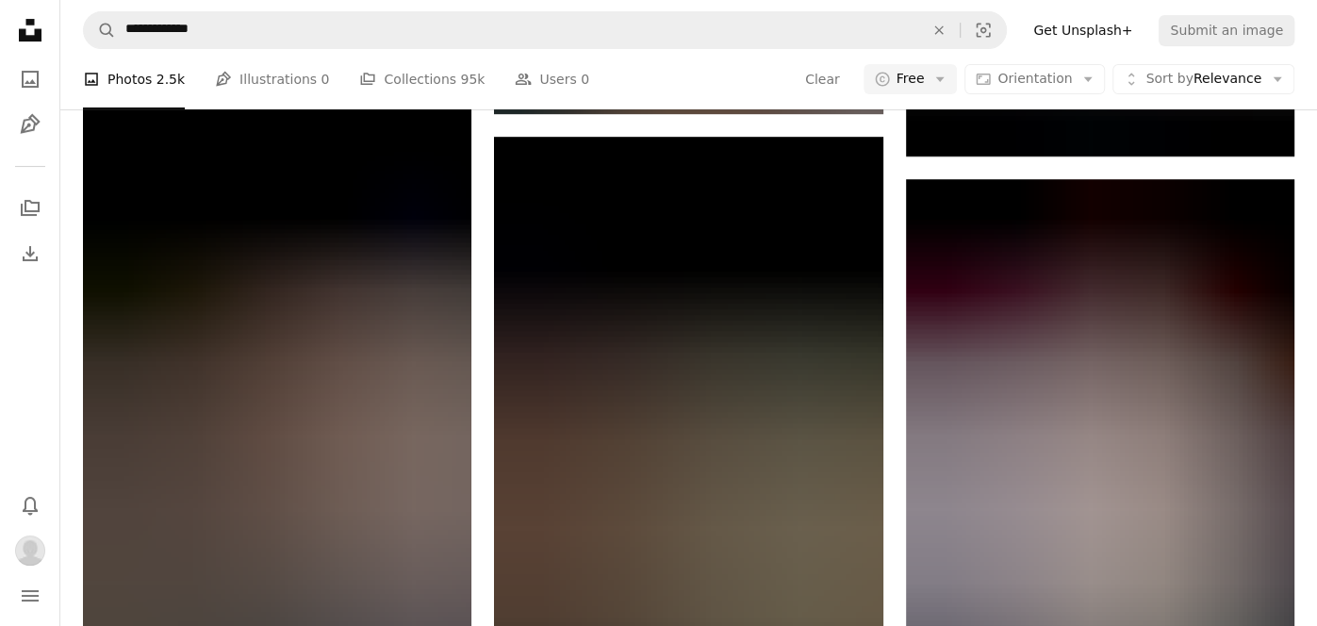
scroll to position [9997, 0]
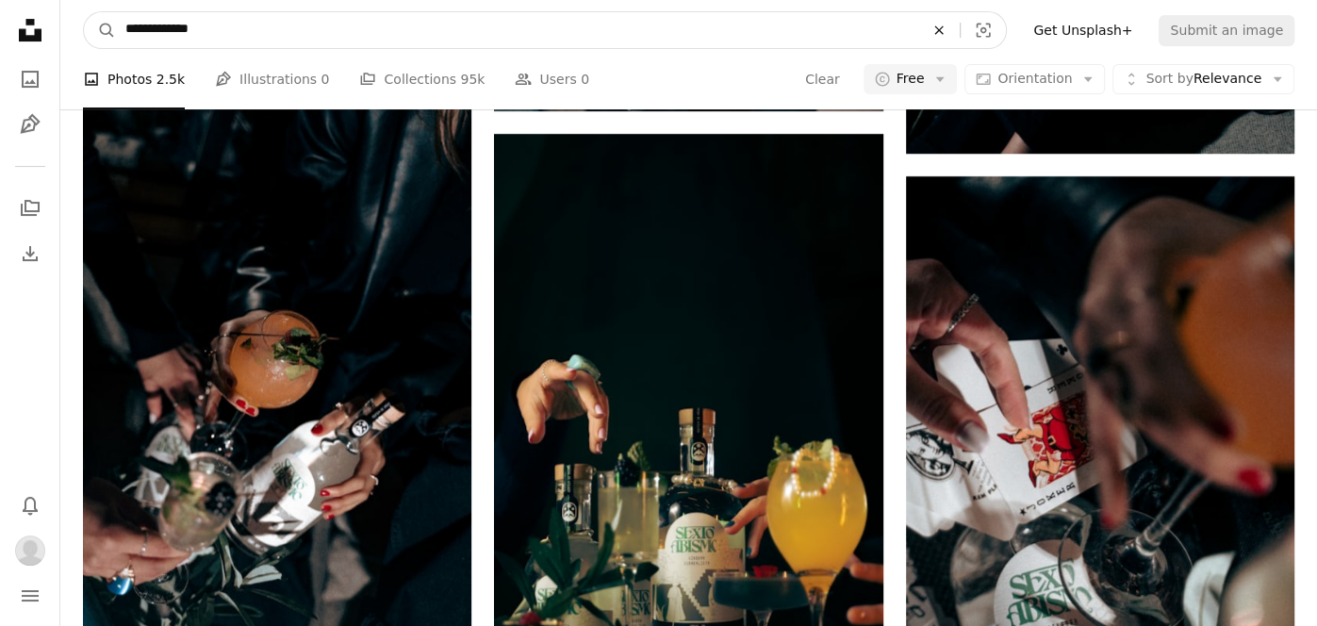
click at [954, 32] on icon "An X shape" at bounding box center [938, 30] width 41 height 15
type input "********"
click at [84, 12] on button "A magnifying glass" at bounding box center [100, 30] width 32 height 36
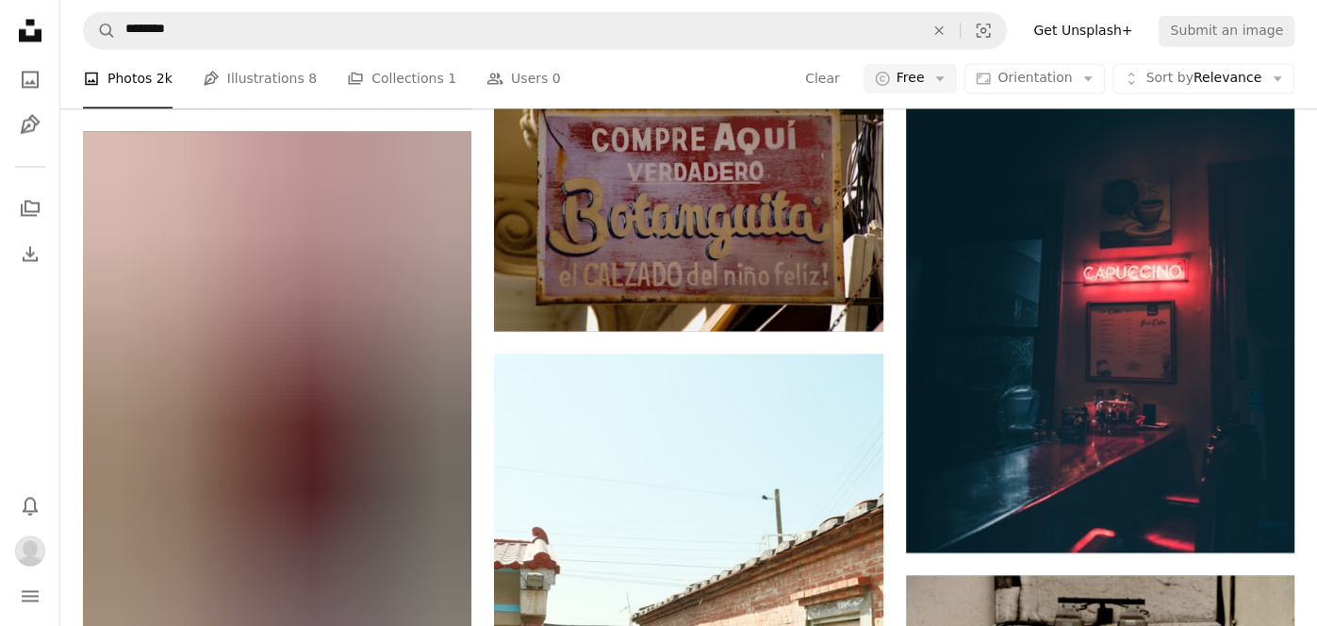
scroll to position [2181, 0]
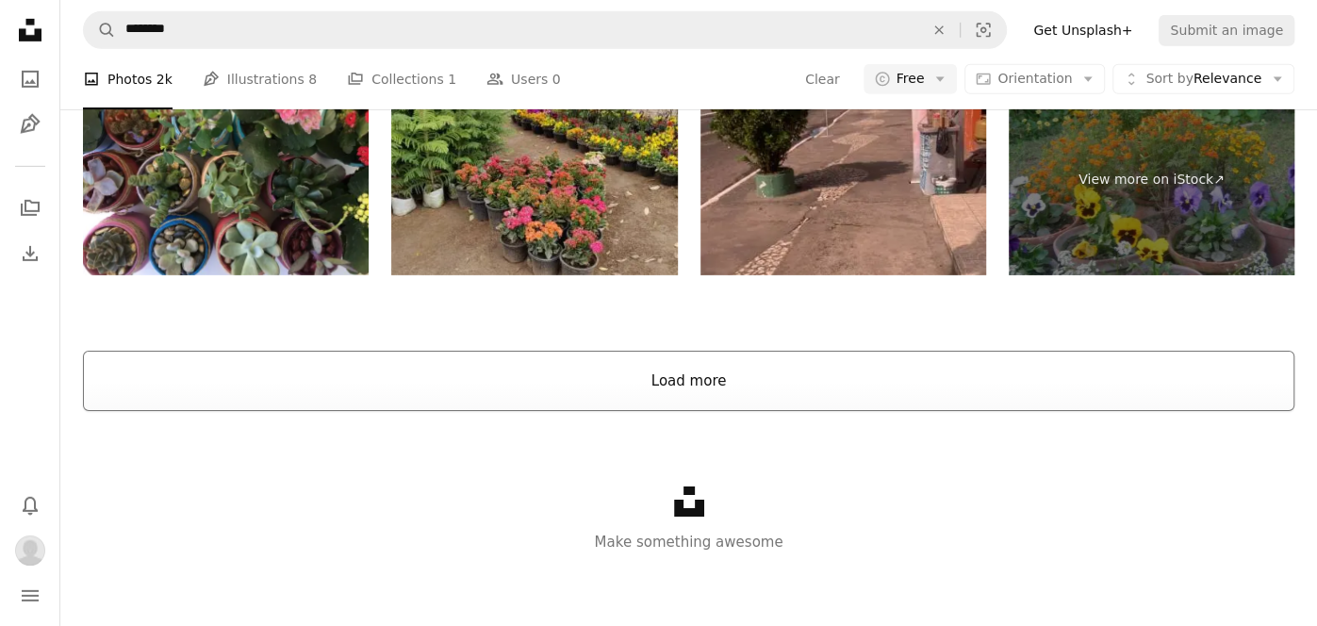
click at [1177, 379] on button "Load more" at bounding box center [688, 381] width 1211 height 60
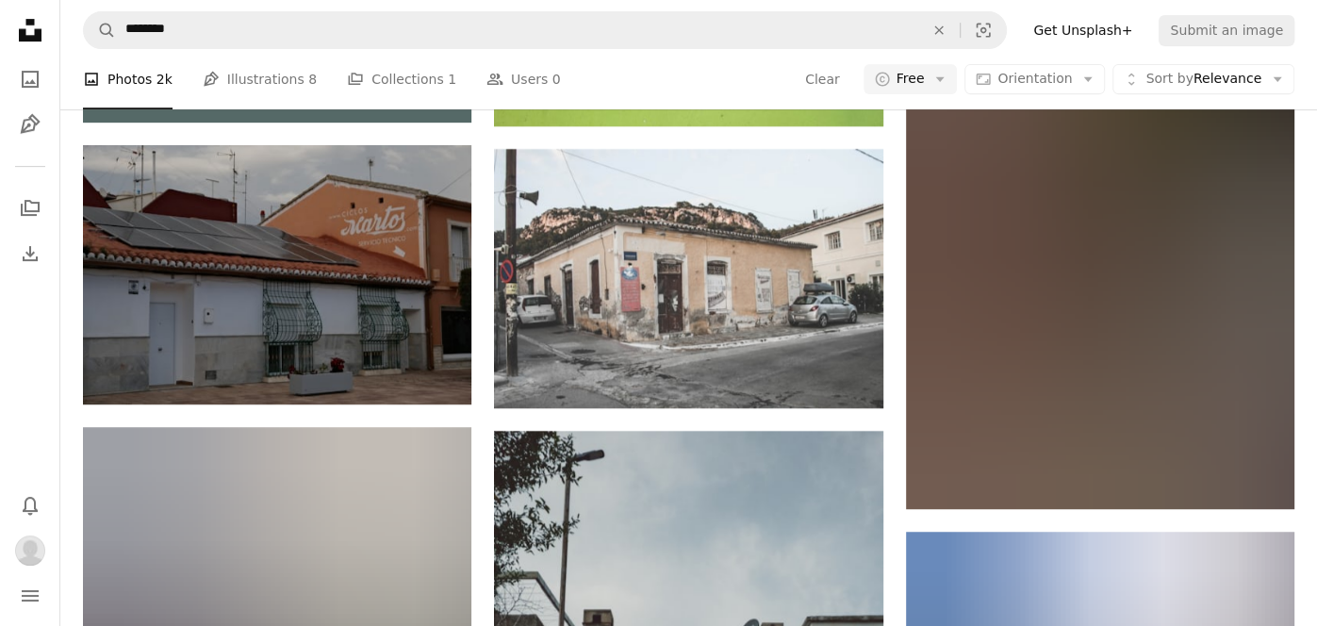
scroll to position [5333, 0]
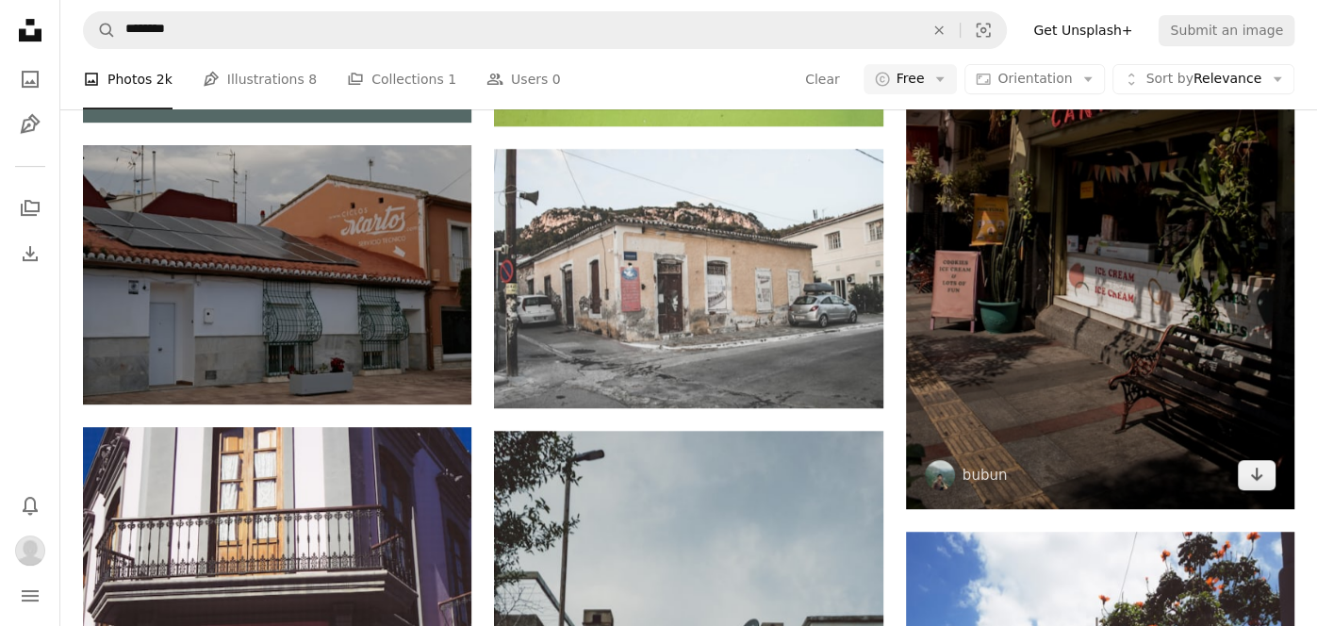
click at [1215, 370] on img at bounding box center [1100, 217] width 388 height 583
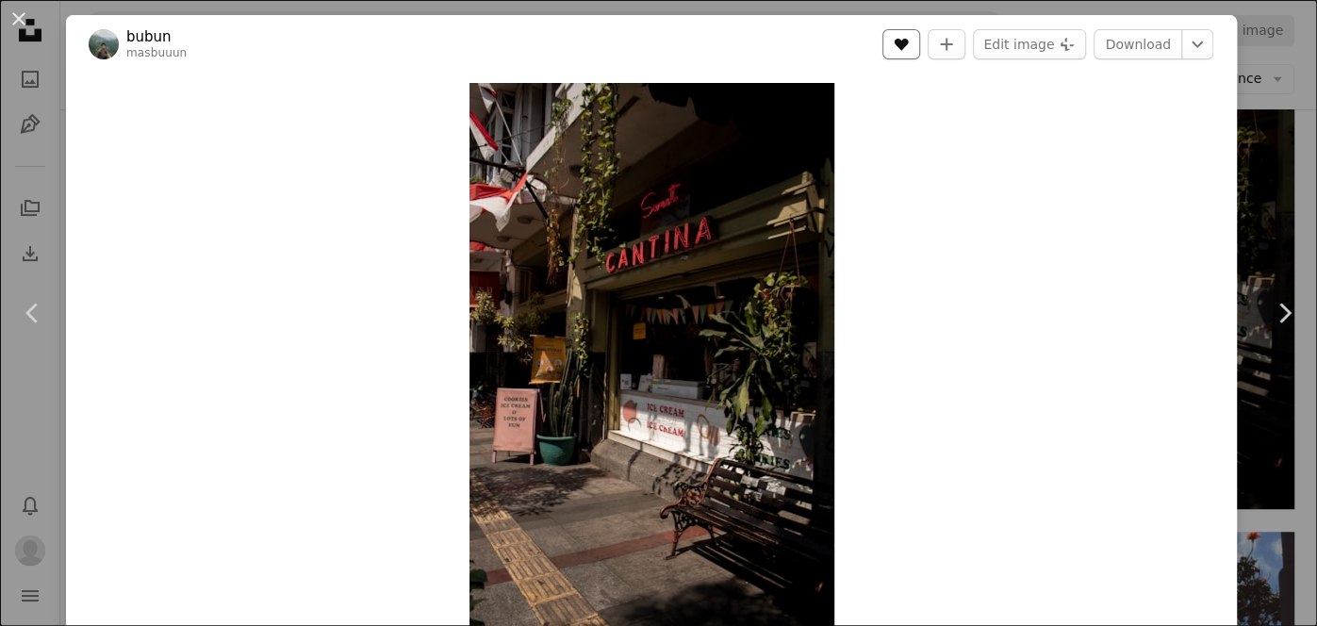
click at [909, 44] on icon "A heart" at bounding box center [901, 44] width 15 height 15
click at [1148, 42] on link "Download" at bounding box center [1137, 44] width 89 height 30
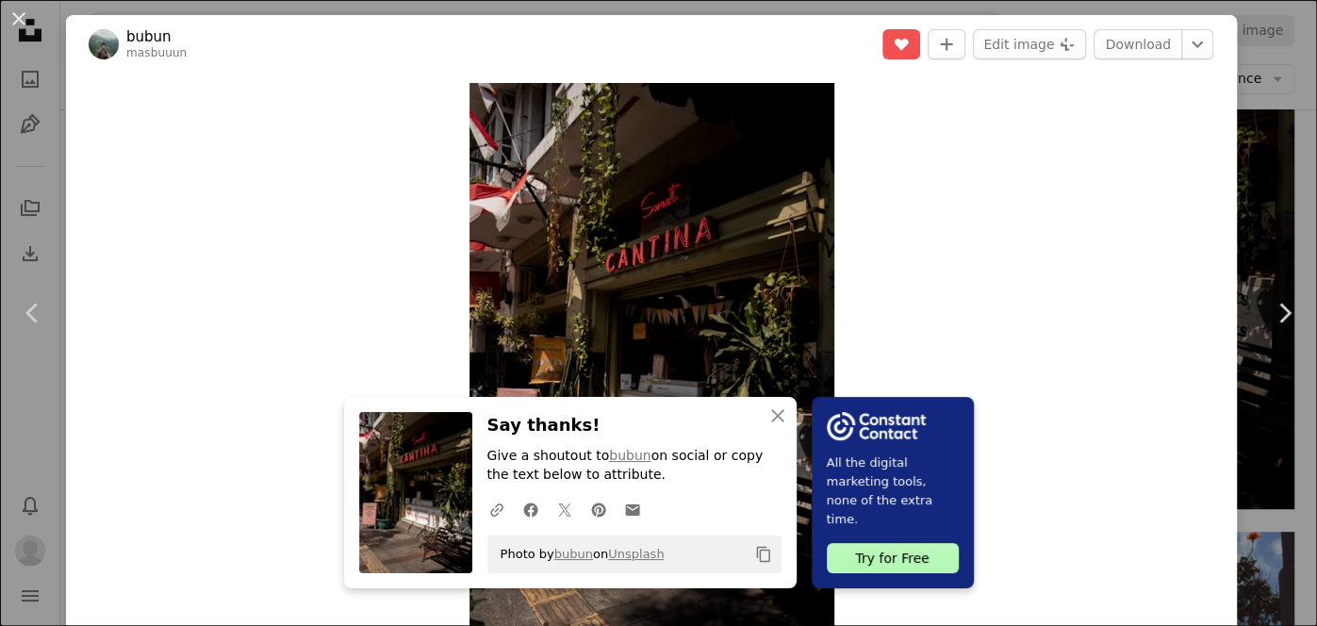
click at [778, 550] on button "Copy content" at bounding box center [764, 554] width 32 height 32
click at [782, 418] on icon "An X shape" at bounding box center [777, 415] width 23 height 23
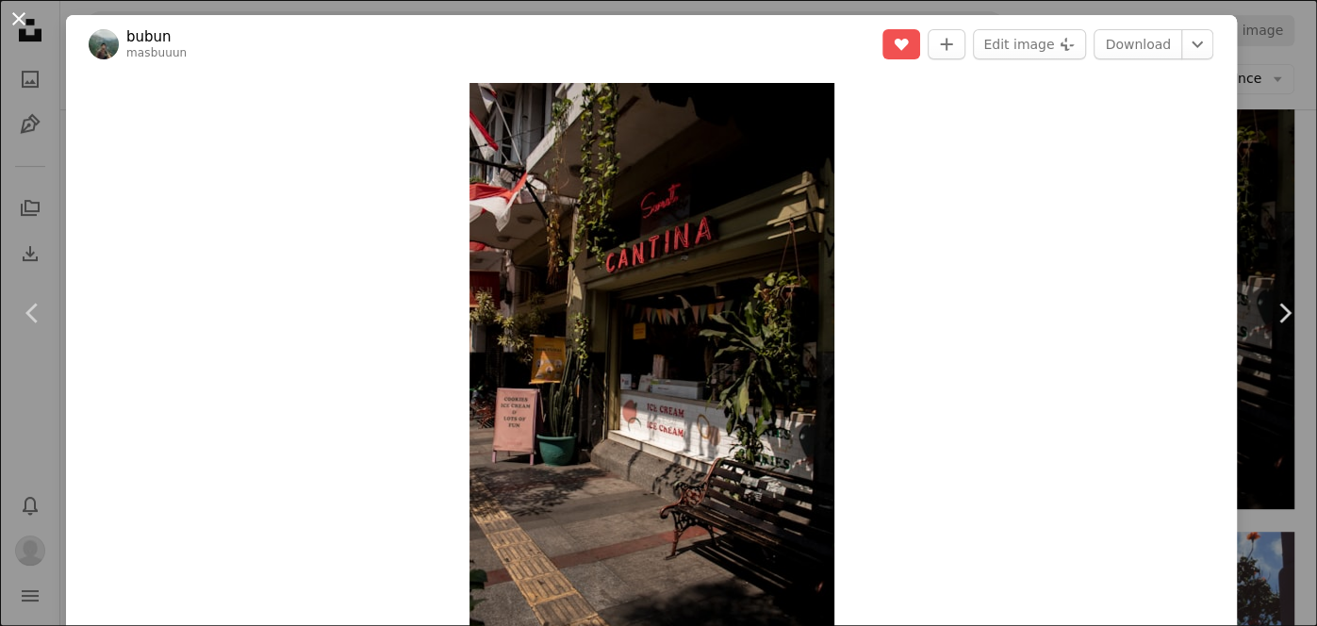
click at [22, 17] on button "An X shape" at bounding box center [19, 19] width 23 height 23
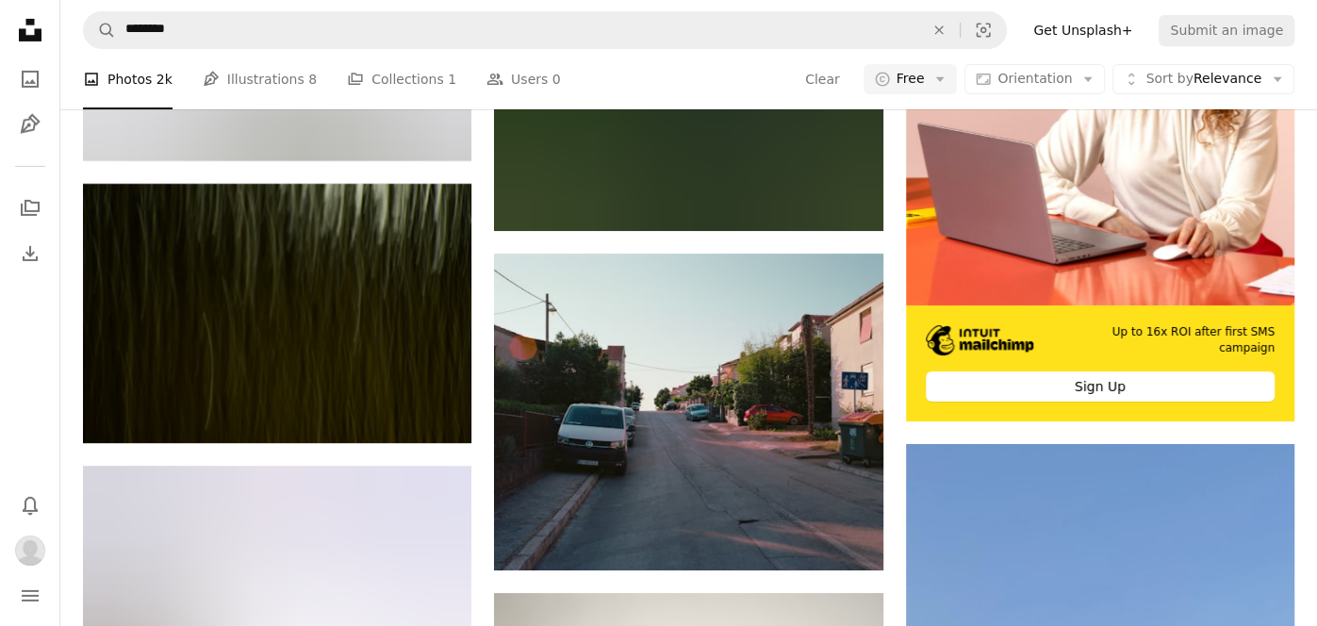
scroll to position [9189, 0]
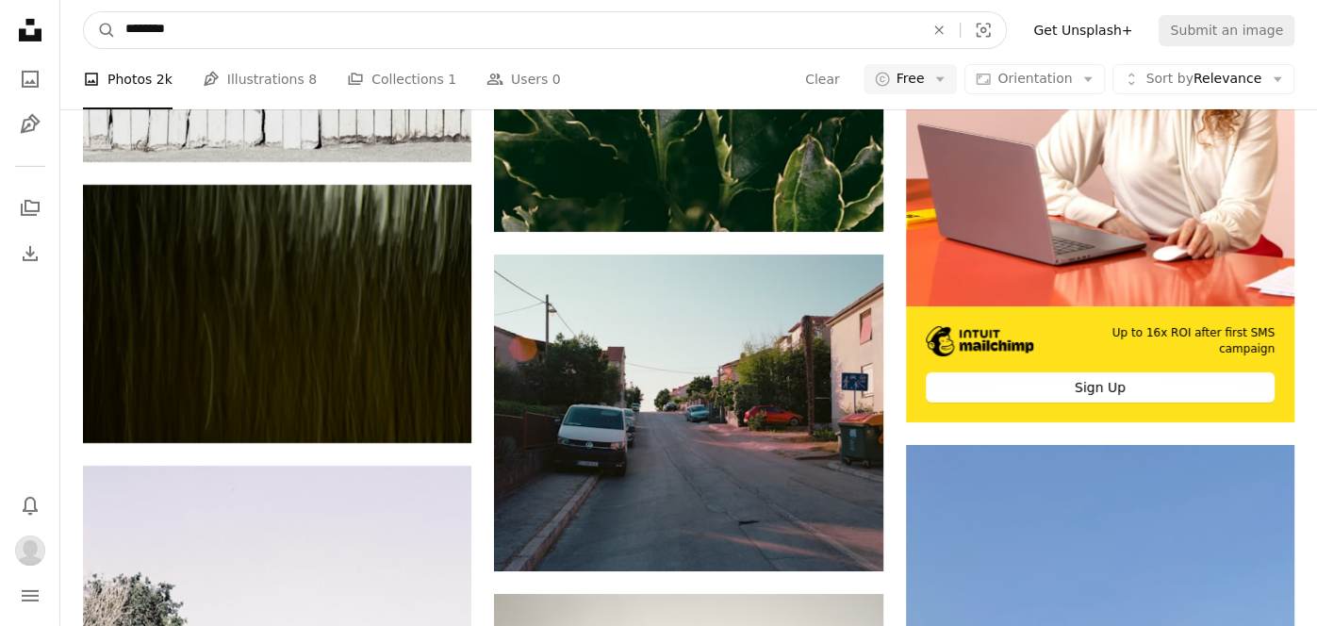
click at [215, 29] on input "********" at bounding box center [517, 30] width 802 height 36
type input "*"
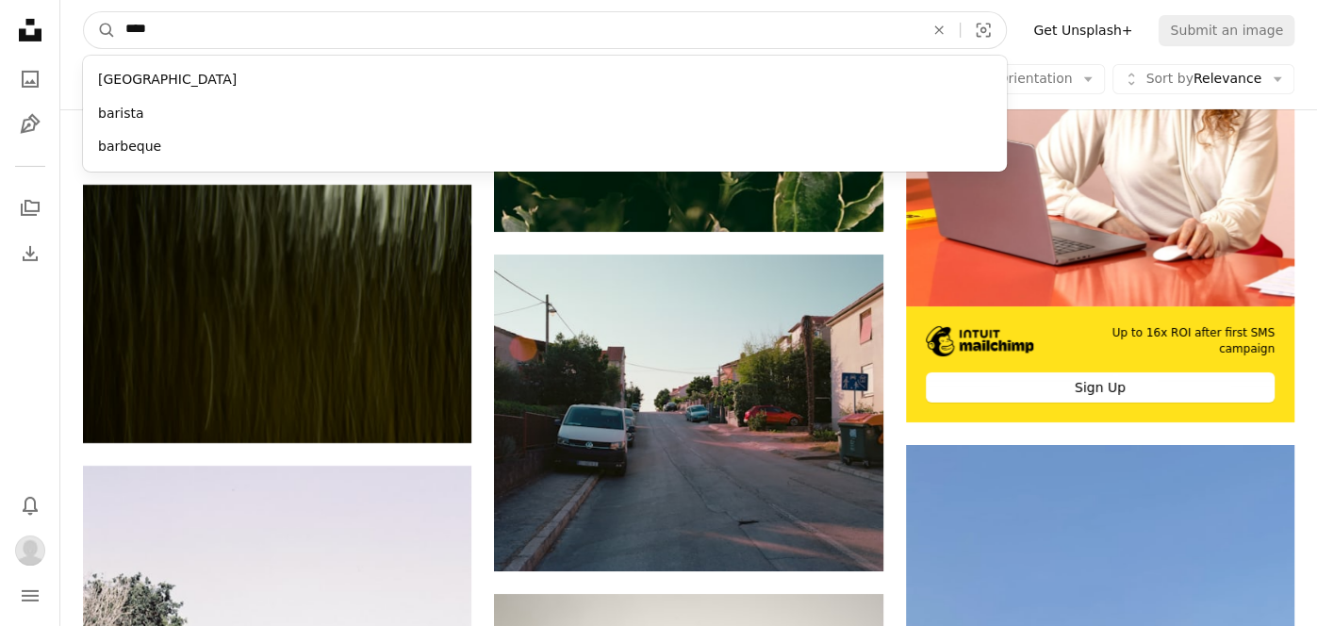
type input "****"
click at [84, 12] on button "A magnifying glass" at bounding box center [100, 30] width 32 height 36
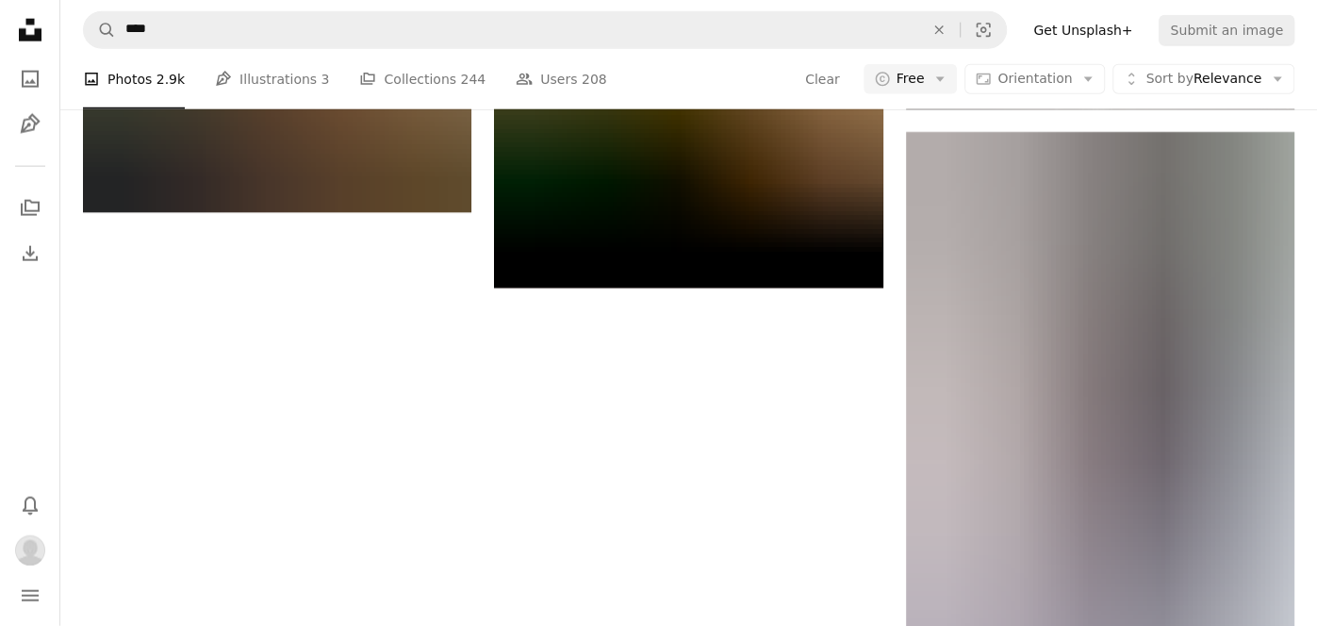
scroll to position [3158, 0]
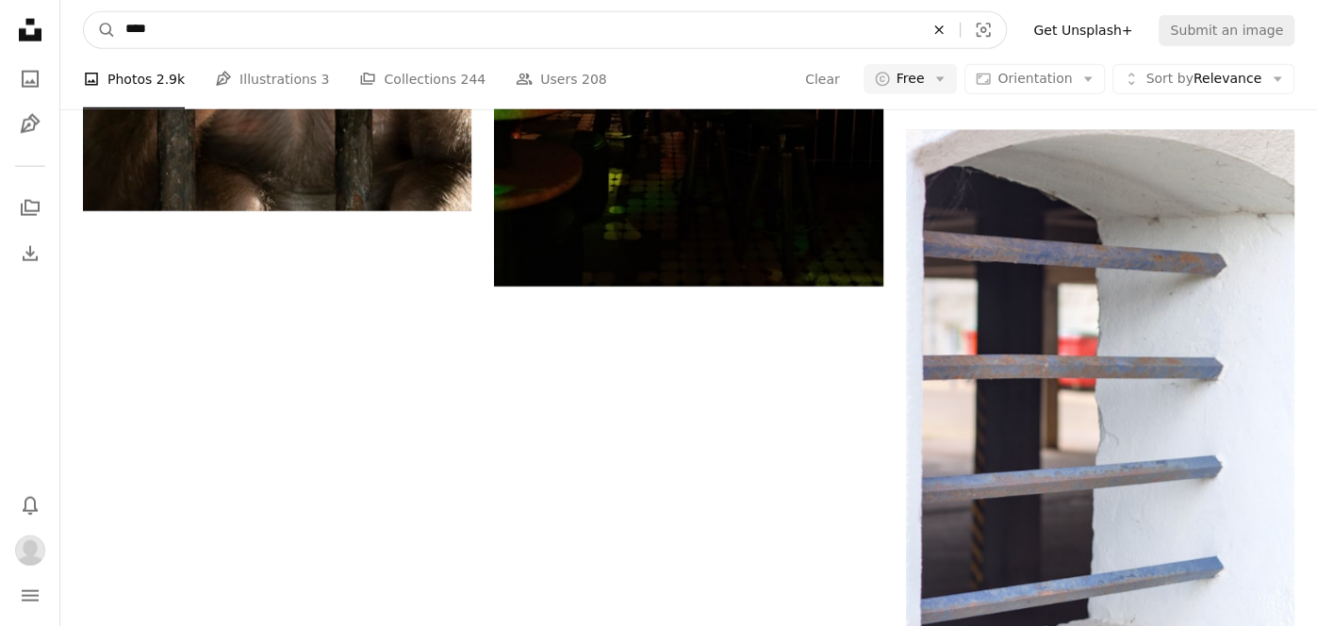
click at [956, 30] on icon "An X shape" at bounding box center [938, 30] width 41 height 15
type input "**********"
click at [84, 12] on button "A magnifying glass" at bounding box center [100, 30] width 32 height 36
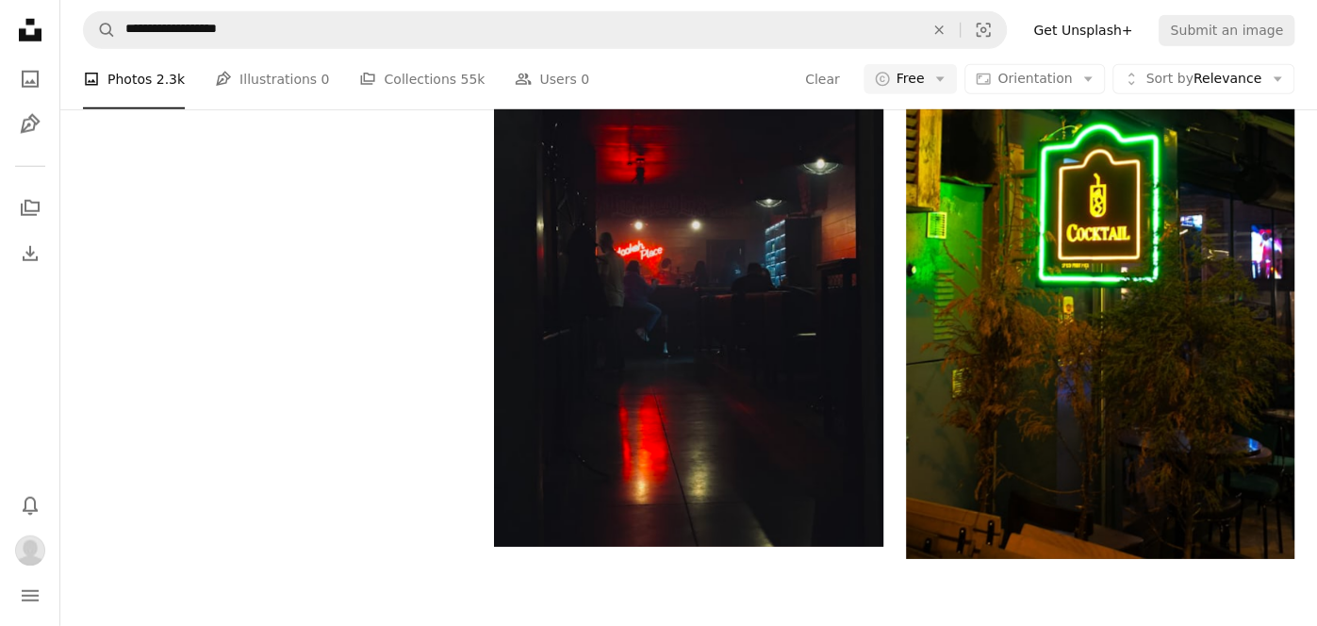
scroll to position [3635, 0]
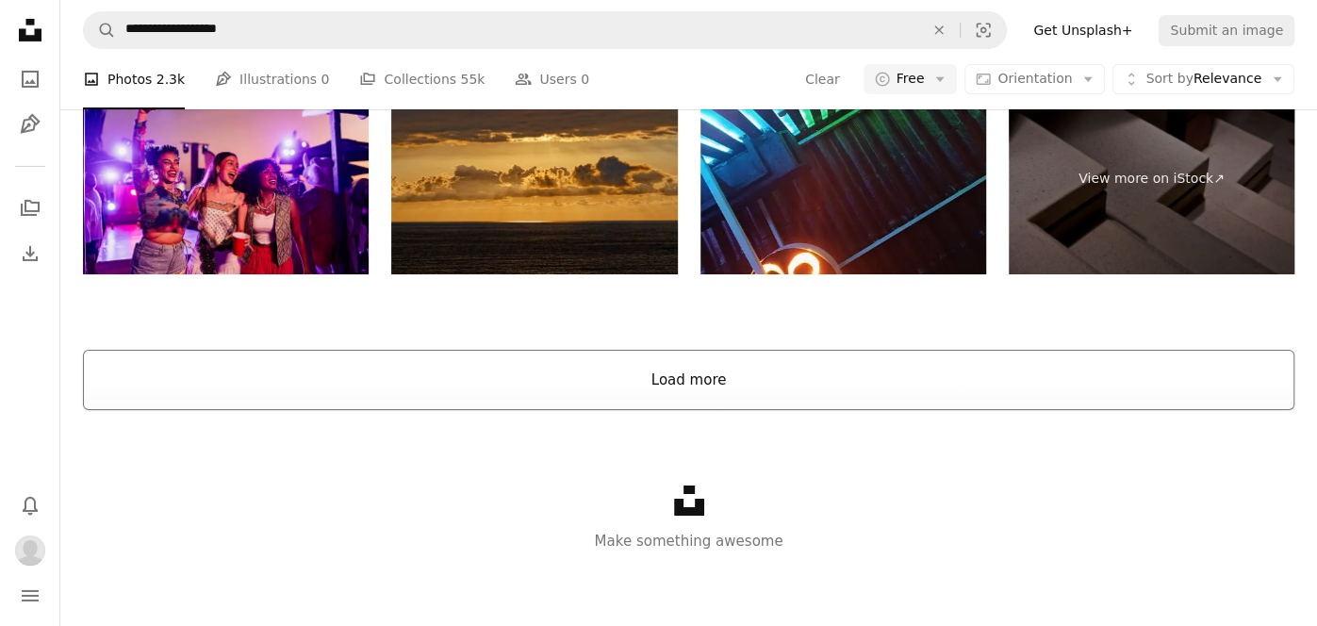
click at [1188, 379] on button "Load more" at bounding box center [688, 380] width 1211 height 60
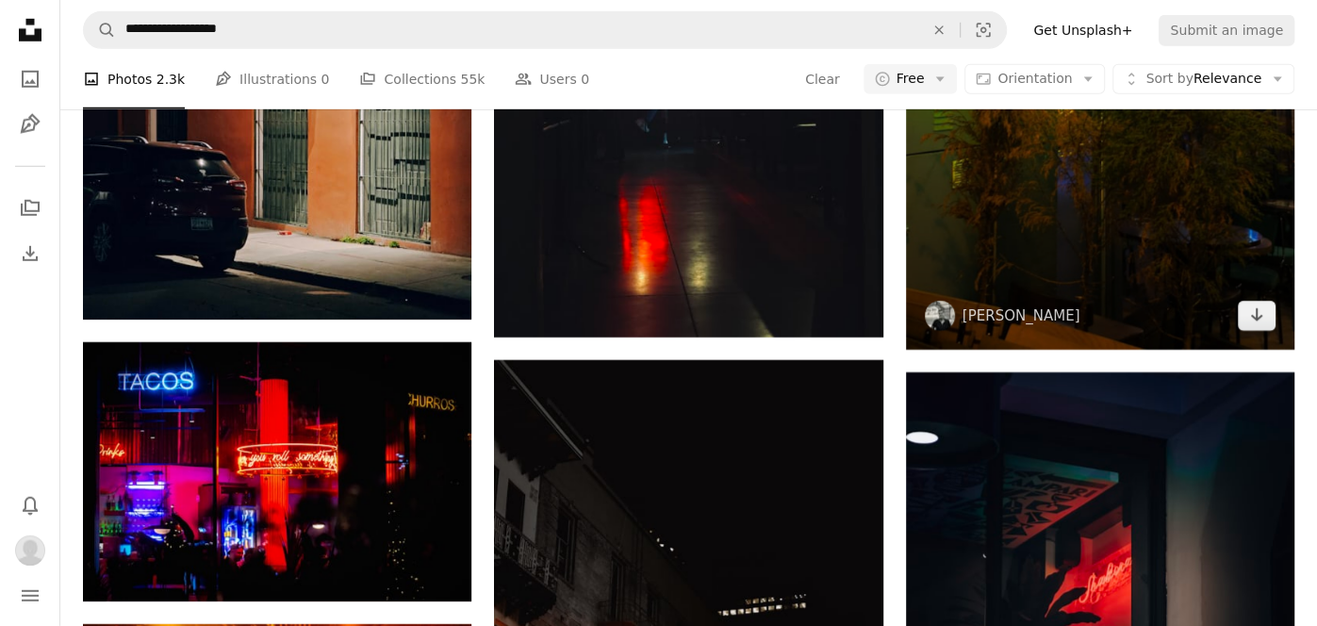
click at [1292, 343] on img at bounding box center [1100, 5] width 388 height 689
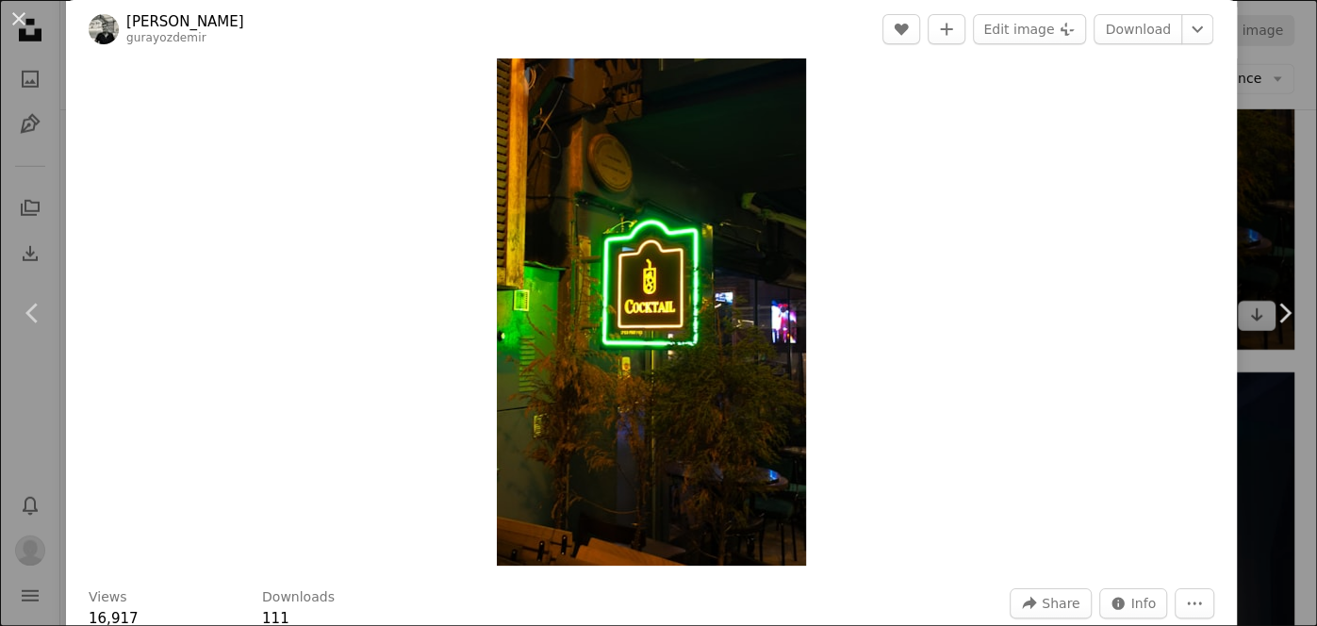
scroll to position [68, 0]
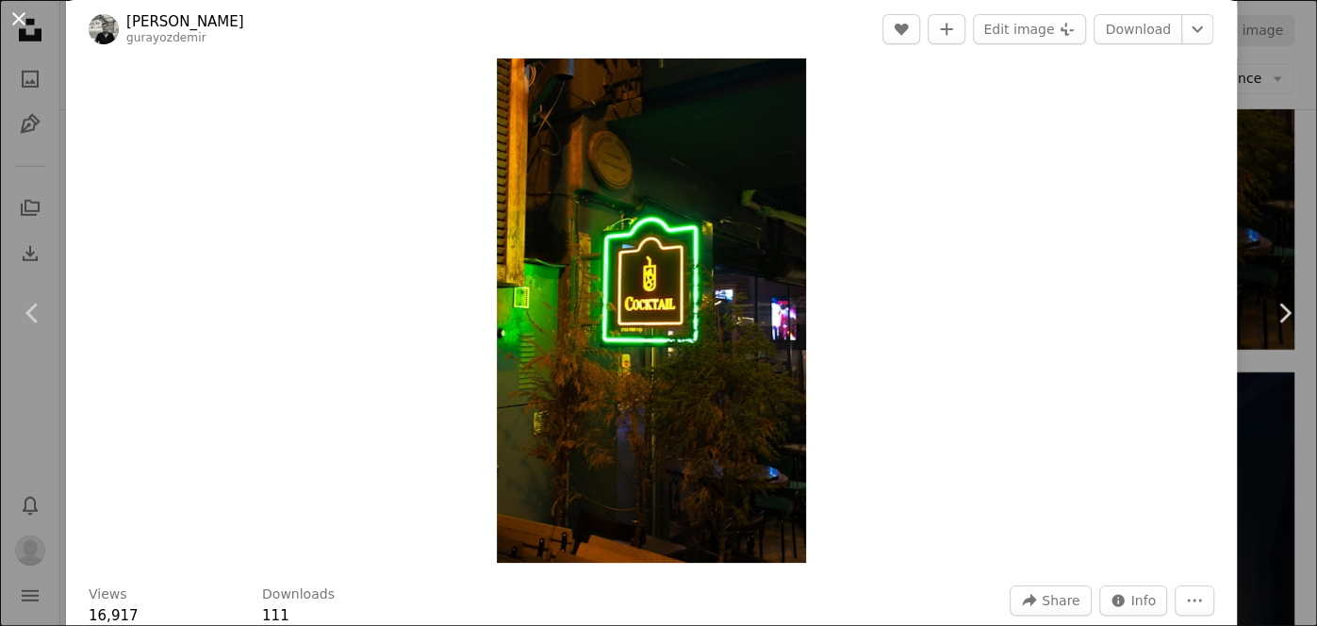
click at [29, 22] on button "An X shape" at bounding box center [19, 19] width 23 height 23
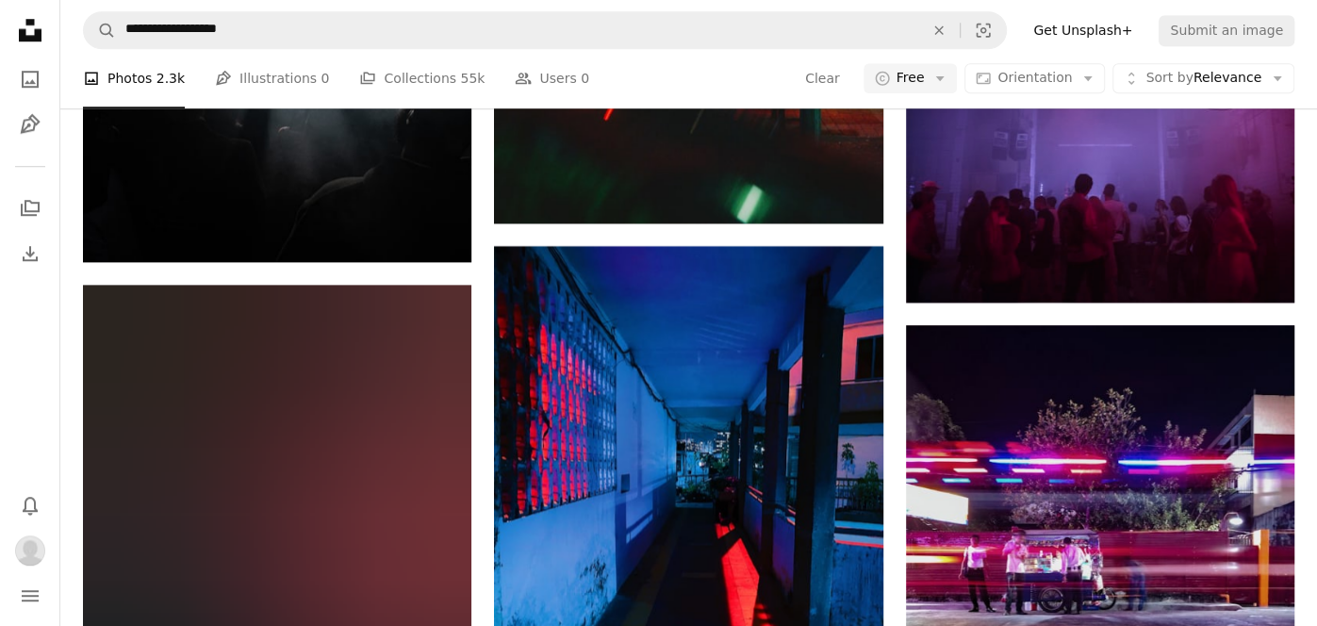
scroll to position [10680, 0]
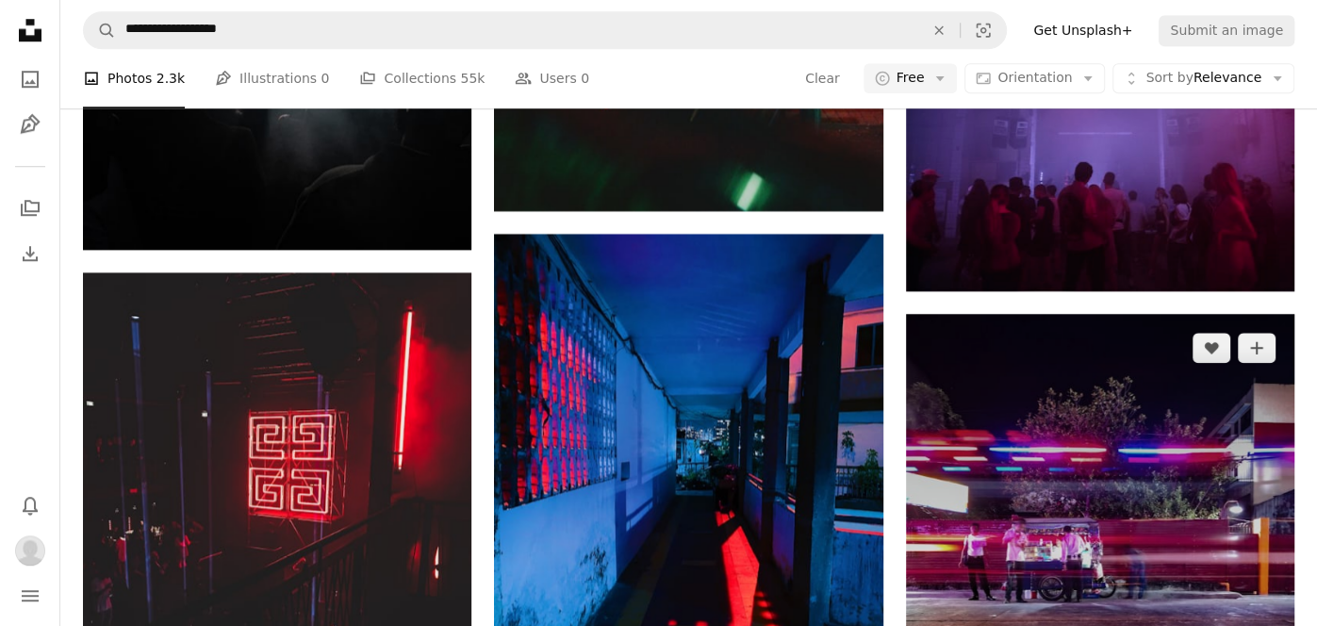
click at [1216, 502] on img at bounding box center [1100, 573] width 388 height 518
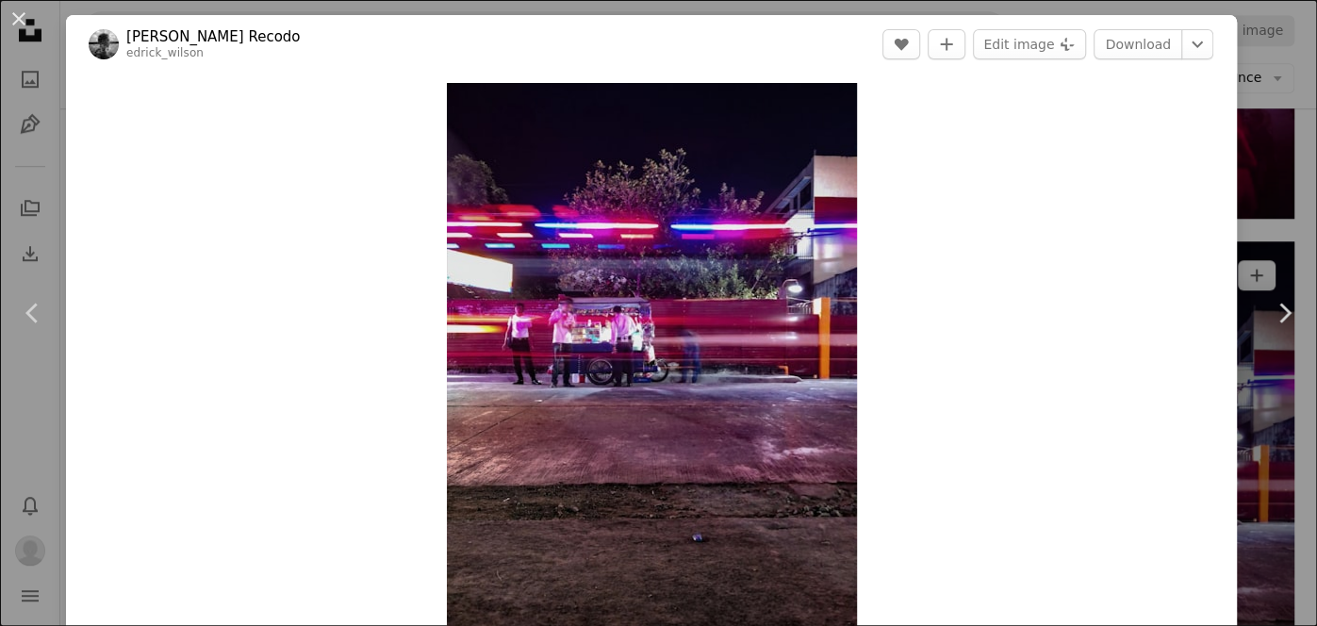
scroll to position [10773, 0]
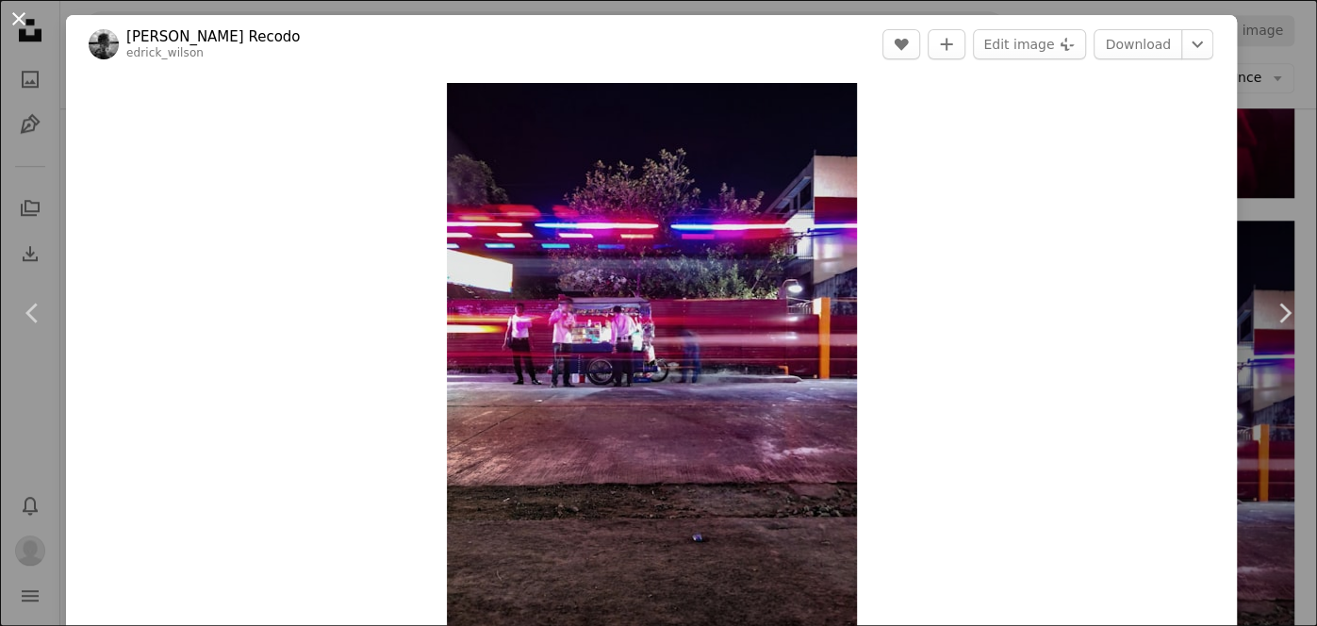
click at [23, 19] on button "An X shape" at bounding box center [19, 19] width 23 height 23
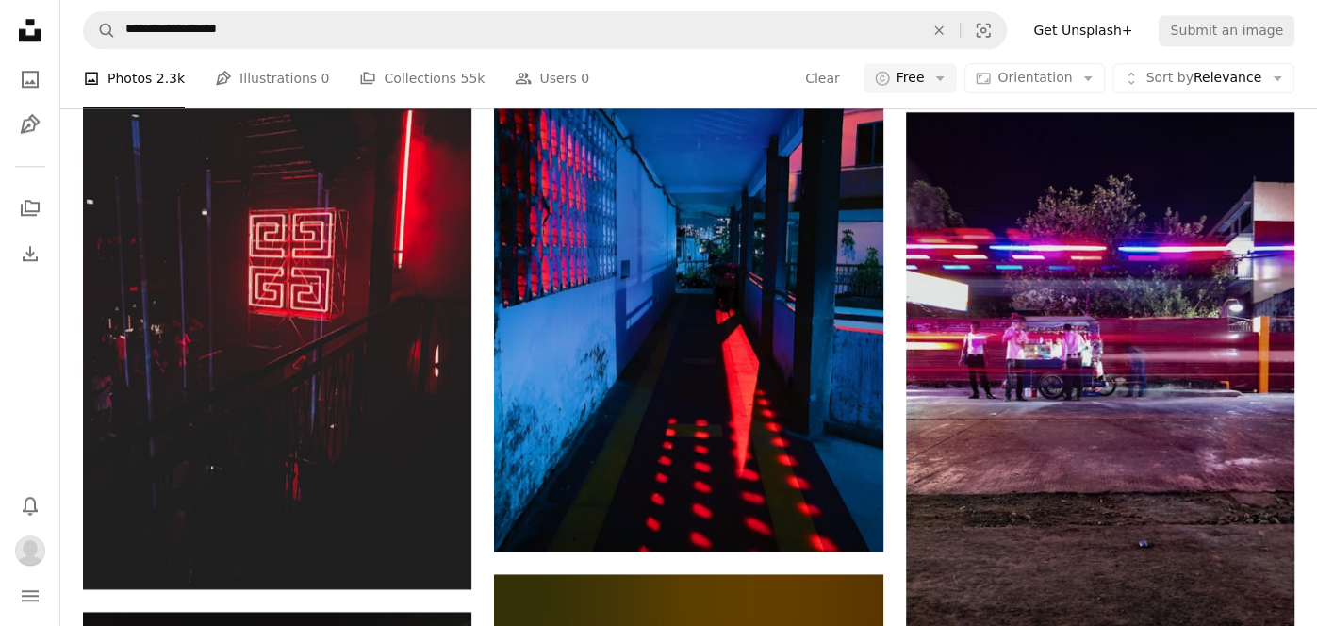
scroll to position [10877, 0]
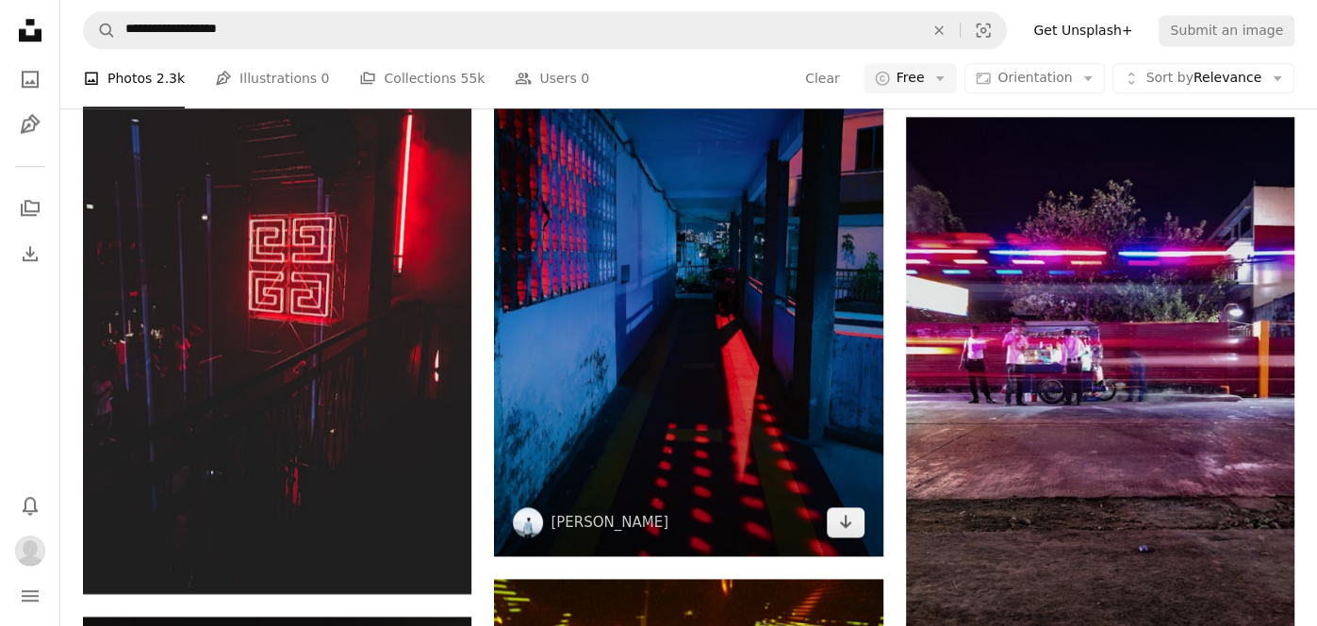
click at [833, 379] on img at bounding box center [688, 296] width 388 height 518
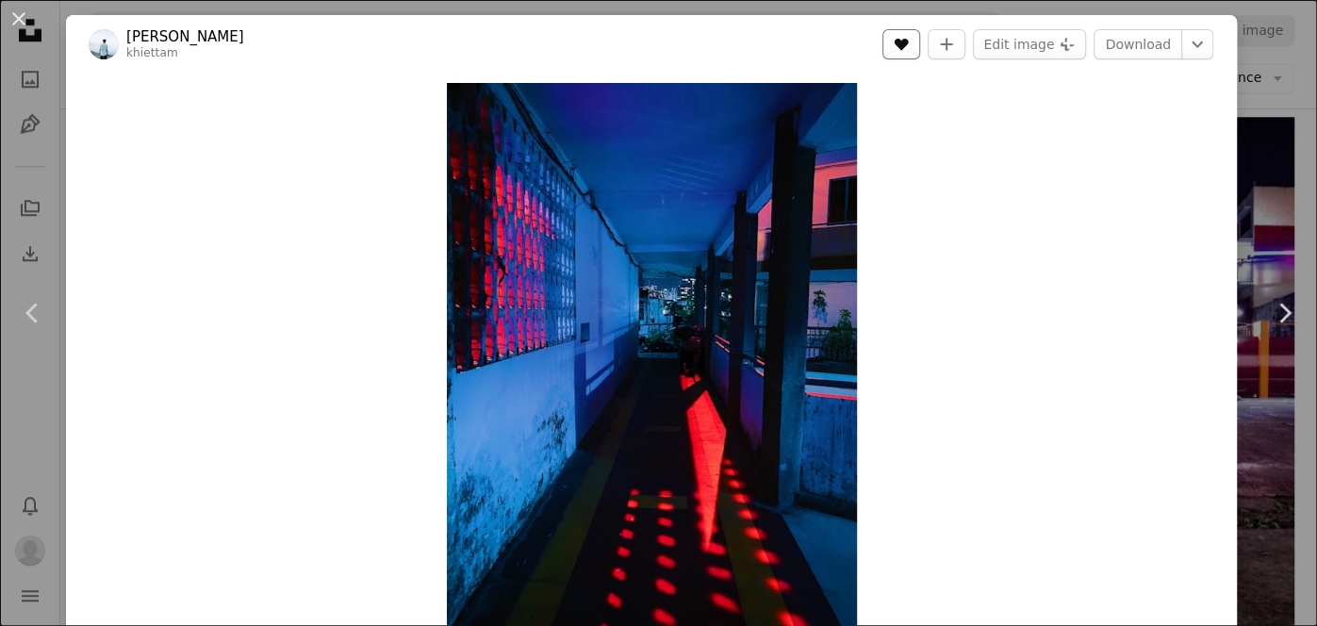
click at [909, 41] on icon "Like" at bounding box center [902, 45] width 14 height 12
click at [1173, 41] on link "Download" at bounding box center [1137, 44] width 89 height 30
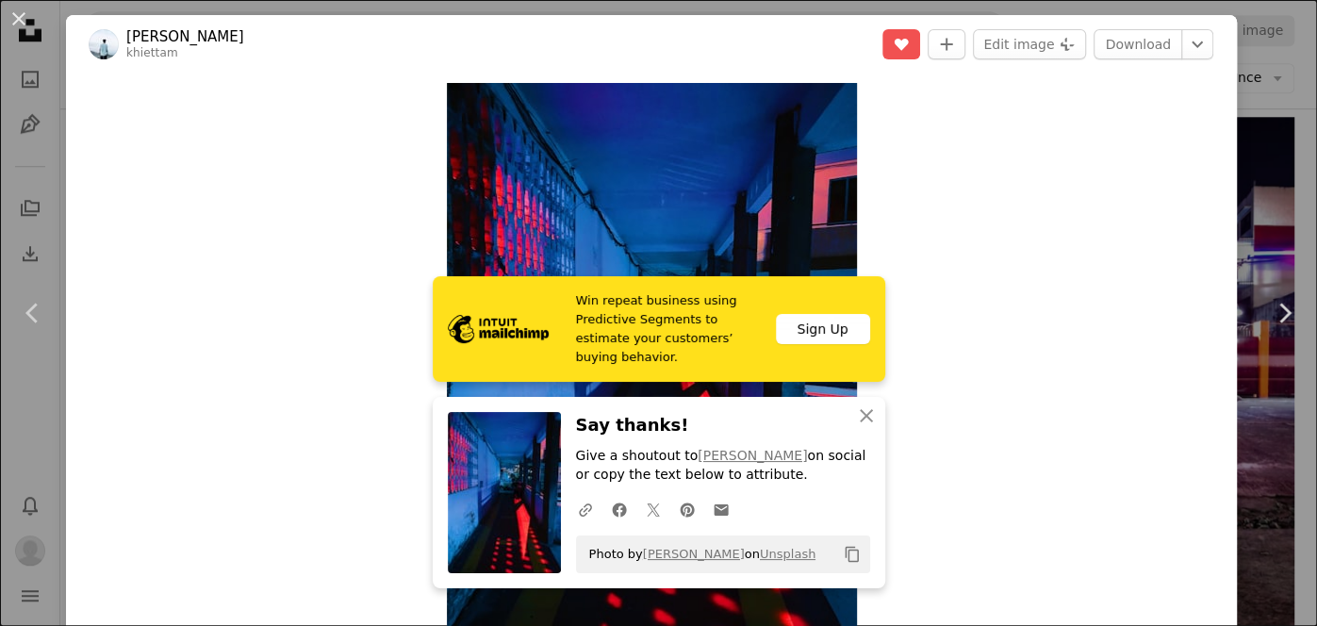
click at [853, 553] on icon "Copy content" at bounding box center [852, 554] width 17 height 17
click at [25, 11] on button "An X shape" at bounding box center [19, 19] width 23 height 23
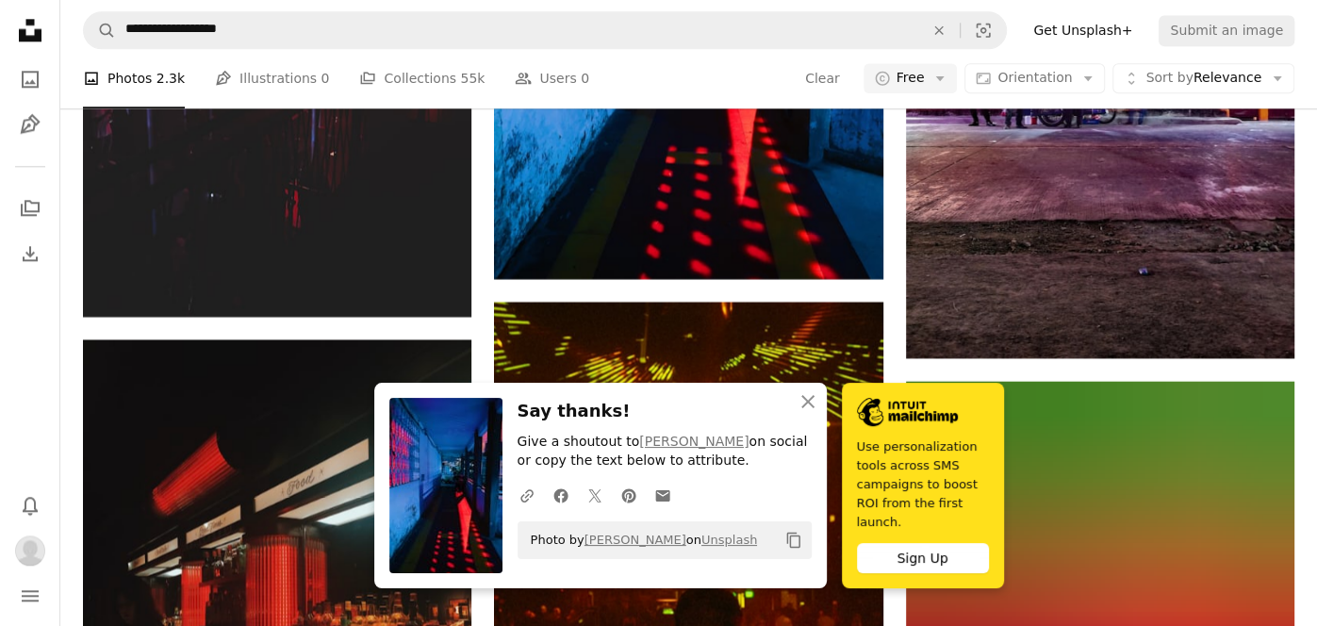
scroll to position [11157, 0]
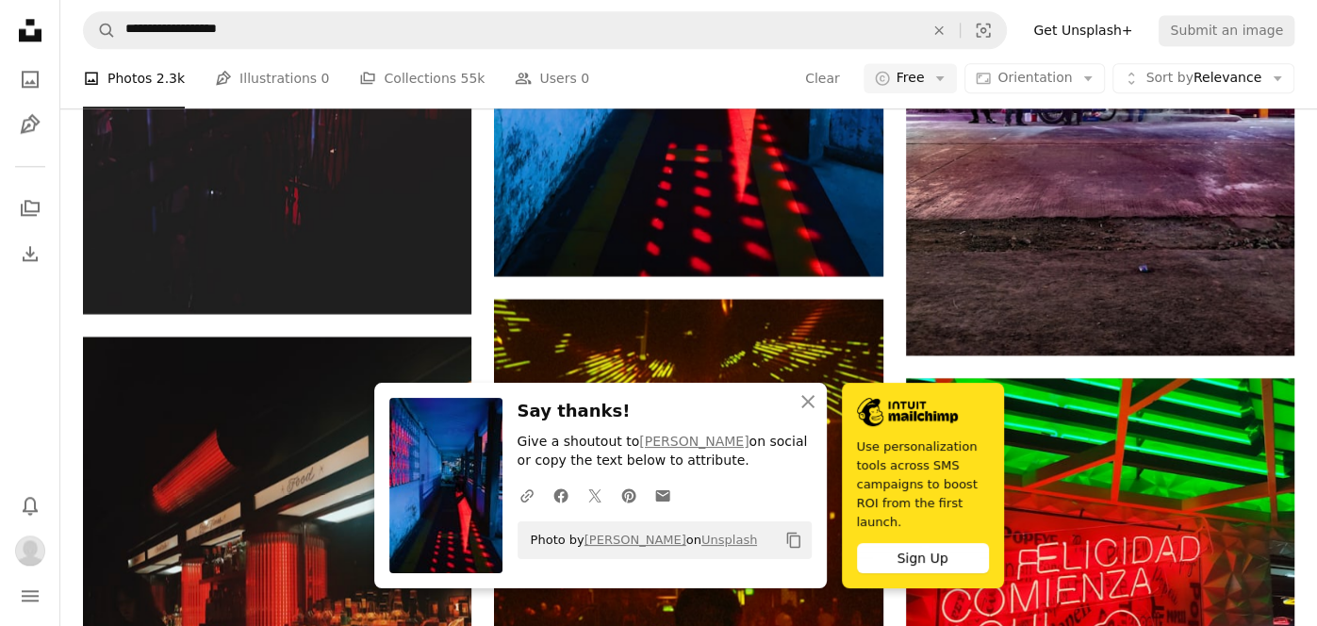
click at [798, 549] on icon "Copy to clipboard" at bounding box center [792, 541] width 13 height 16
click at [803, 413] on icon "An X shape" at bounding box center [808, 401] width 23 height 23
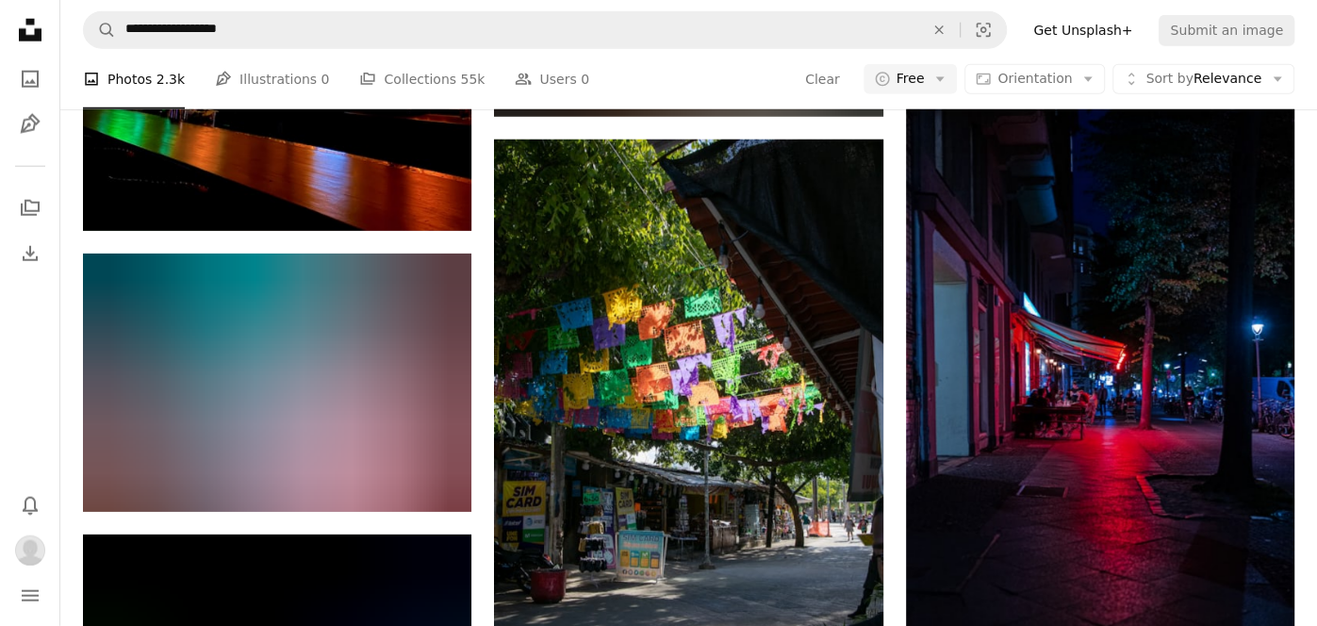
scroll to position [22664, 0]
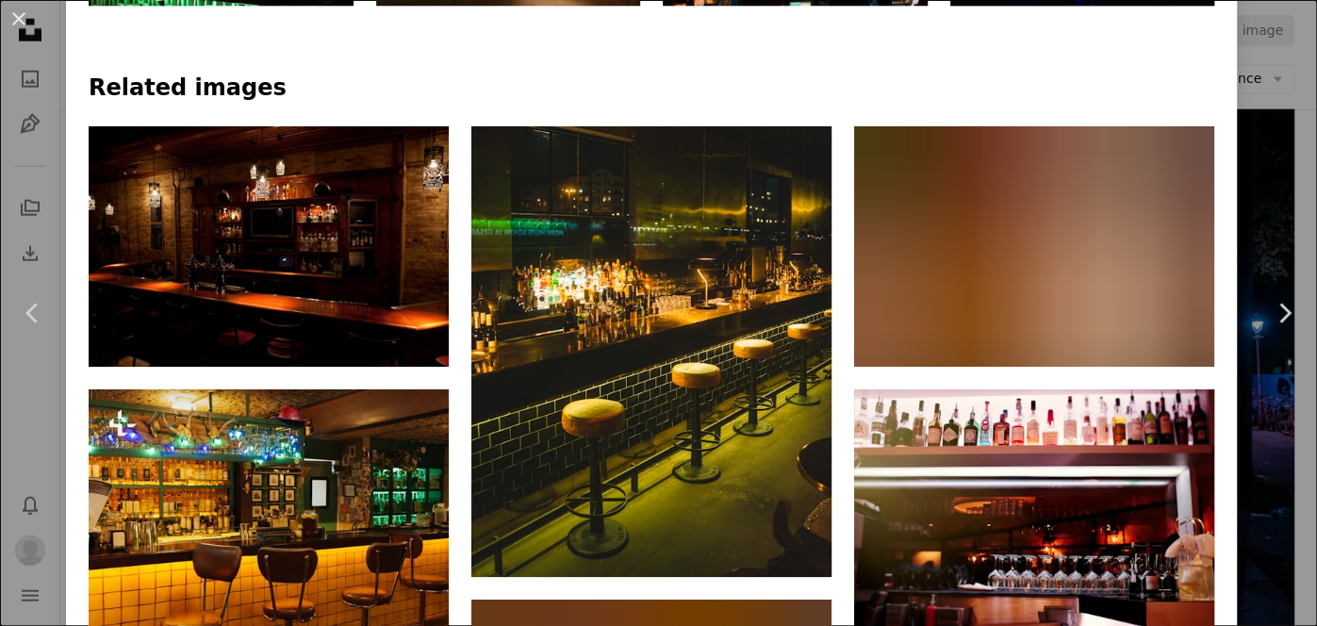
scroll to position [1220, 0]
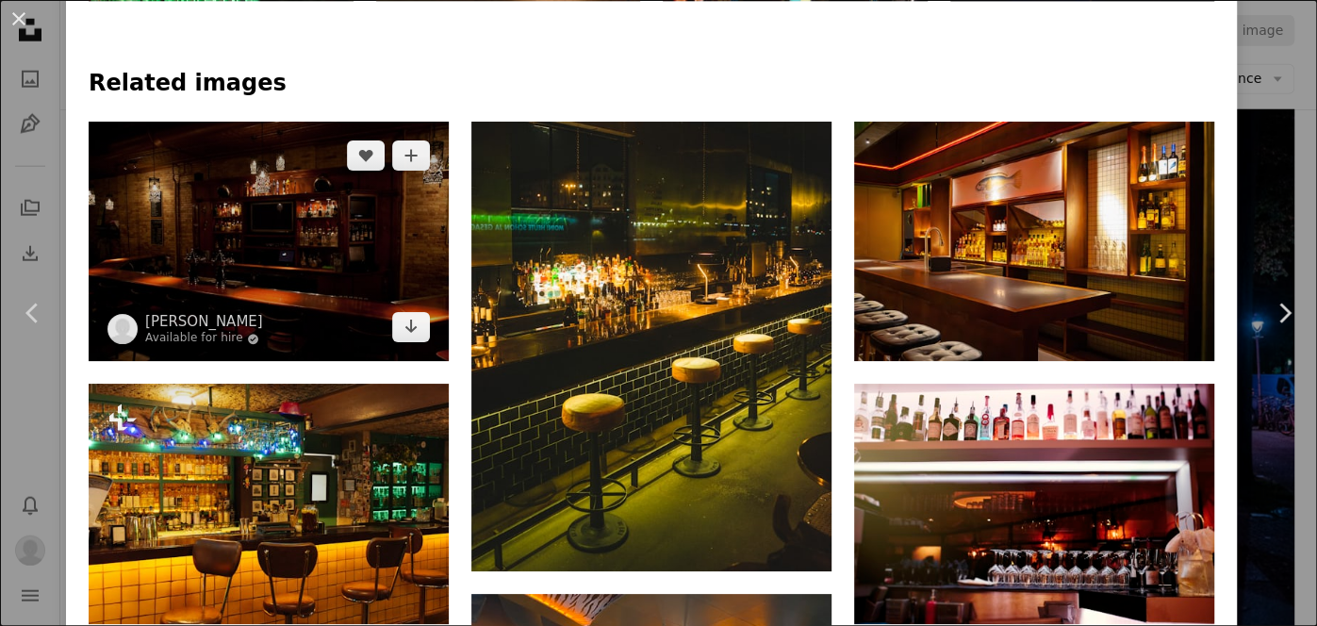
click at [337, 272] on img at bounding box center [269, 241] width 360 height 239
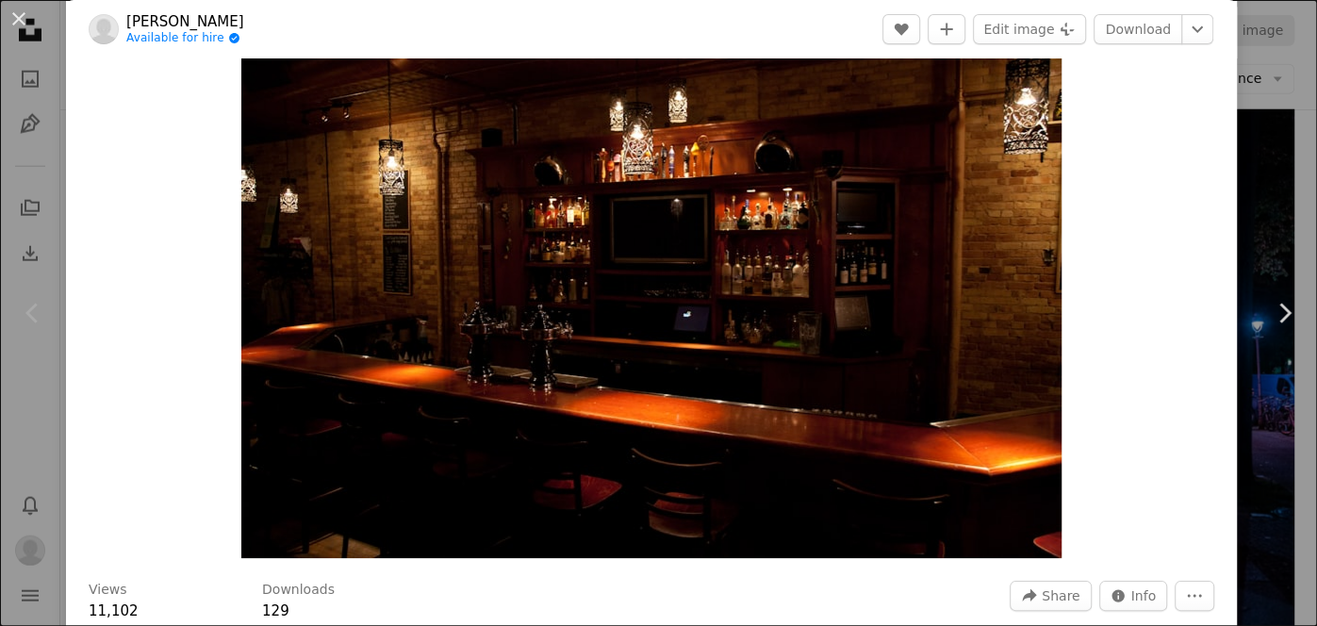
scroll to position [70, 0]
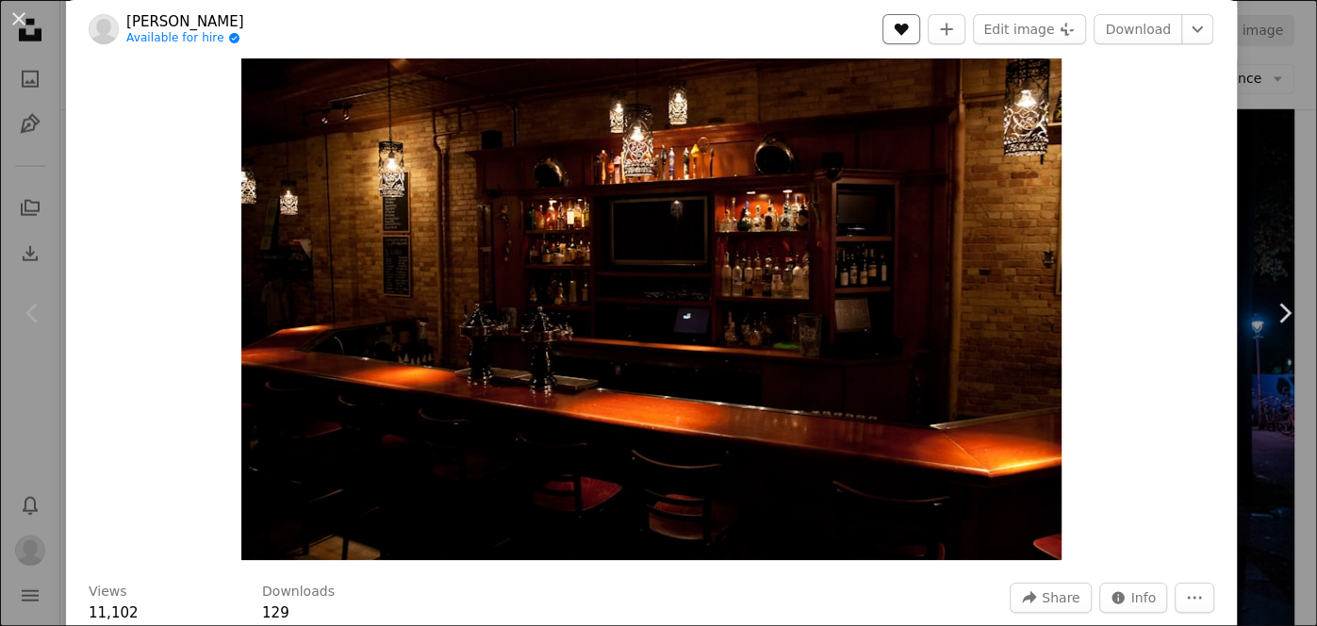
click at [909, 29] on icon "Like" at bounding box center [902, 30] width 14 height 12
click at [1166, 30] on link "Download" at bounding box center [1137, 29] width 89 height 30
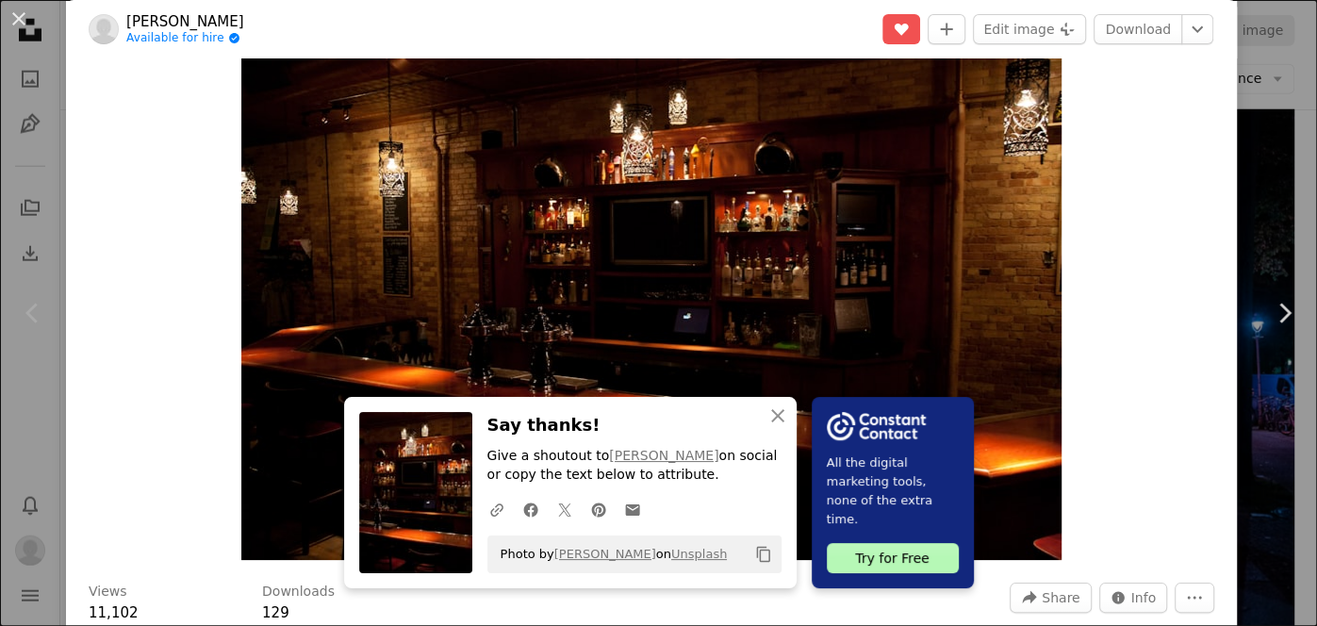
click at [759, 558] on icon "Copy to clipboard" at bounding box center [762, 555] width 13 height 16
click at [14, 15] on button "An X shape" at bounding box center [19, 19] width 23 height 23
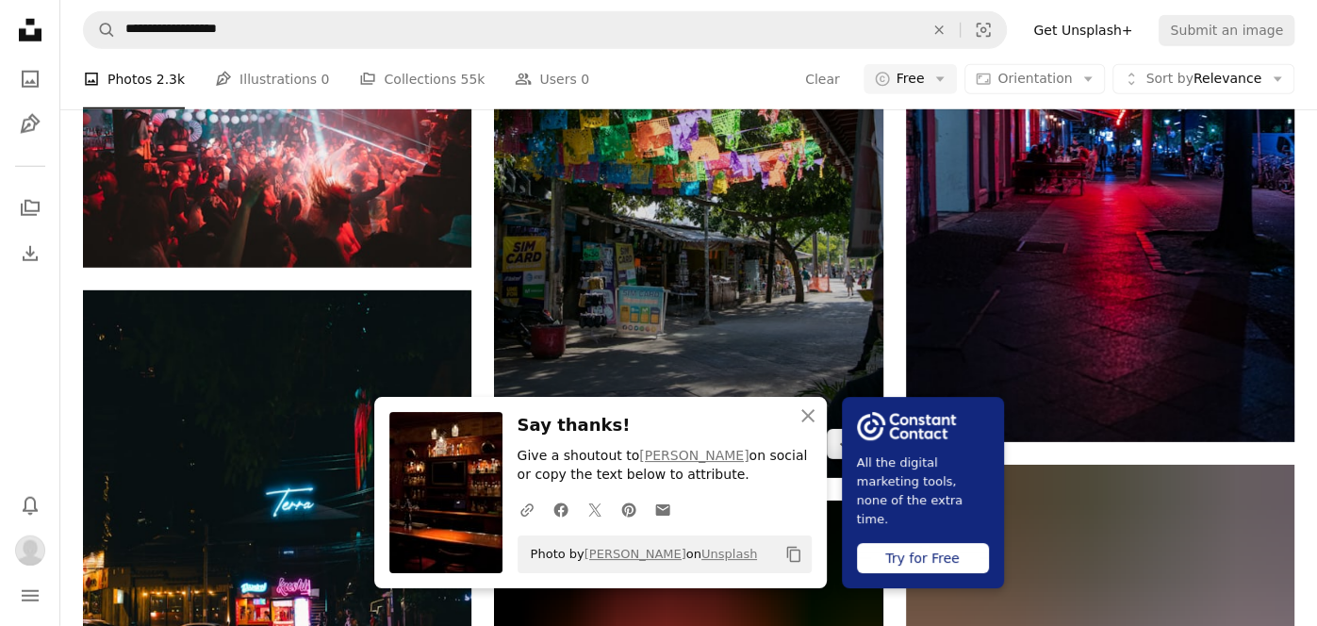
scroll to position [22909, 0]
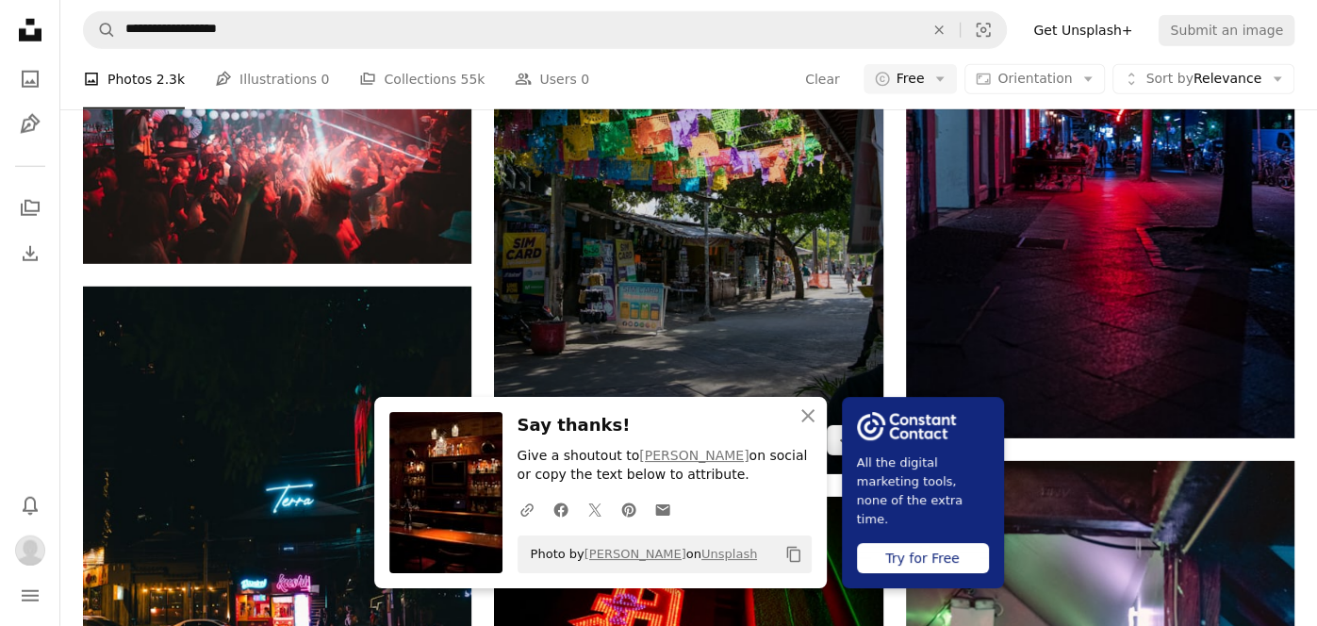
click at [827, 308] on img at bounding box center [688, 182] width 388 height 583
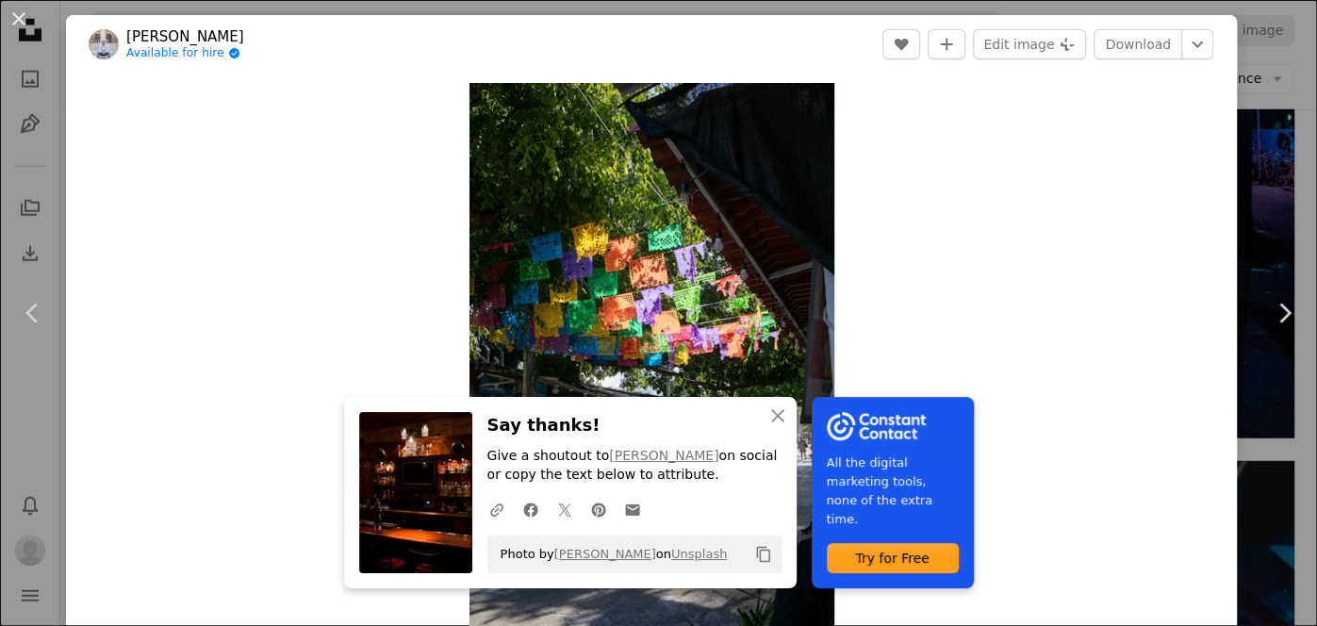
click at [768, 556] on icon "Copy to clipboard" at bounding box center [762, 555] width 13 height 16
click at [775, 417] on icon "button" at bounding box center [777, 415] width 13 height 13
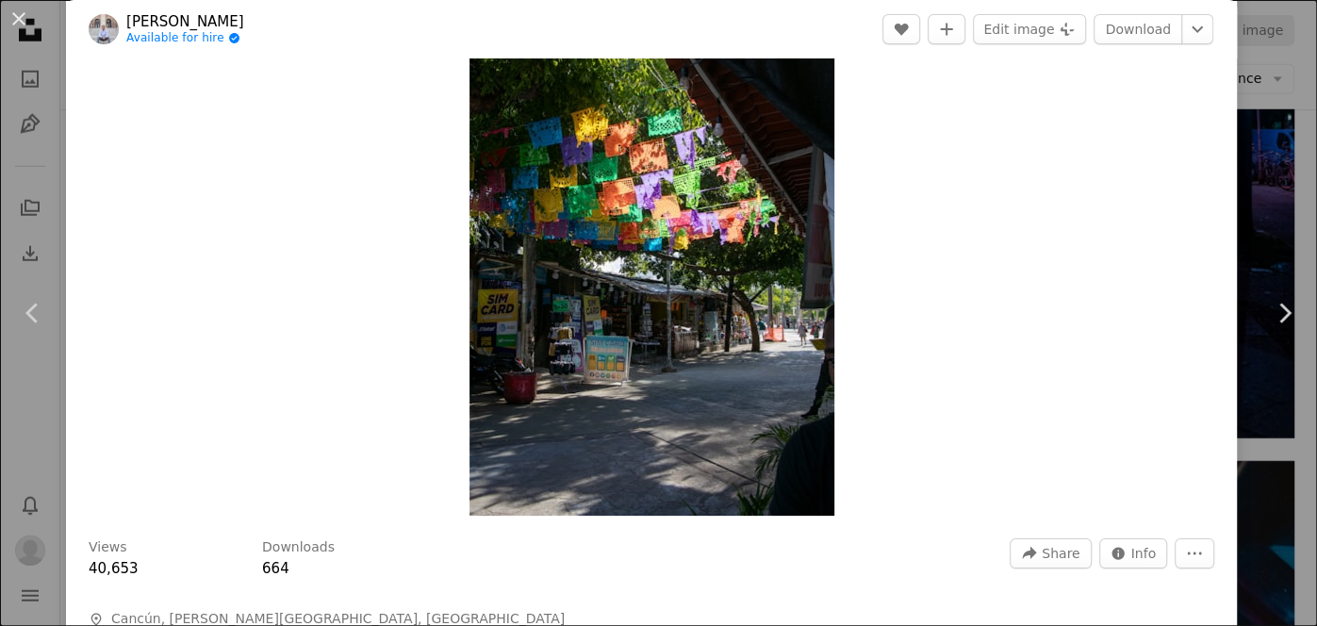
scroll to position [115, 0]
click at [920, 28] on button "A heart" at bounding box center [901, 29] width 38 height 30
click at [1150, 34] on link "Download" at bounding box center [1137, 29] width 89 height 30
